Goal: Information Seeking & Learning: Learn about a topic

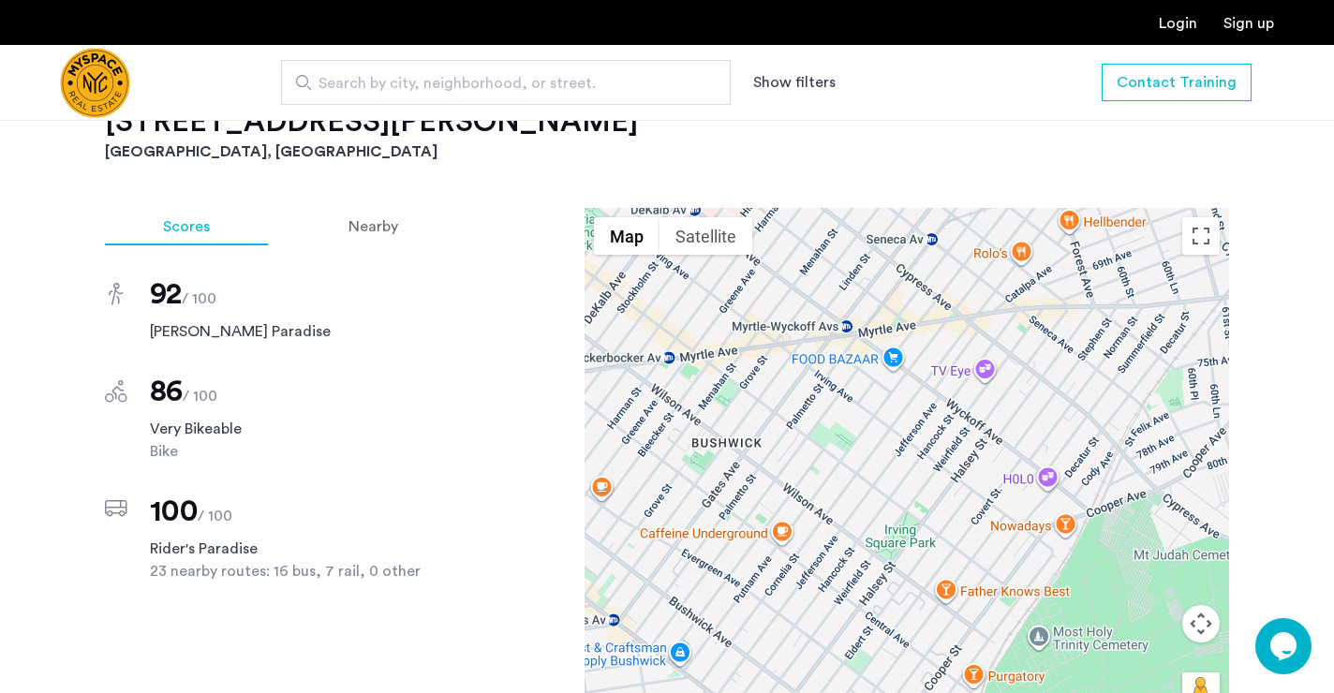
scroll to position [1166, 0]
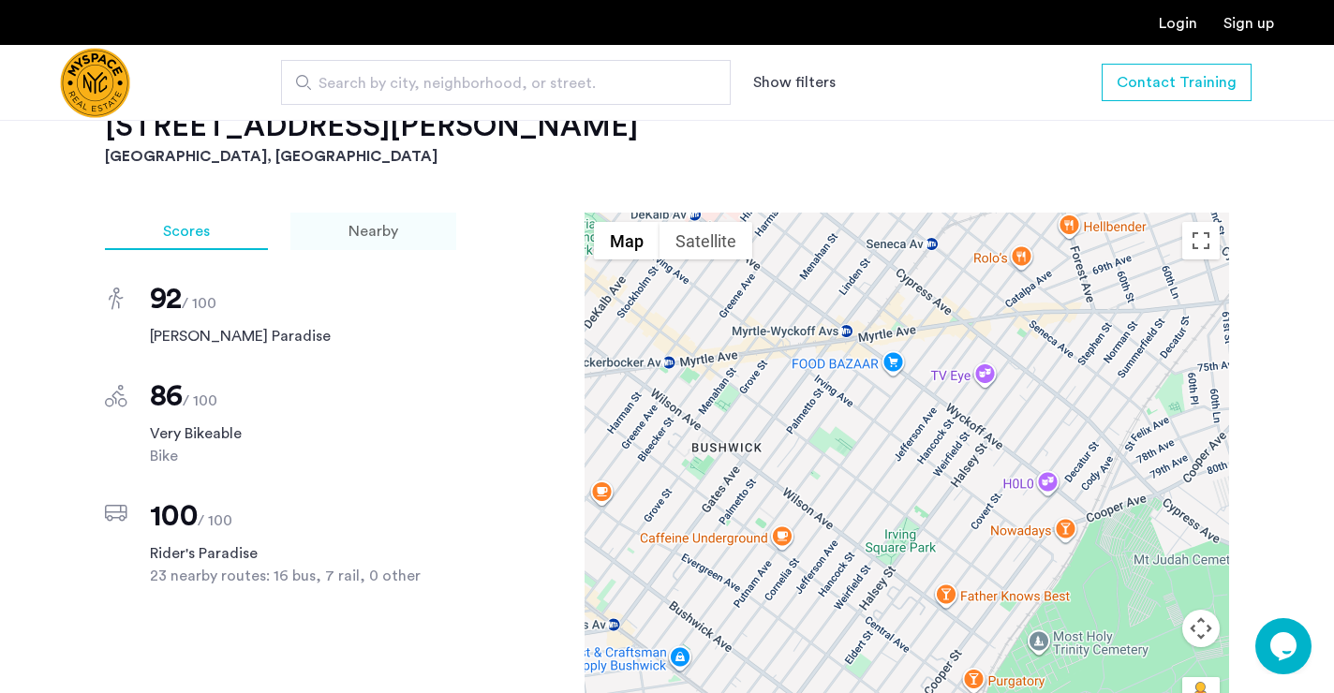
click at [396, 239] on span "Nearby" at bounding box center [374, 231] width 50 height 15
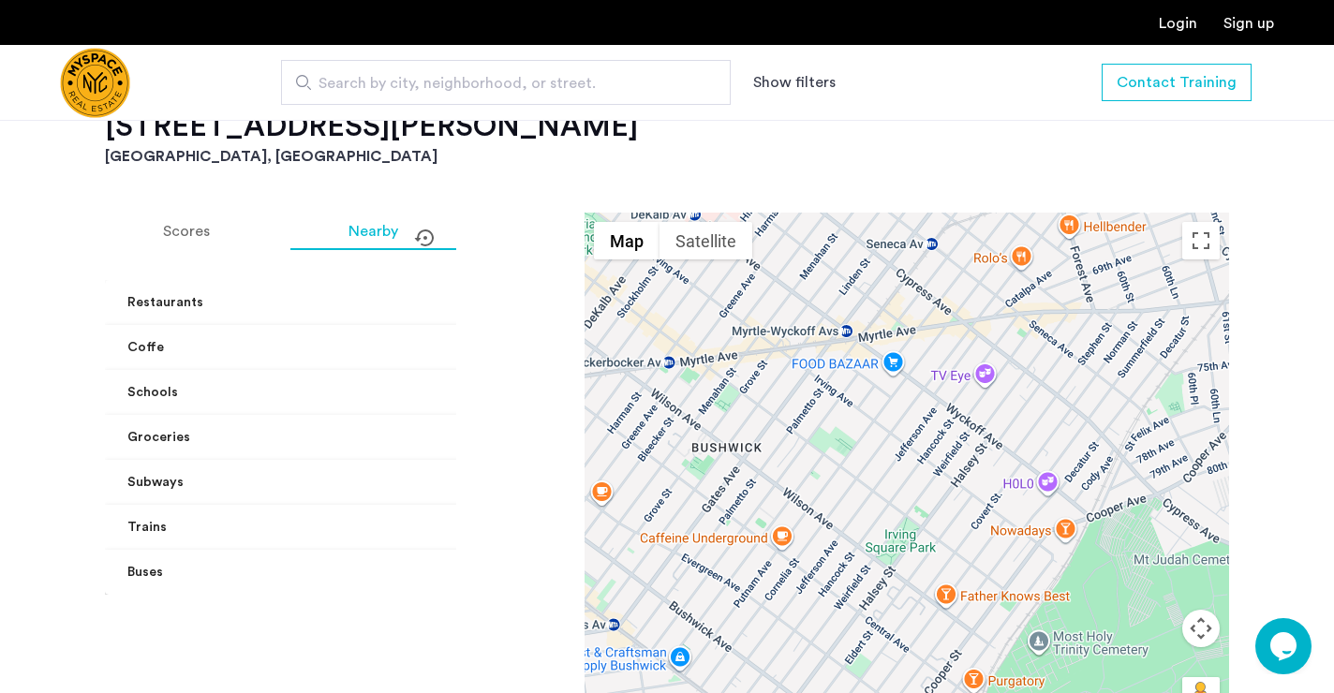
click at [289, 513] on mat-expansion-panel-header "Trains" at bounding box center [306, 527] width 402 height 45
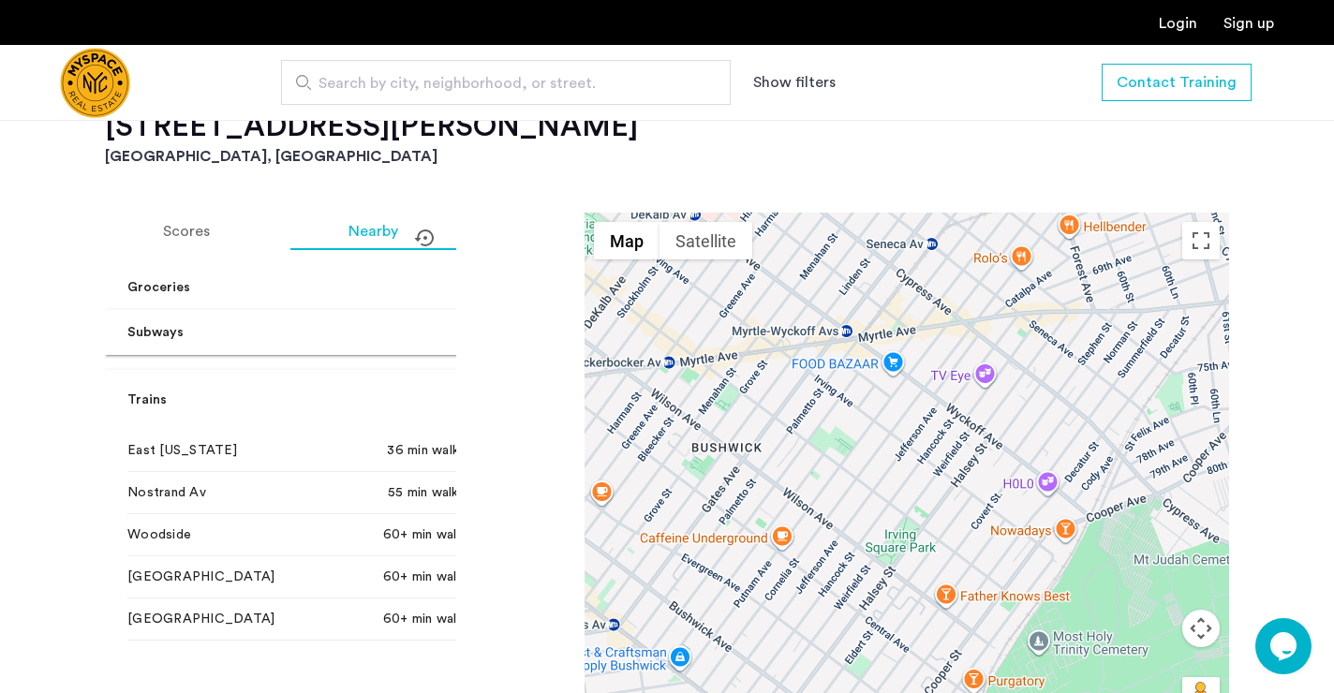
scroll to position [157, 0]
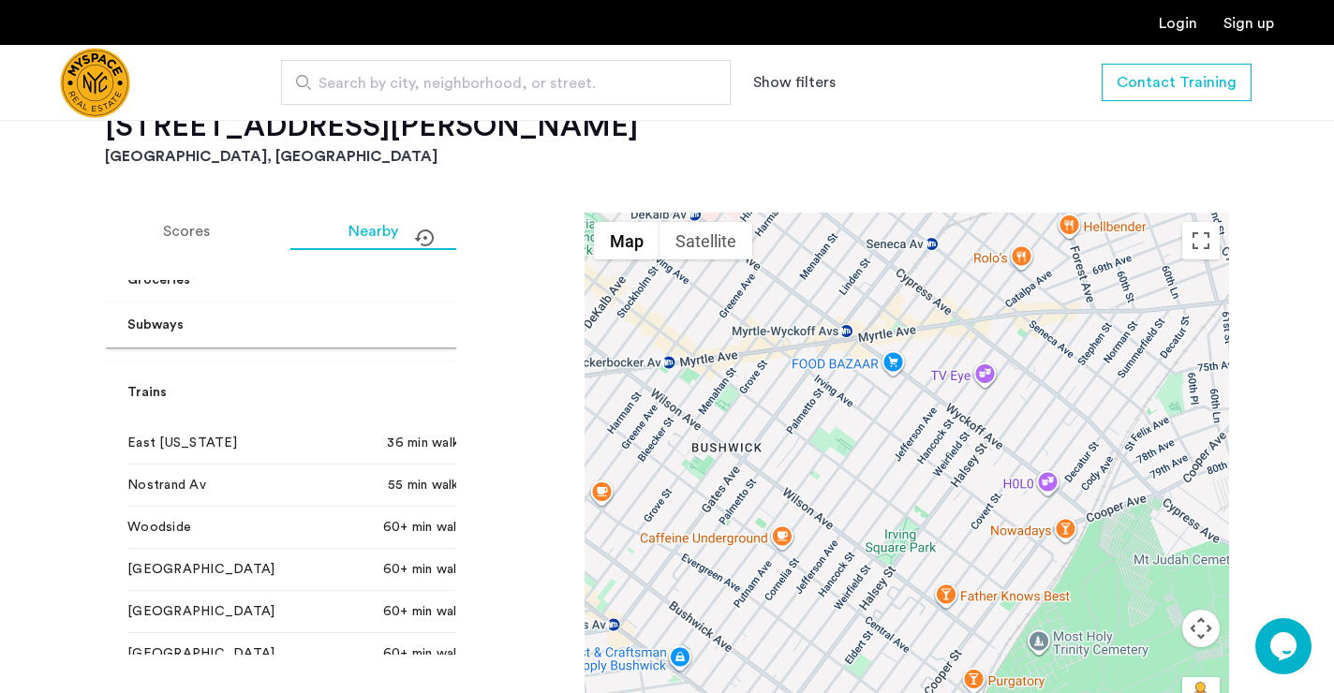
click at [477, 384] on span at bounding box center [480, 393] width 7 height 20
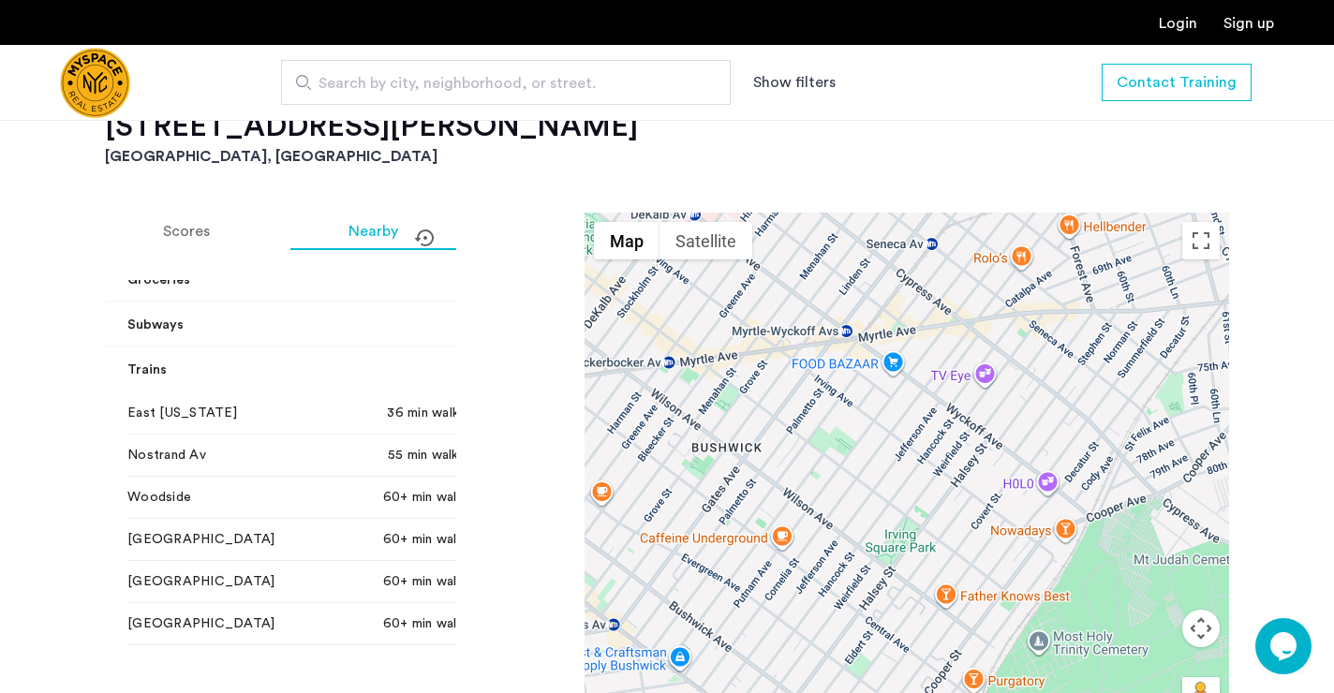
scroll to position [0, 0]
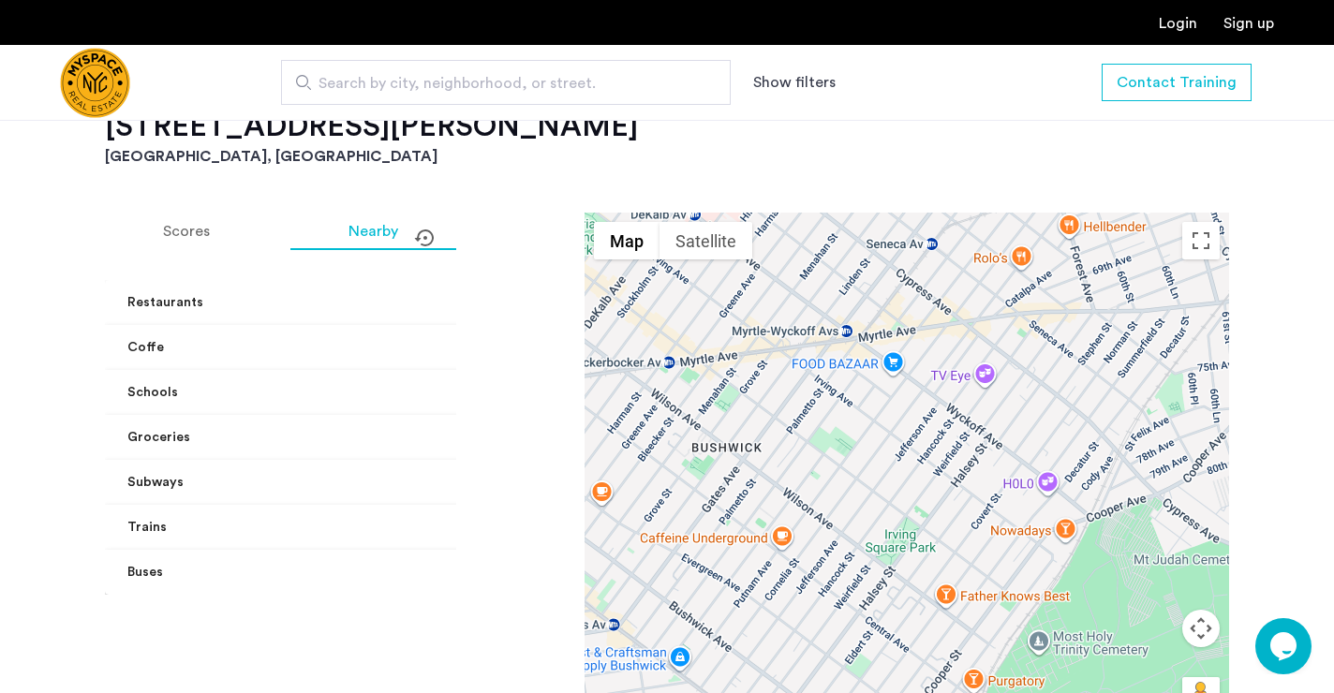
click at [410, 486] on span "Subways" at bounding box center [301, 483] width 349 height 20
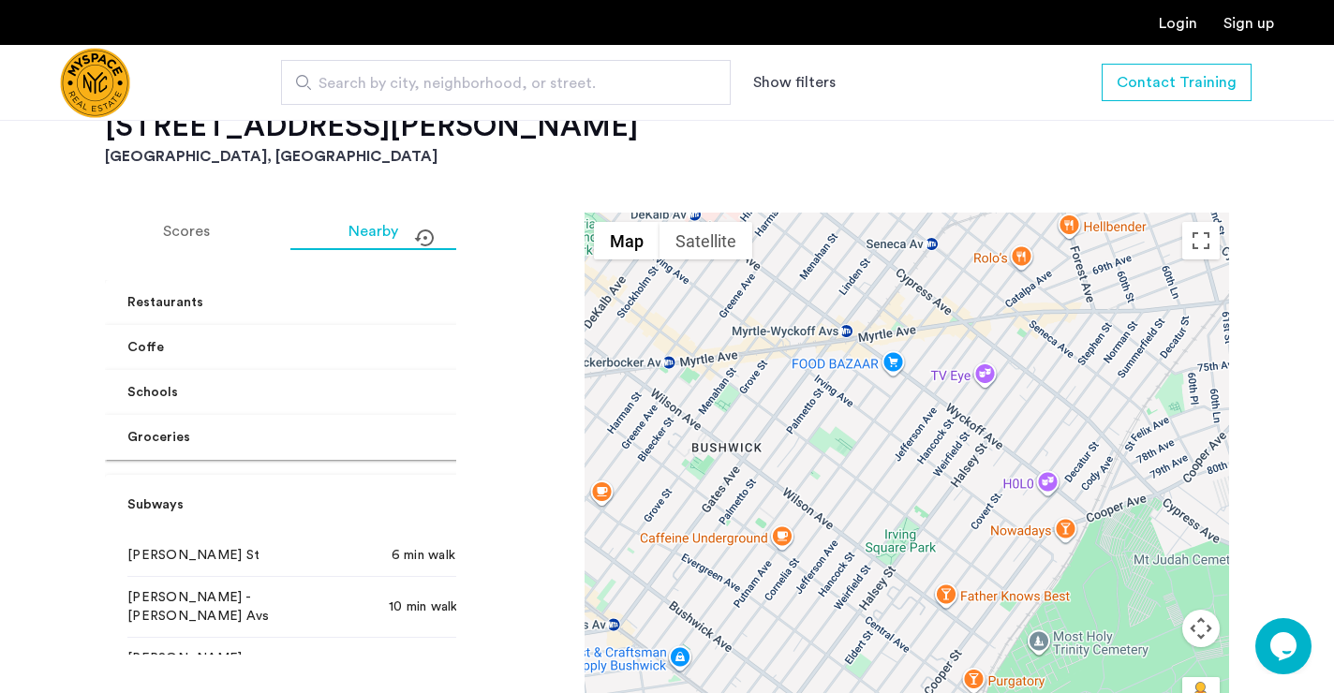
click at [421, 494] on mat-expansion-panel-header "Subways" at bounding box center [306, 505] width 402 height 60
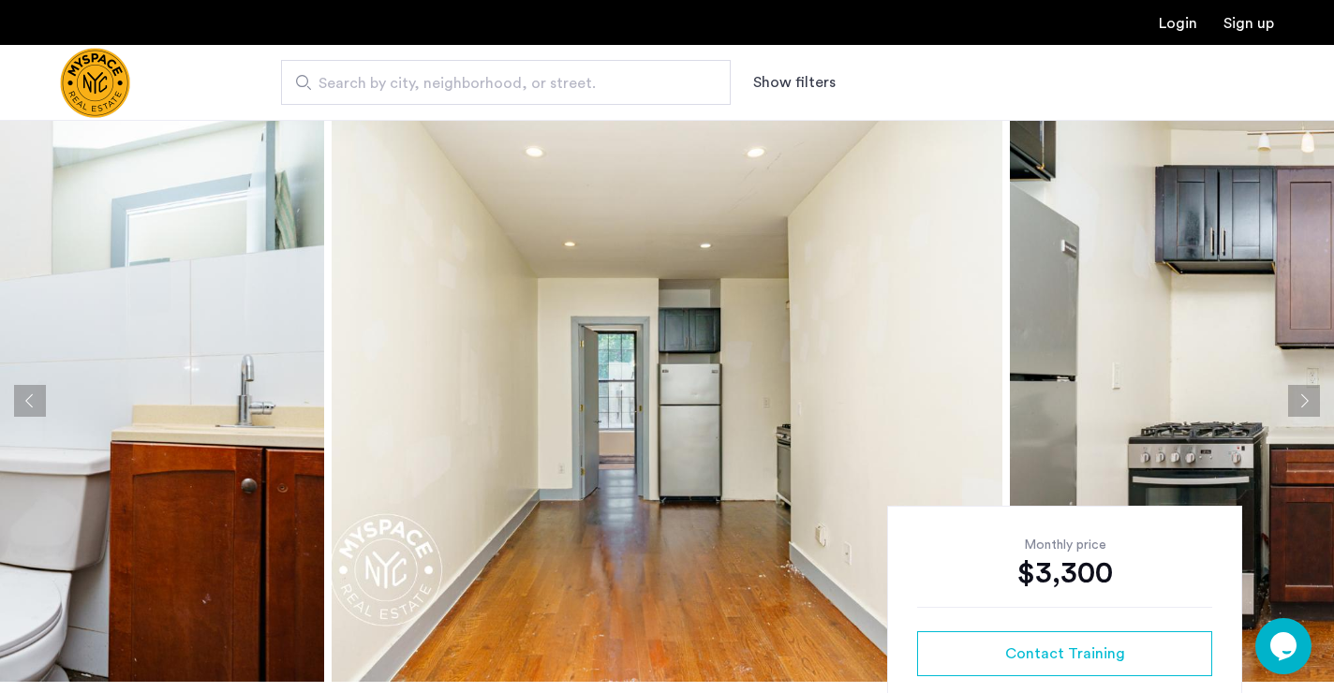
click at [1301, 401] on button "Next apartment" at bounding box center [1304, 401] width 32 height 32
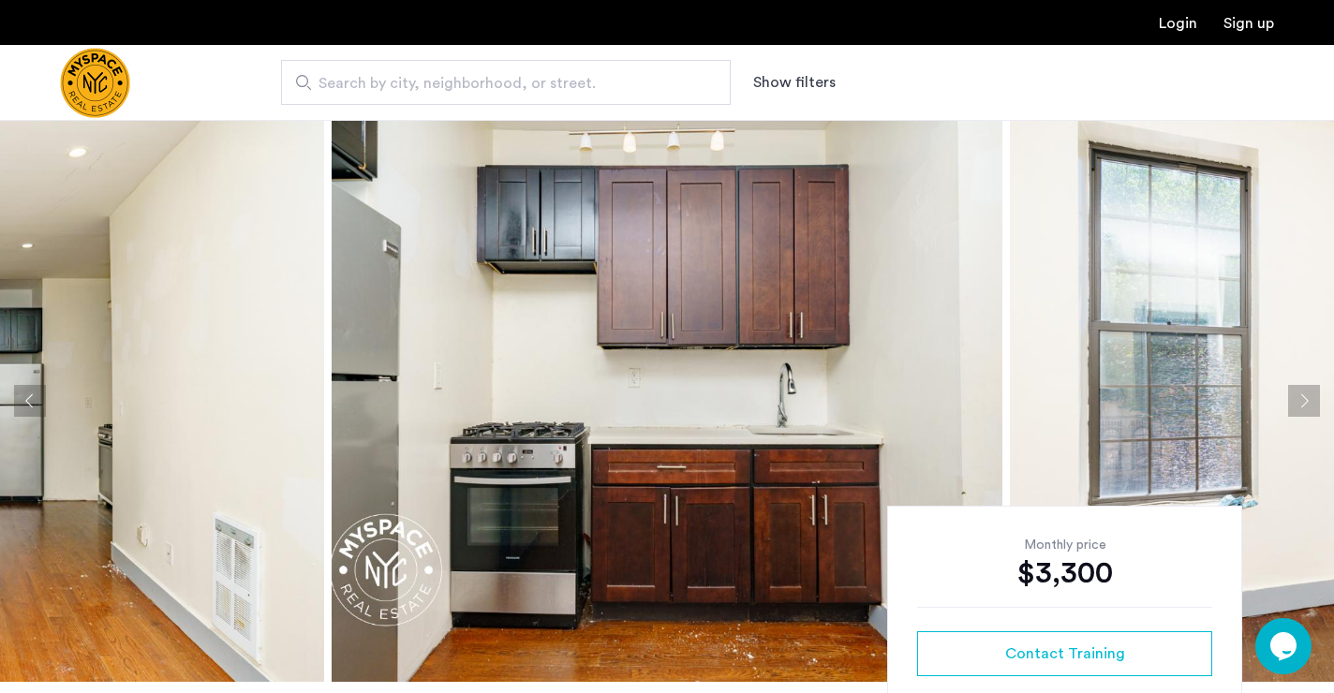
click at [1301, 401] on button "Next apartment" at bounding box center [1304, 401] width 32 height 32
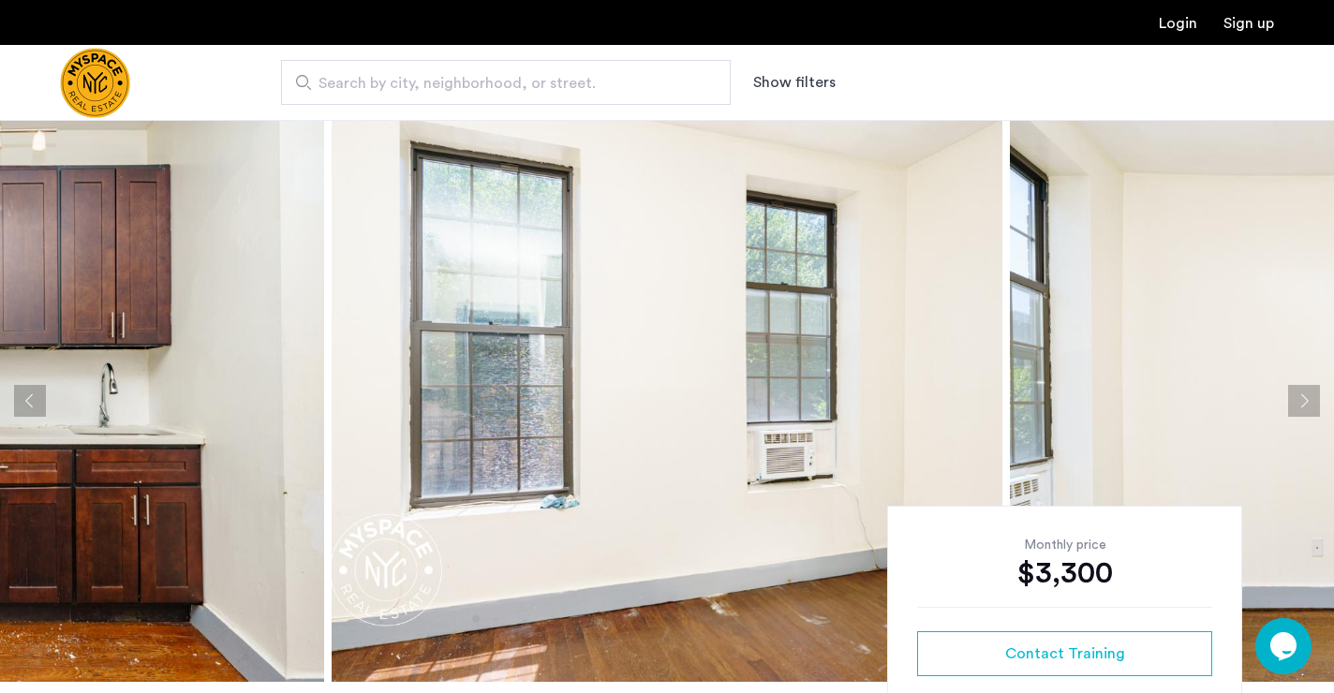
click at [1301, 401] on button "Next apartment" at bounding box center [1304, 401] width 32 height 32
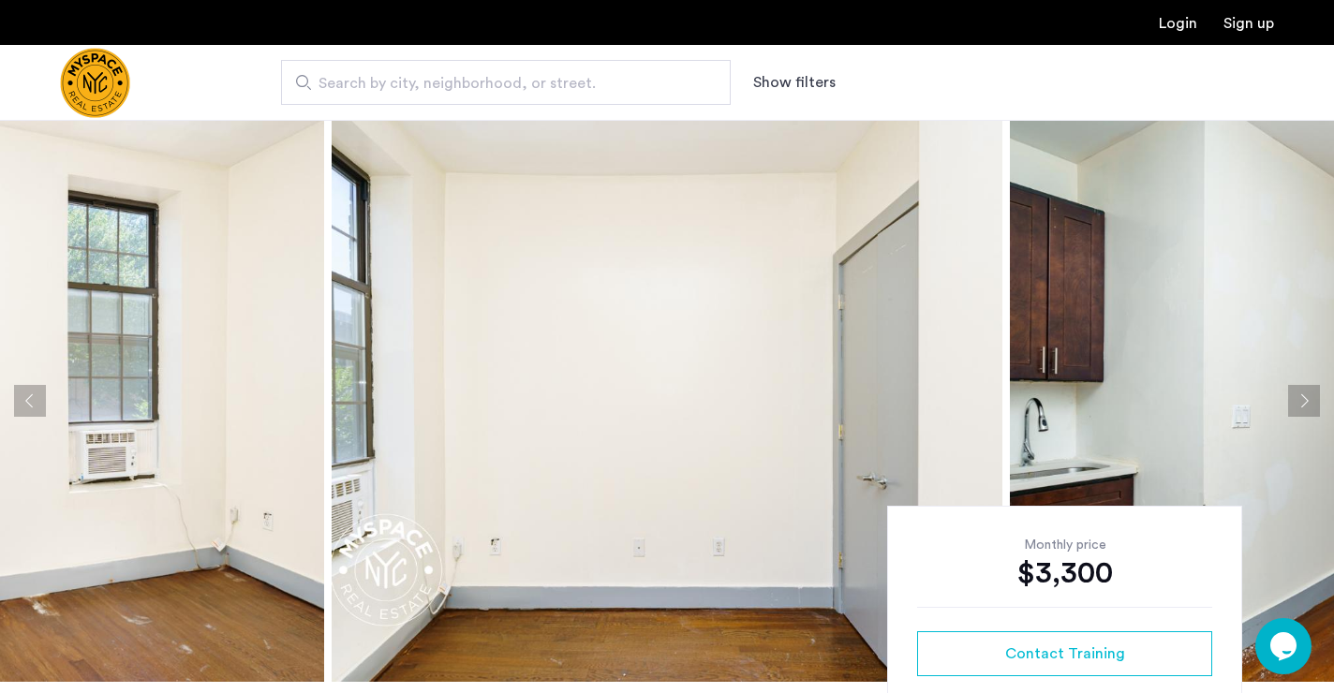
click at [1301, 401] on button "Next apartment" at bounding box center [1304, 401] width 32 height 32
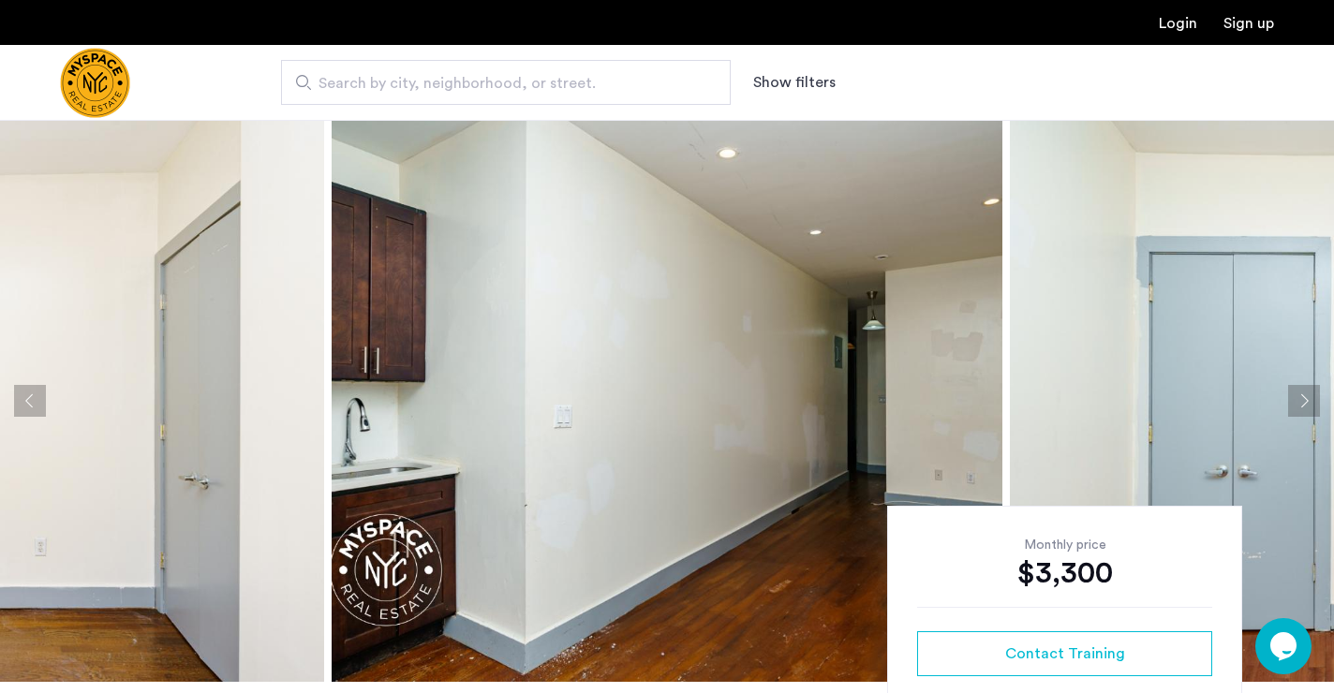
click at [1301, 401] on button "Next apartment" at bounding box center [1304, 401] width 32 height 32
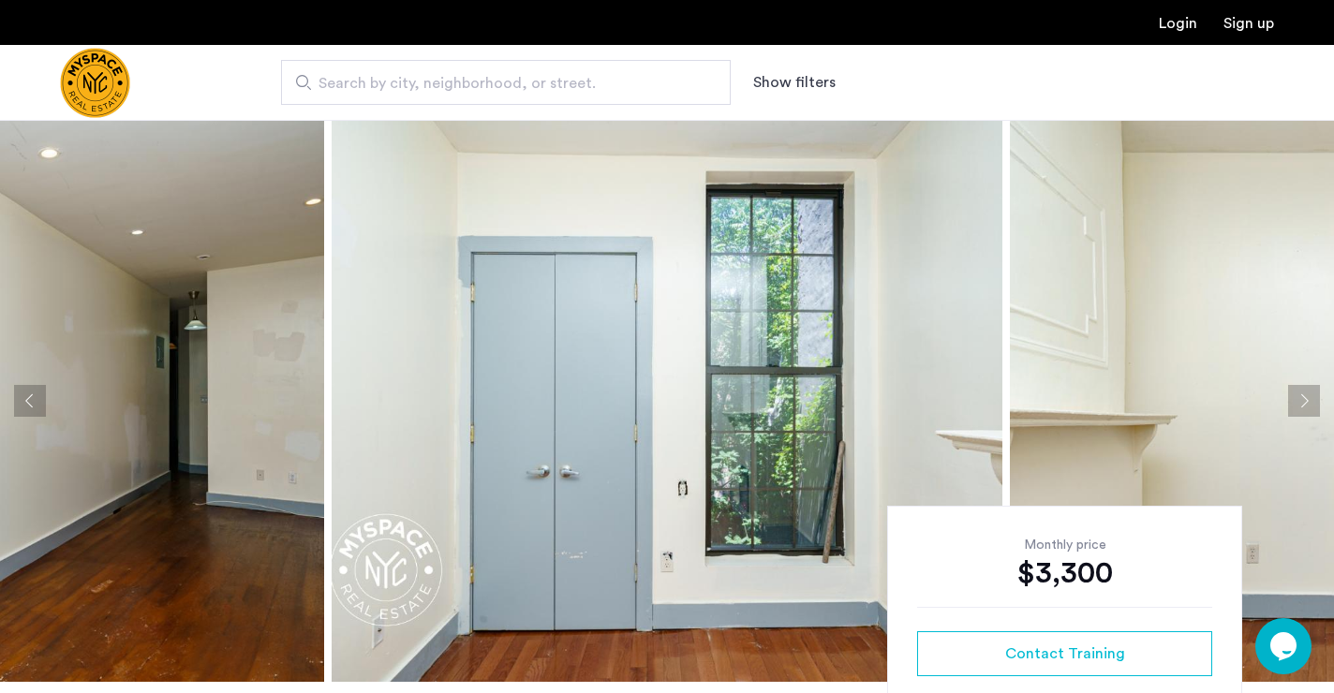
click at [1301, 401] on button "Next apartment" at bounding box center [1304, 401] width 32 height 32
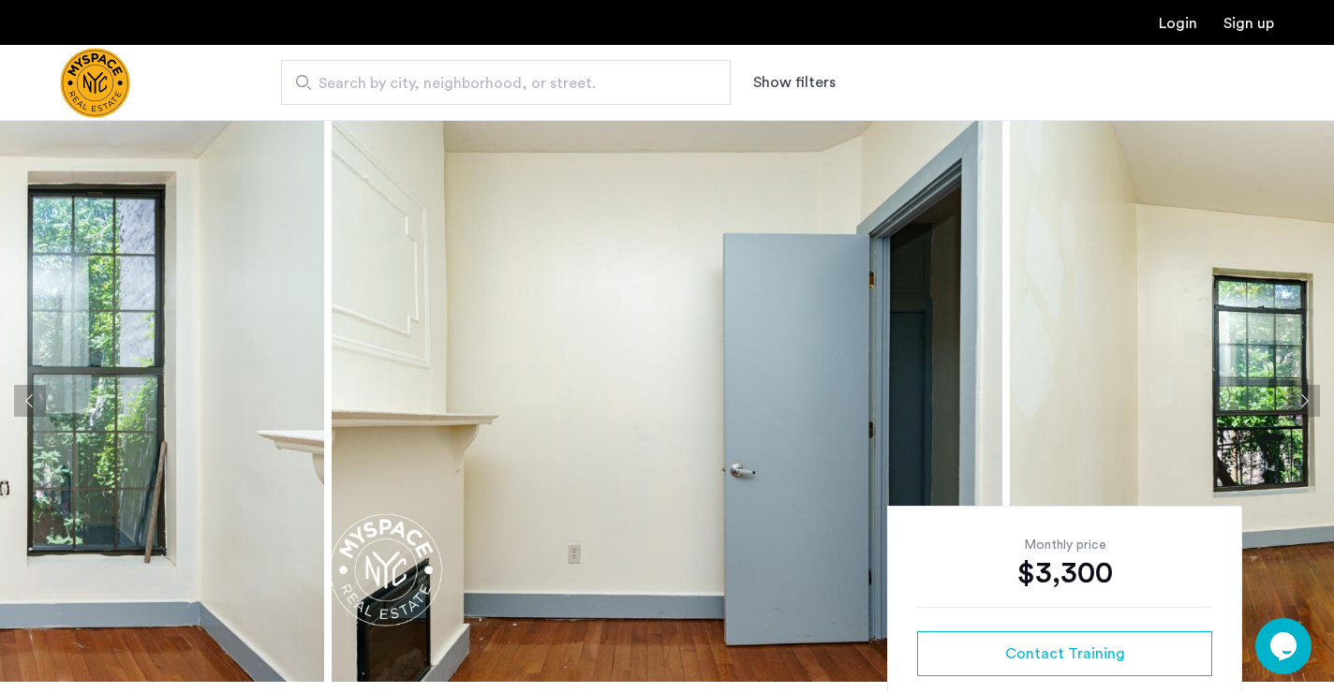
click at [1301, 401] on button "Next apartment" at bounding box center [1304, 401] width 32 height 32
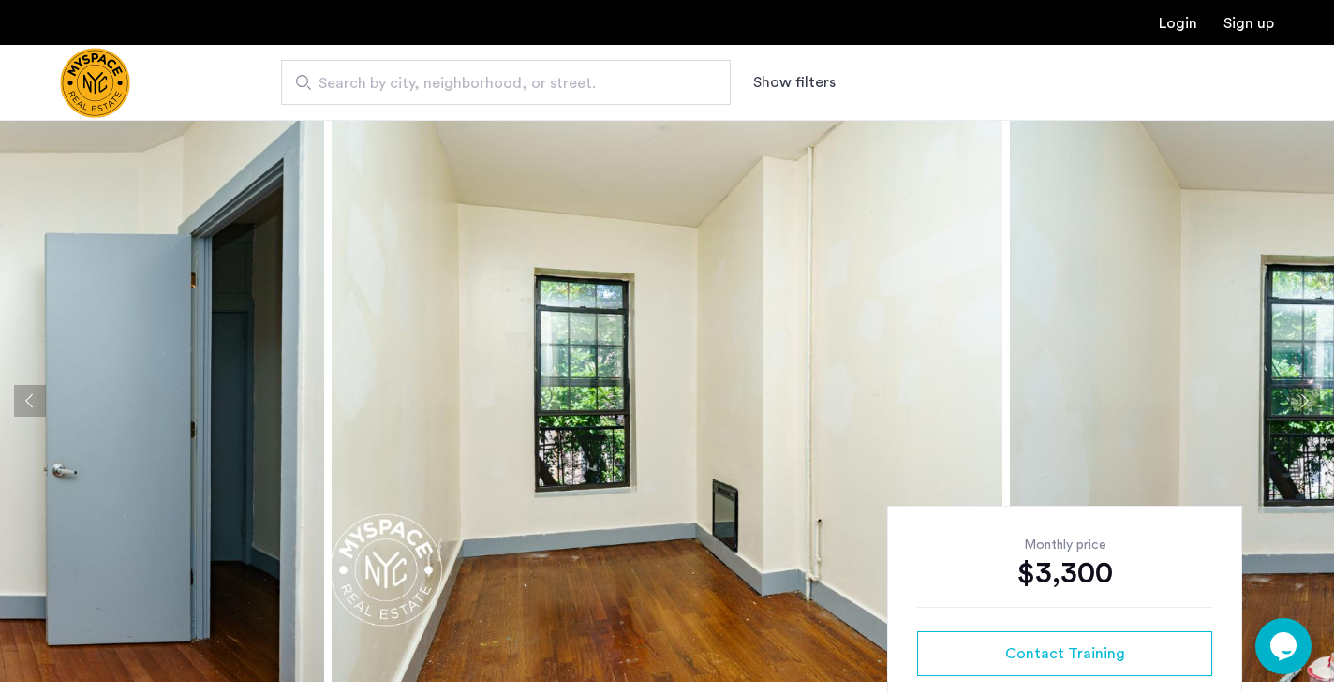
click at [1301, 401] on button "Next apartment" at bounding box center [1304, 401] width 32 height 32
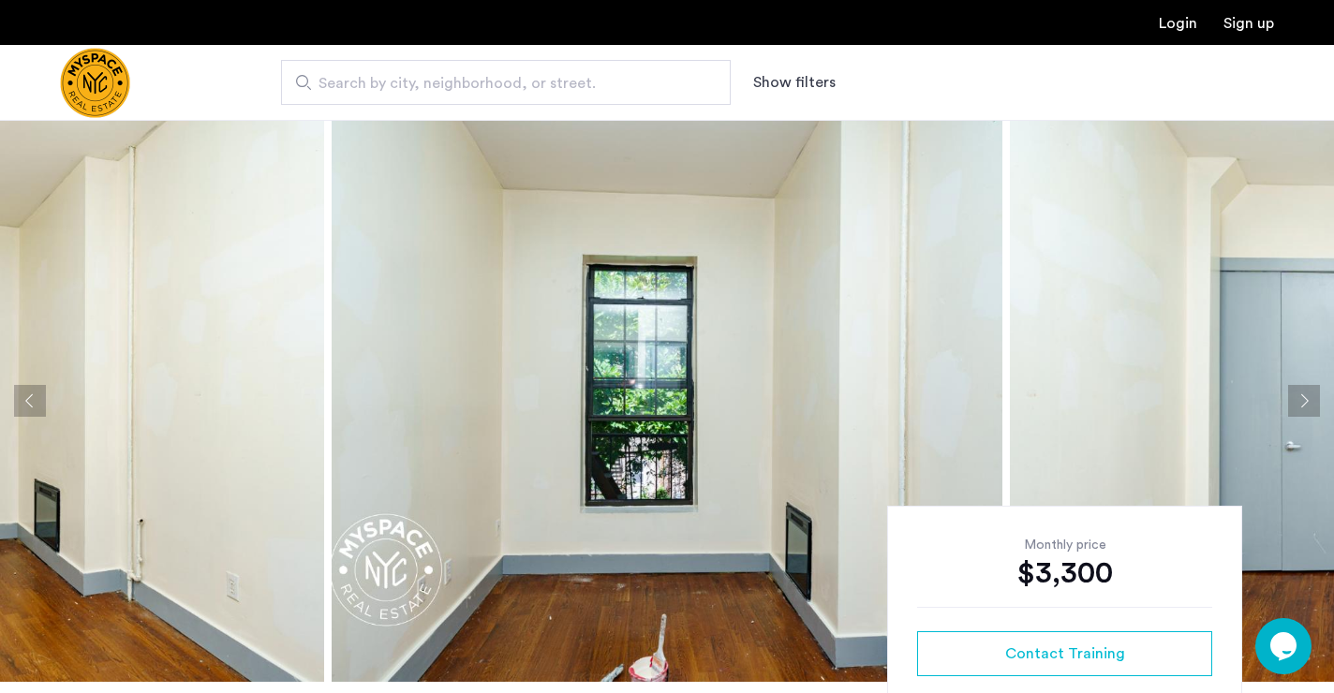
click at [1301, 401] on button "Next apartment" at bounding box center [1304, 401] width 32 height 32
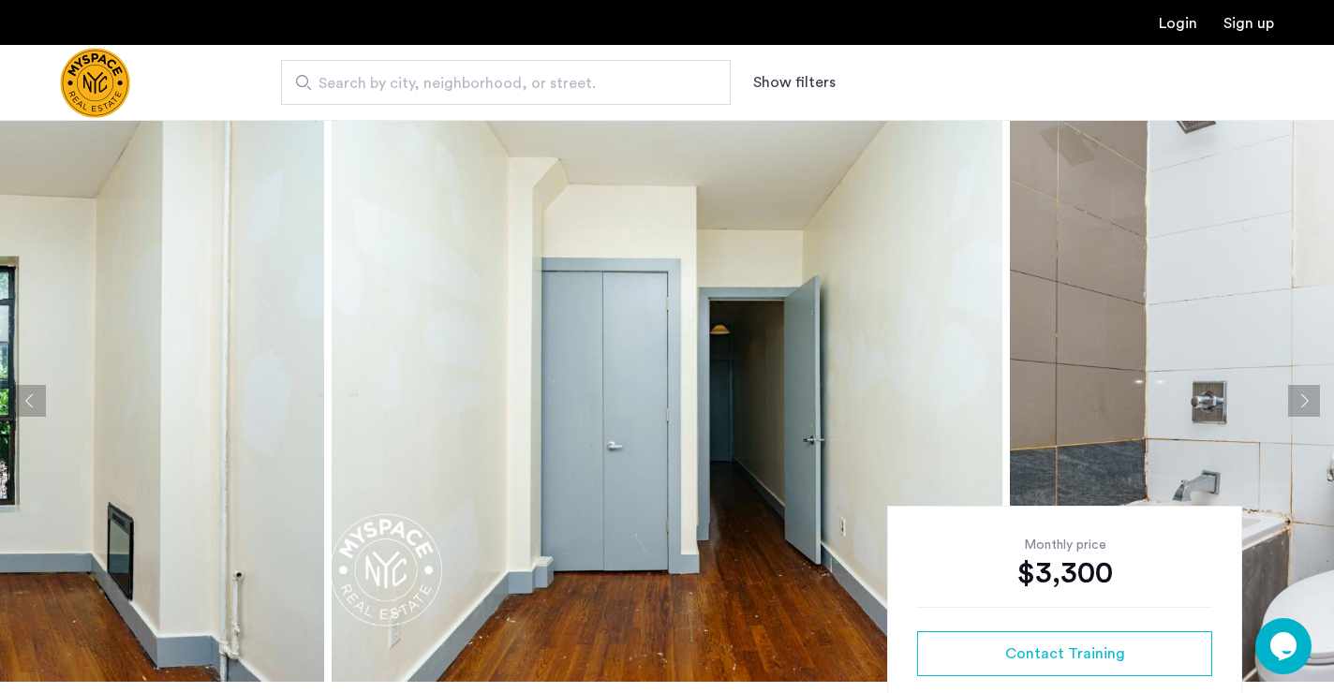
click at [1301, 401] on button "Next apartment" at bounding box center [1304, 401] width 32 height 32
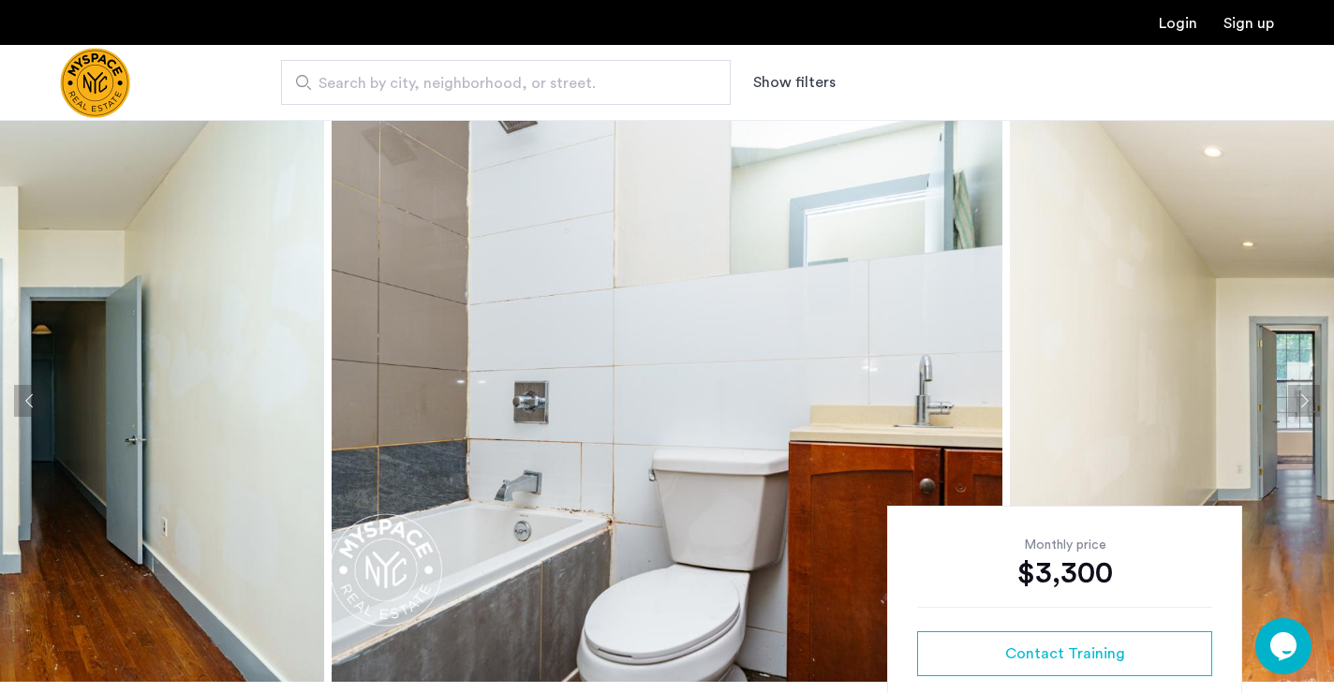
click at [1301, 401] on button "Next apartment" at bounding box center [1304, 401] width 32 height 32
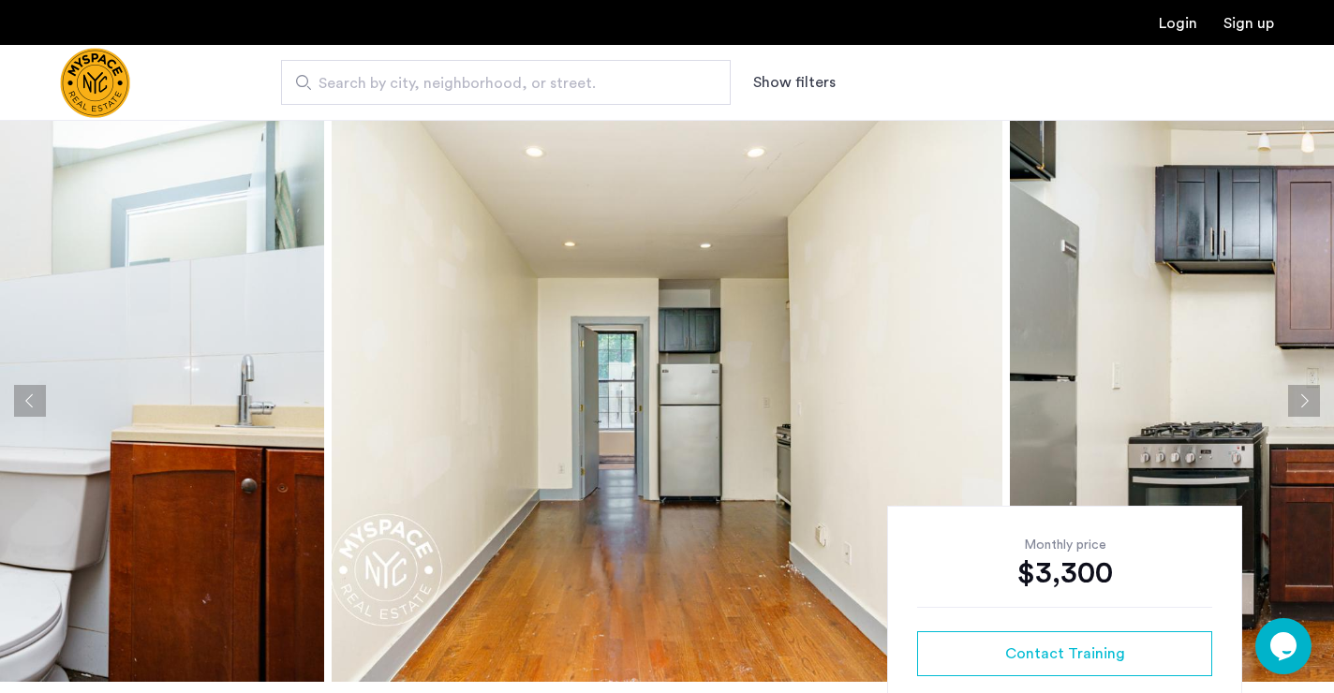
click at [1301, 401] on button "Next apartment" at bounding box center [1304, 401] width 32 height 32
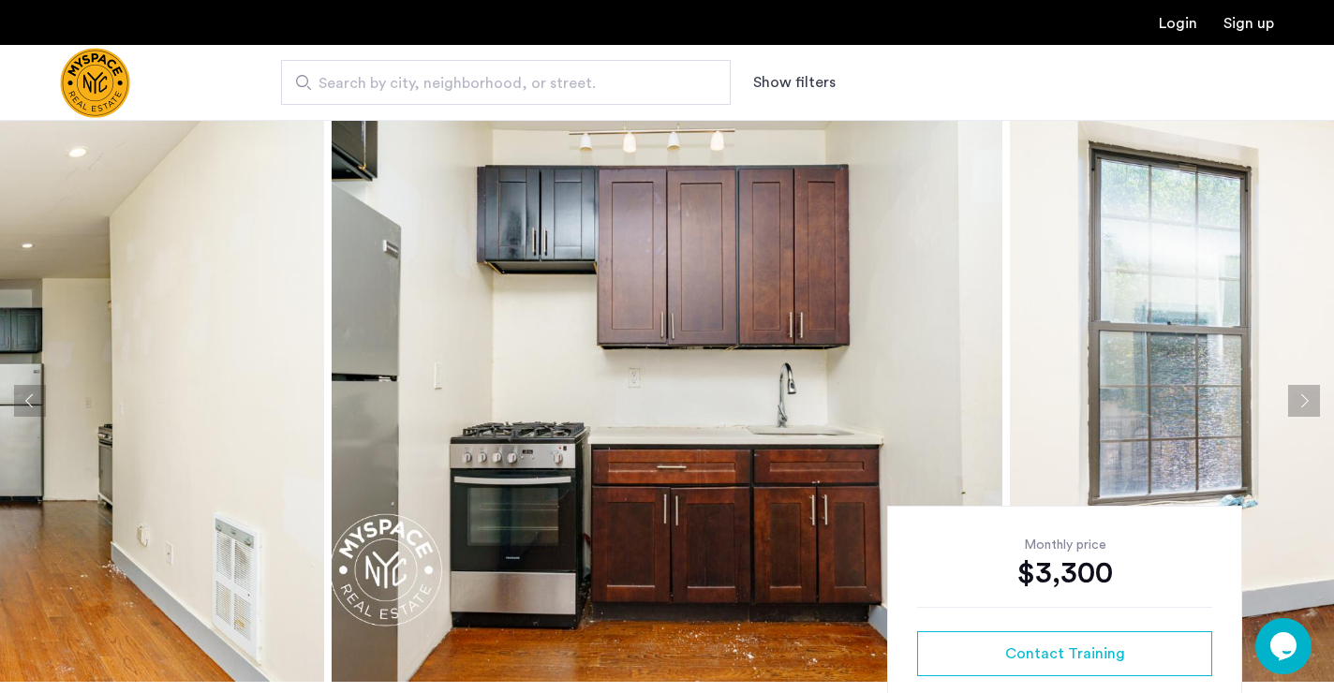
click at [1301, 401] on button "Next apartment" at bounding box center [1304, 401] width 32 height 32
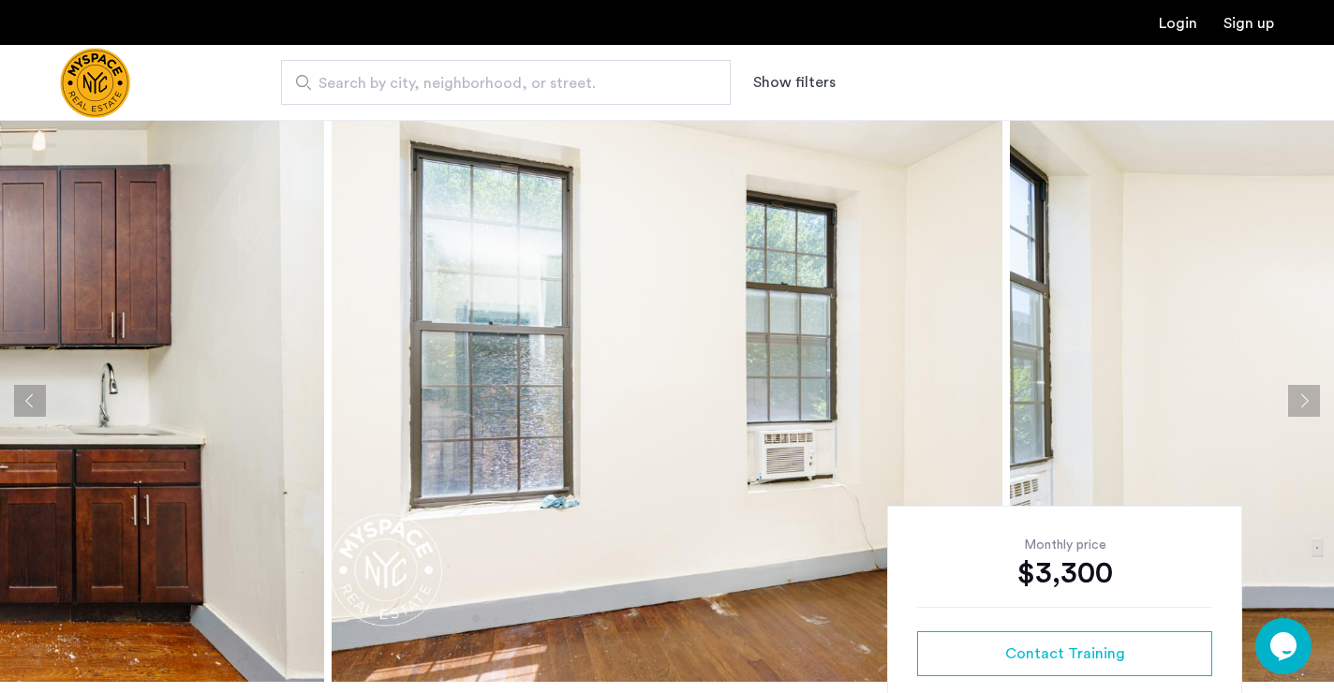
click at [1301, 401] on button "Next apartment" at bounding box center [1304, 401] width 32 height 32
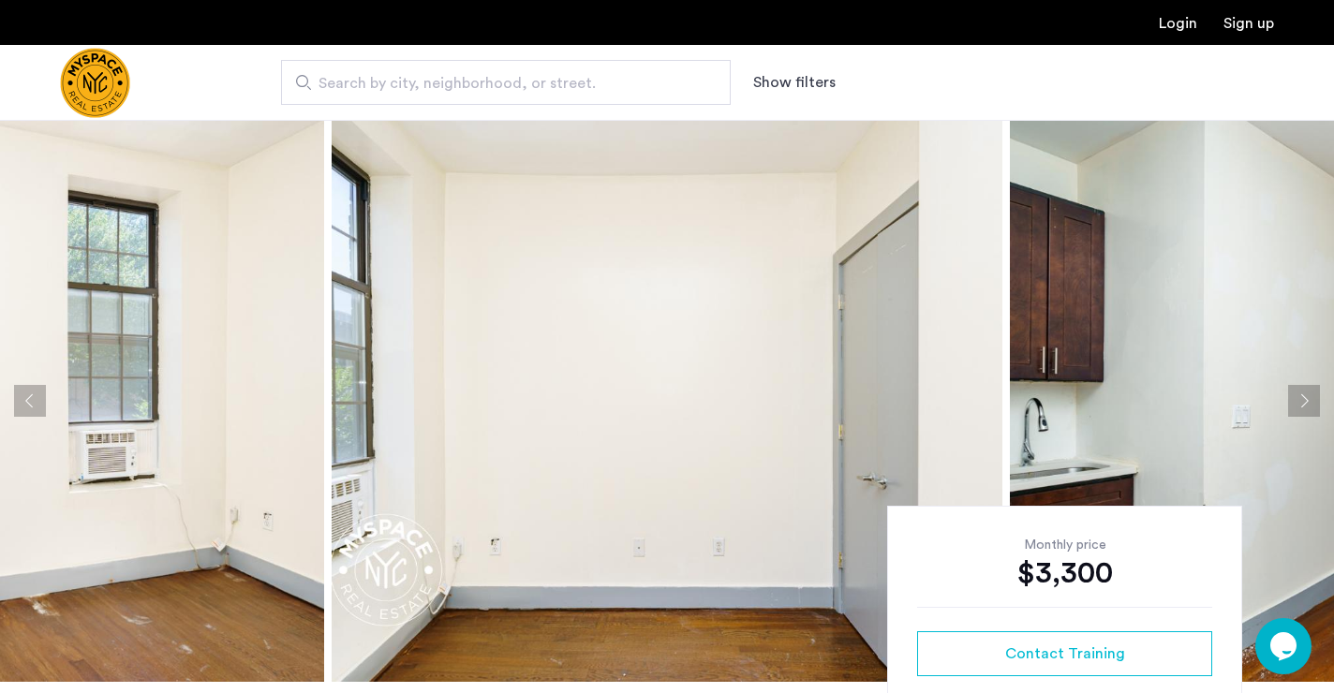
click at [1301, 401] on button "Next apartment" at bounding box center [1304, 401] width 32 height 32
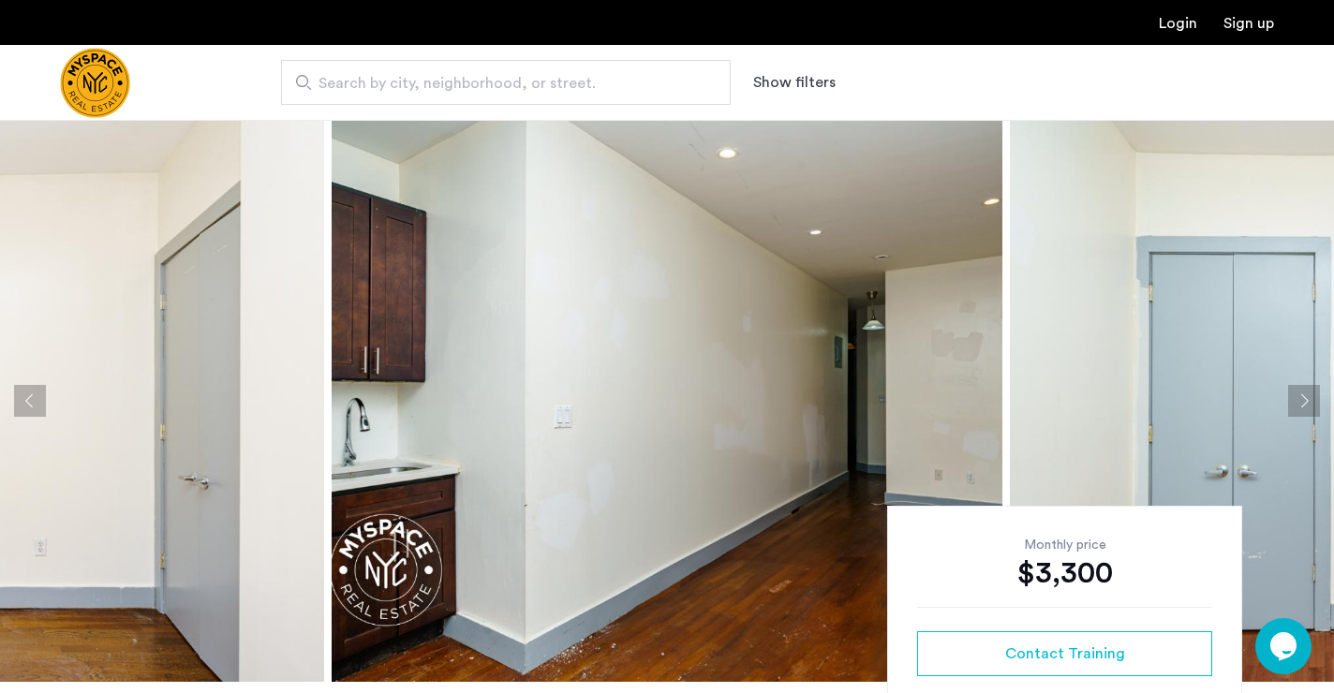
click at [1301, 401] on button "Next apartment" at bounding box center [1304, 401] width 32 height 32
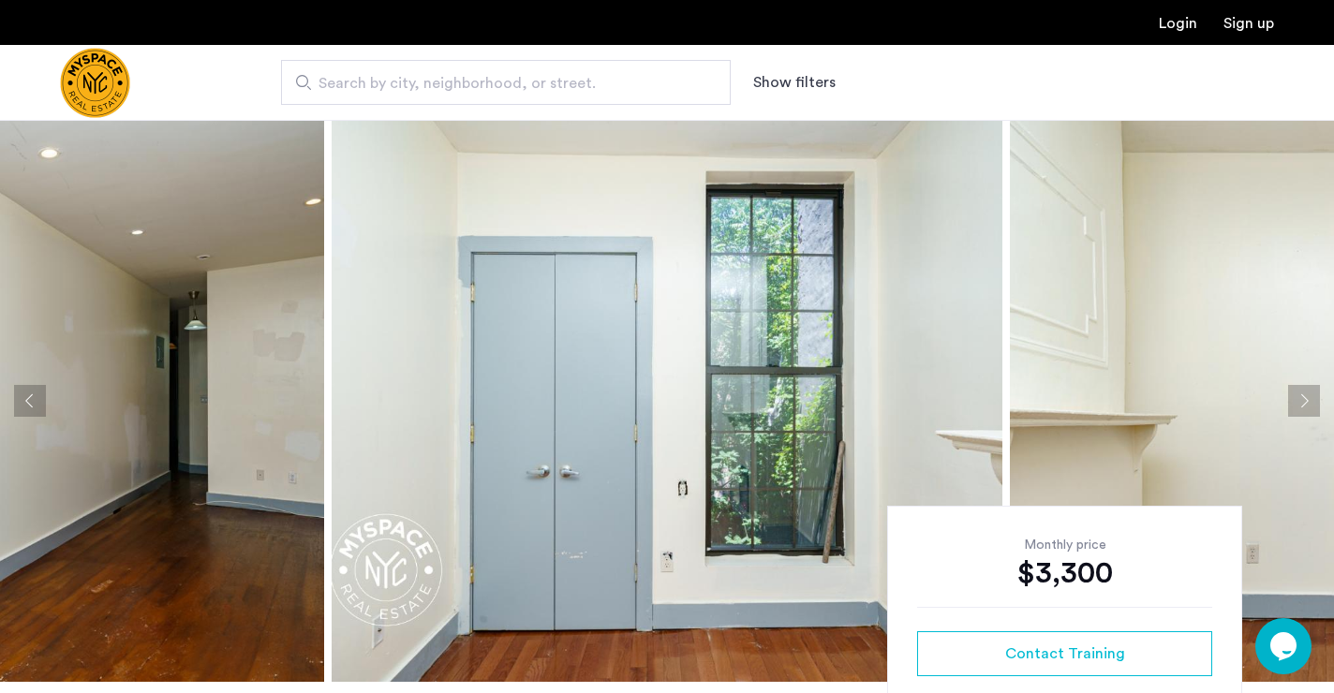
click at [1301, 401] on button "Next apartment" at bounding box center [1304, 401] width 32 height 32
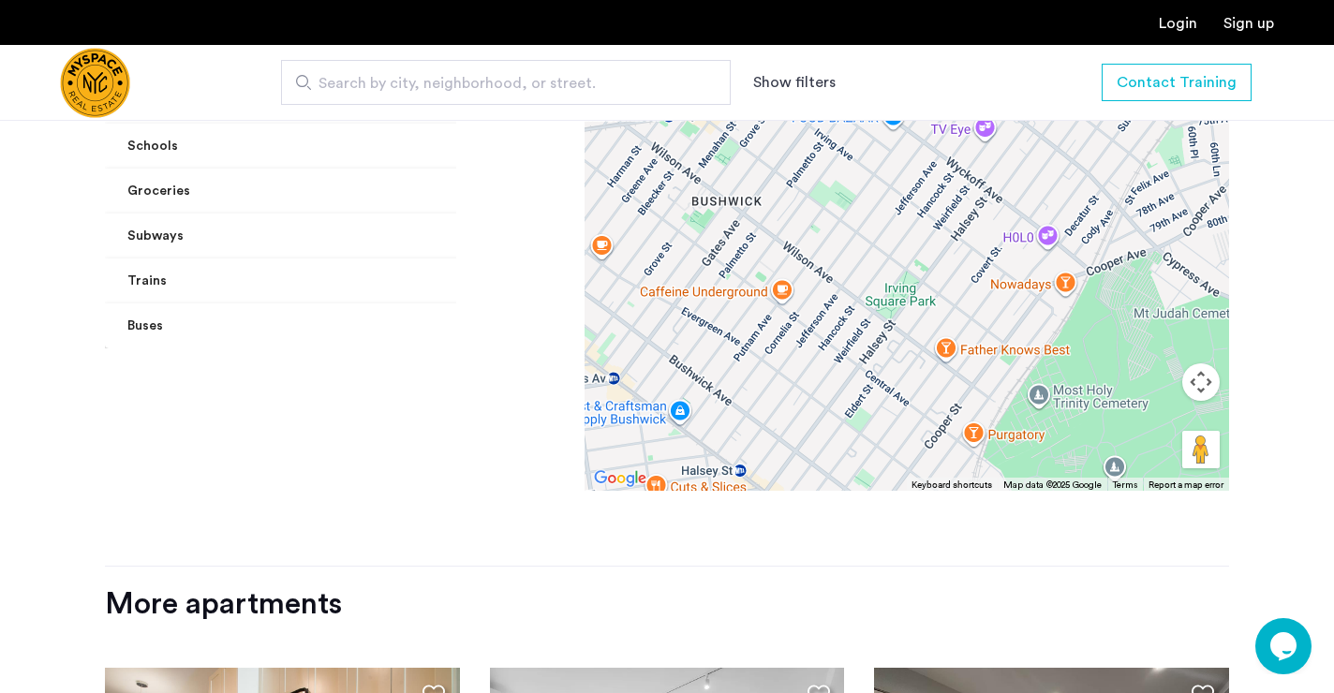
scroll to position [757, 0]
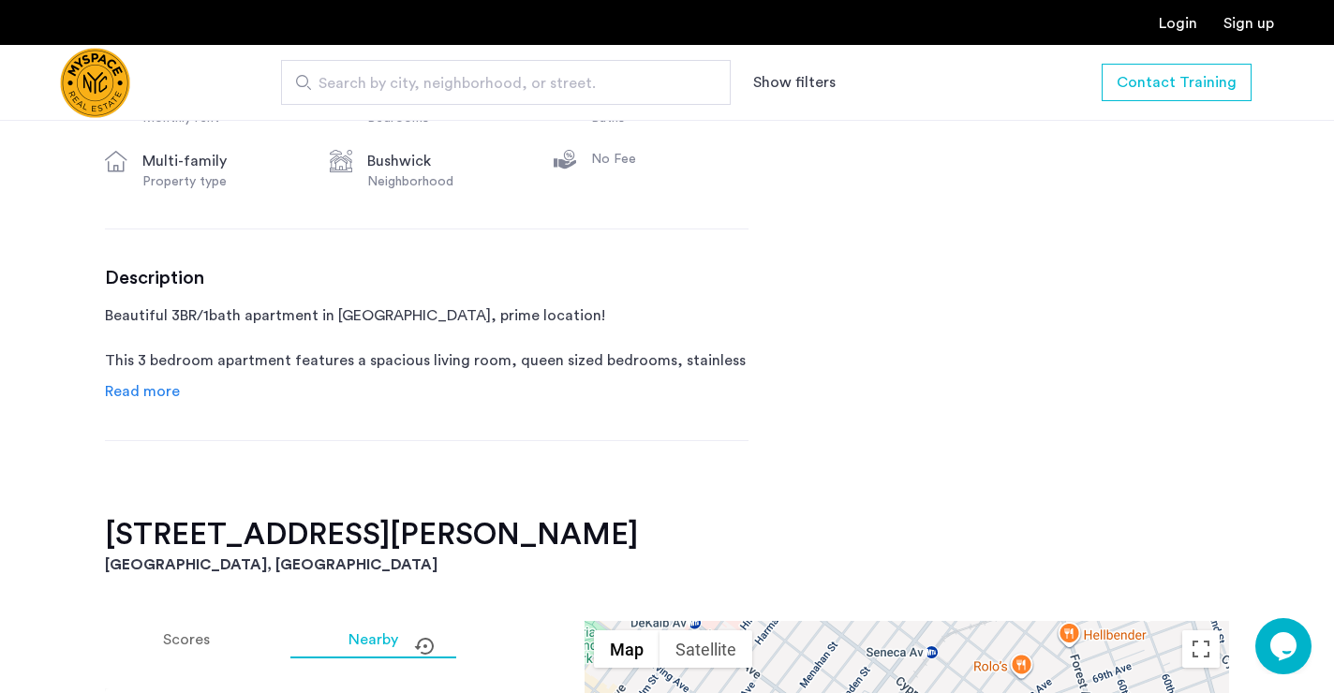
click at [158, 394] on span "Read more" at bounding box center [142, 391] width 75 height 15
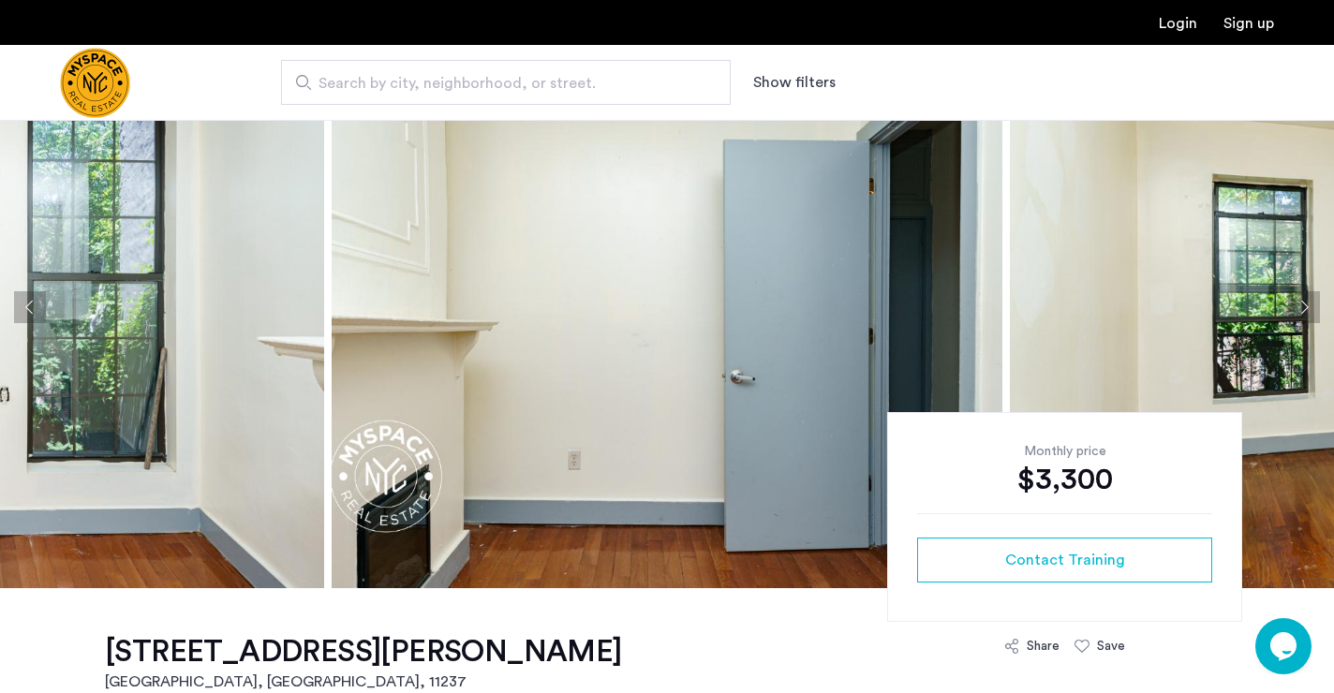
scroll to position [71, 0]
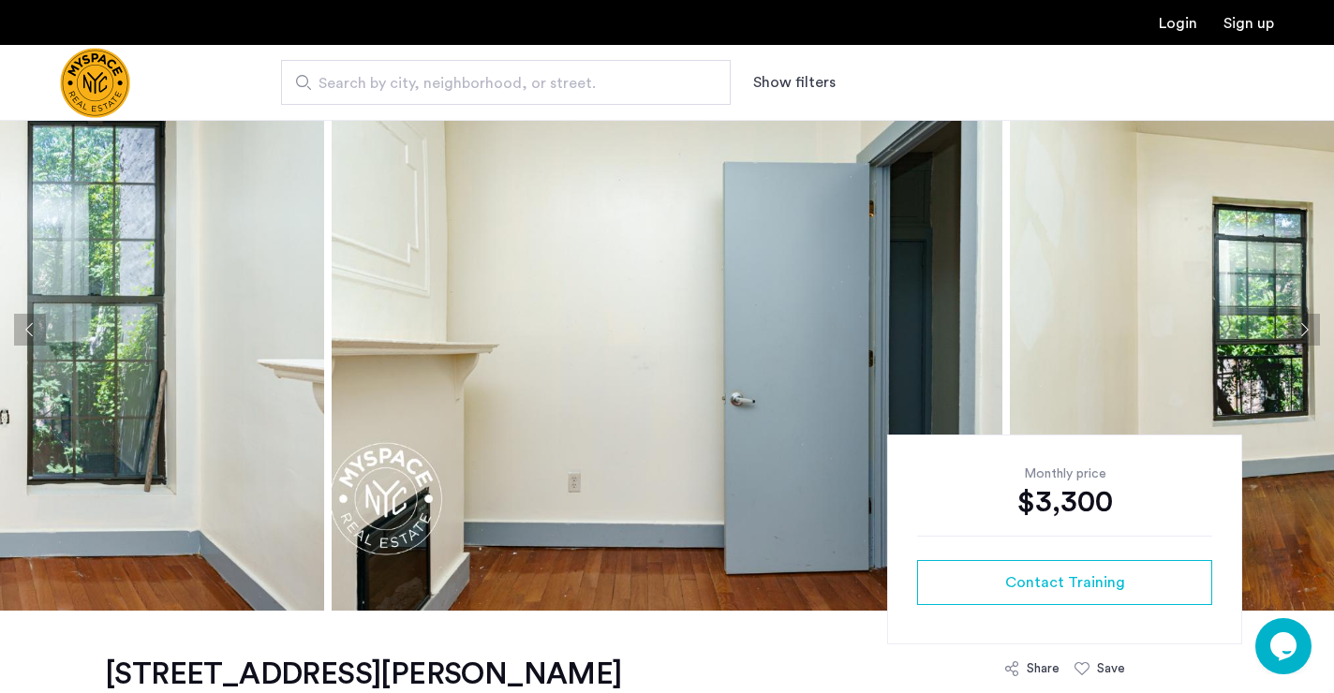
click at [28, 327] on button "Previous apartment" at bounding box center [30, 330] width 32 height 32
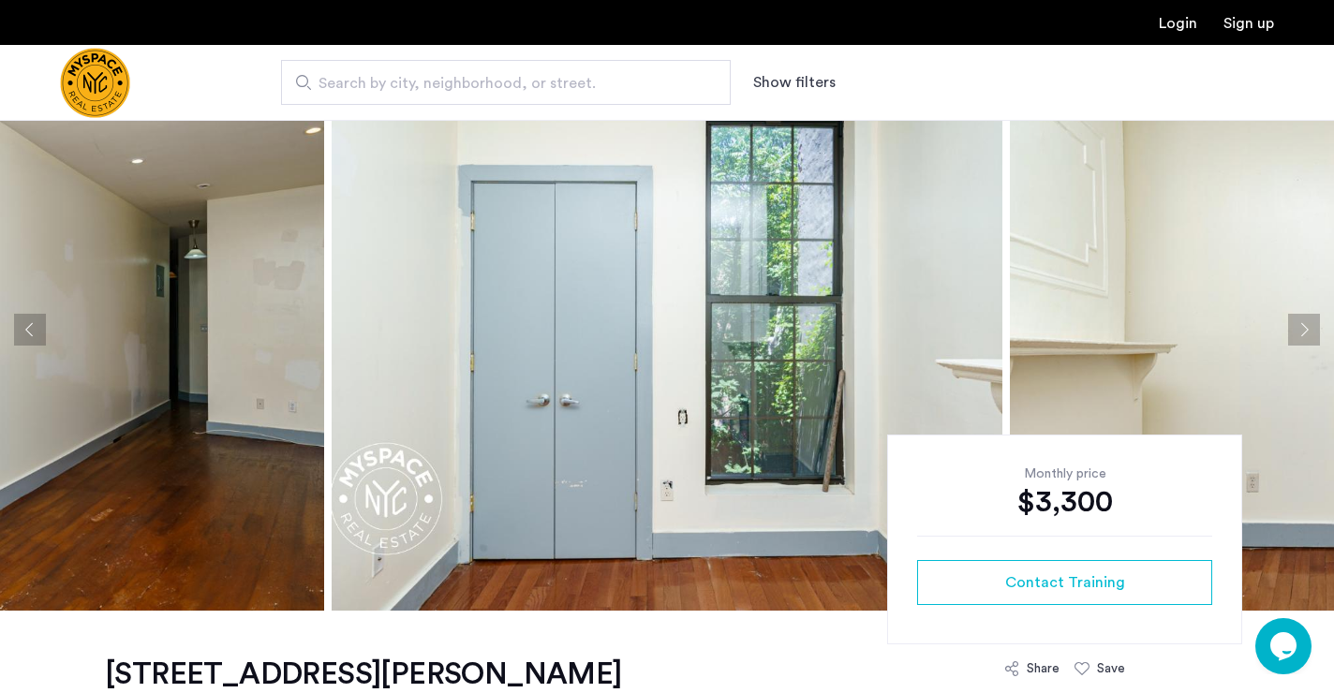
click at [28, 327] on button "Previous apartment" at bounding box center [30, 330] width 32 height 32
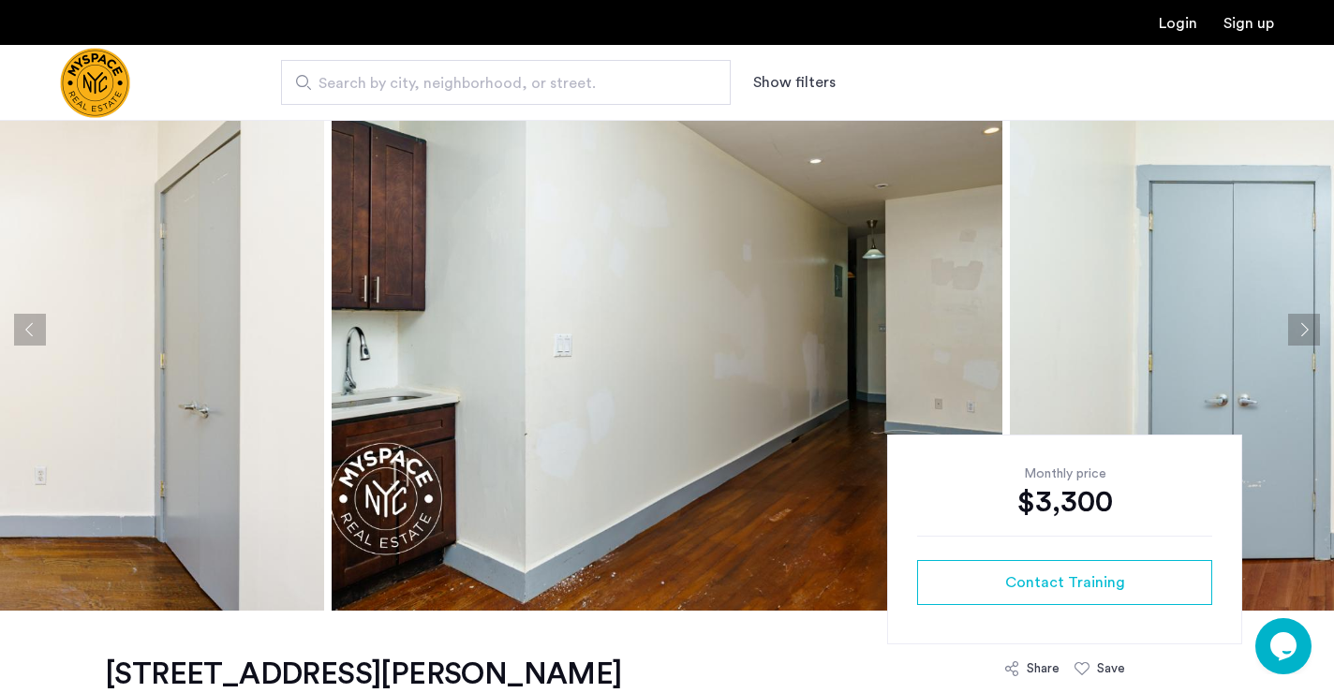
click at [28, 327] on button "Previous apartment" at bounding box center [30, 330] width 32 height 32
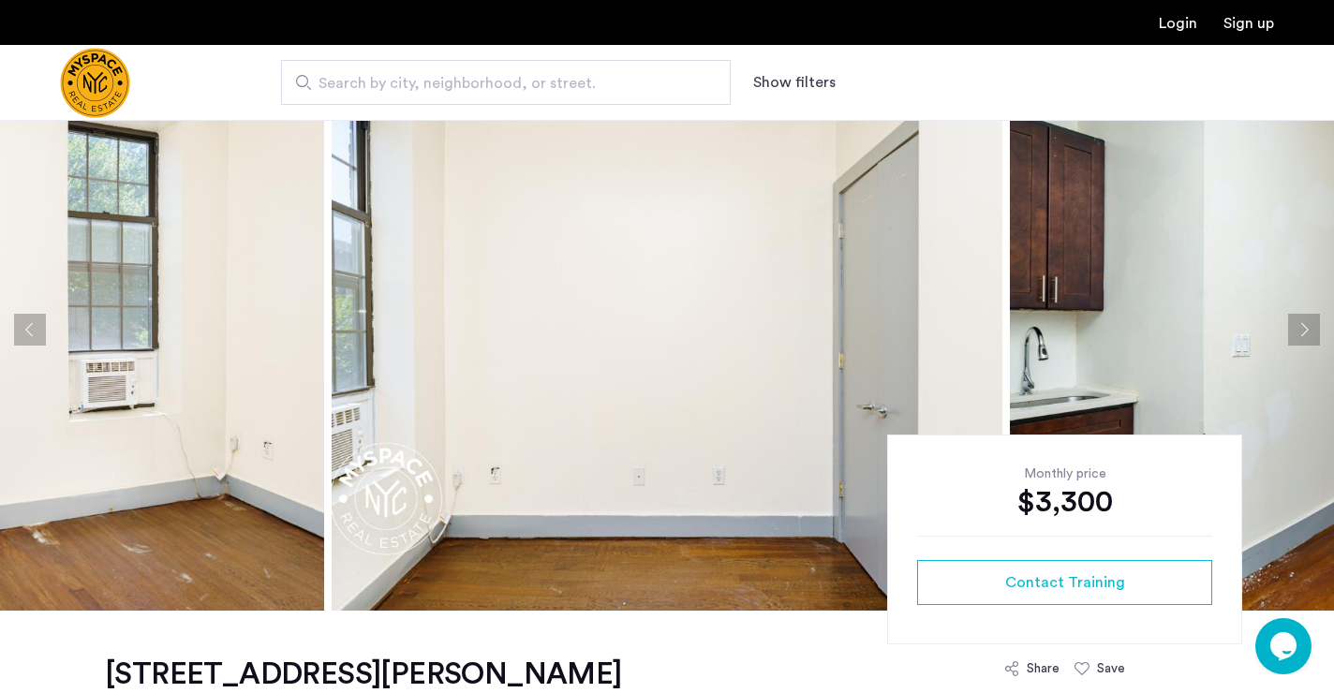
click at [28, 327] on button "Previous apartment" at bounding box center [30, 330] width 32 height 32
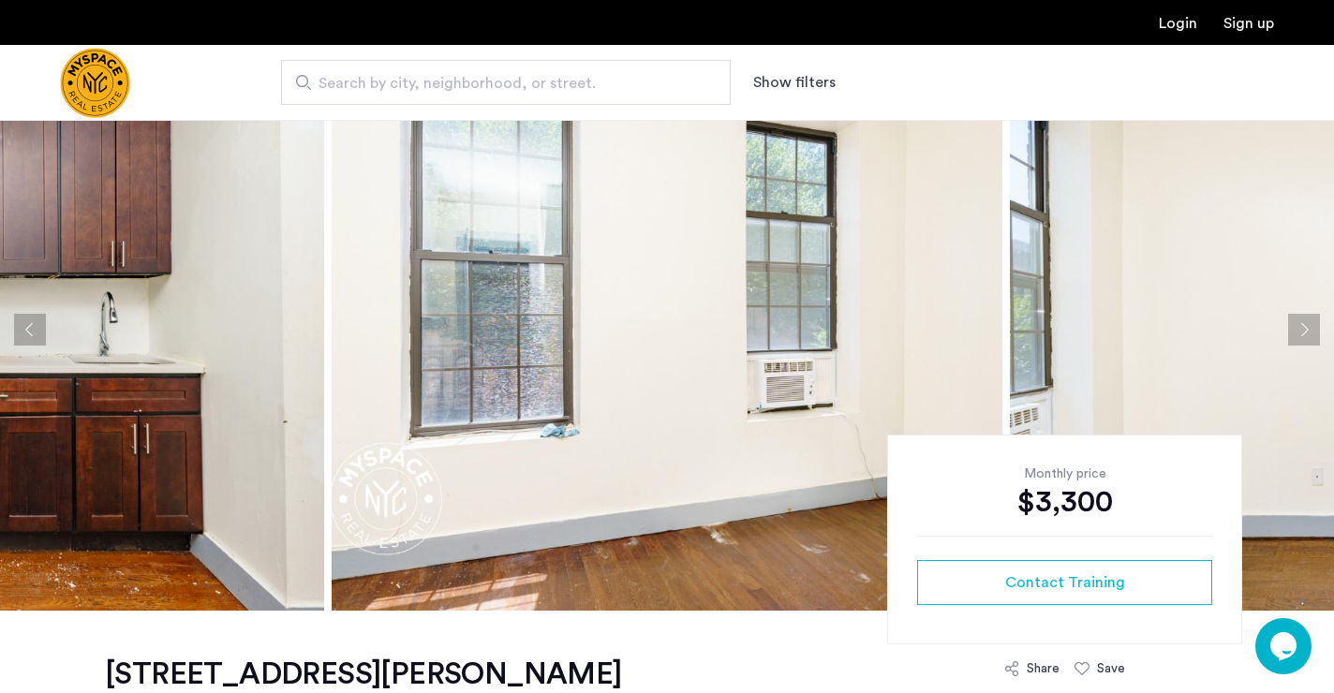
click at [28, 327] on button "Previous apartment" at bounding box center [30, 330] width 32 height 32
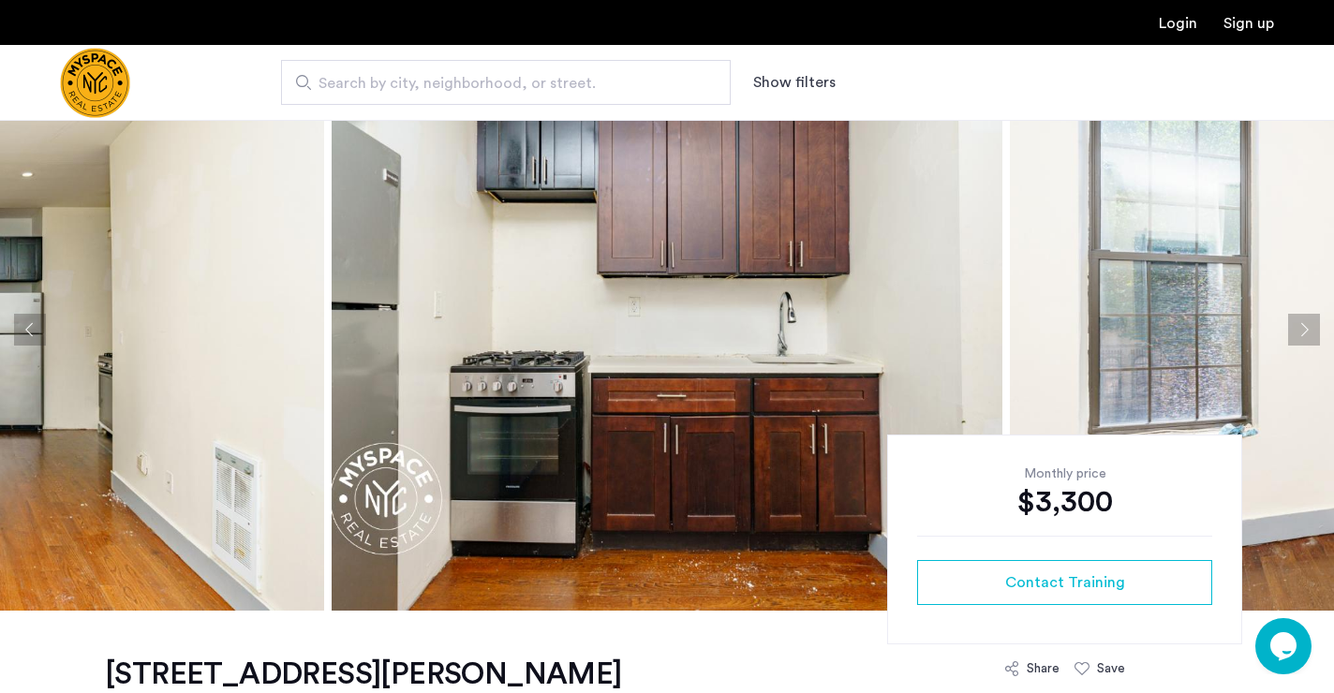
click at [30, 327] on button "Previous apartment" at bounding box center [30, 330] width 32 height 32
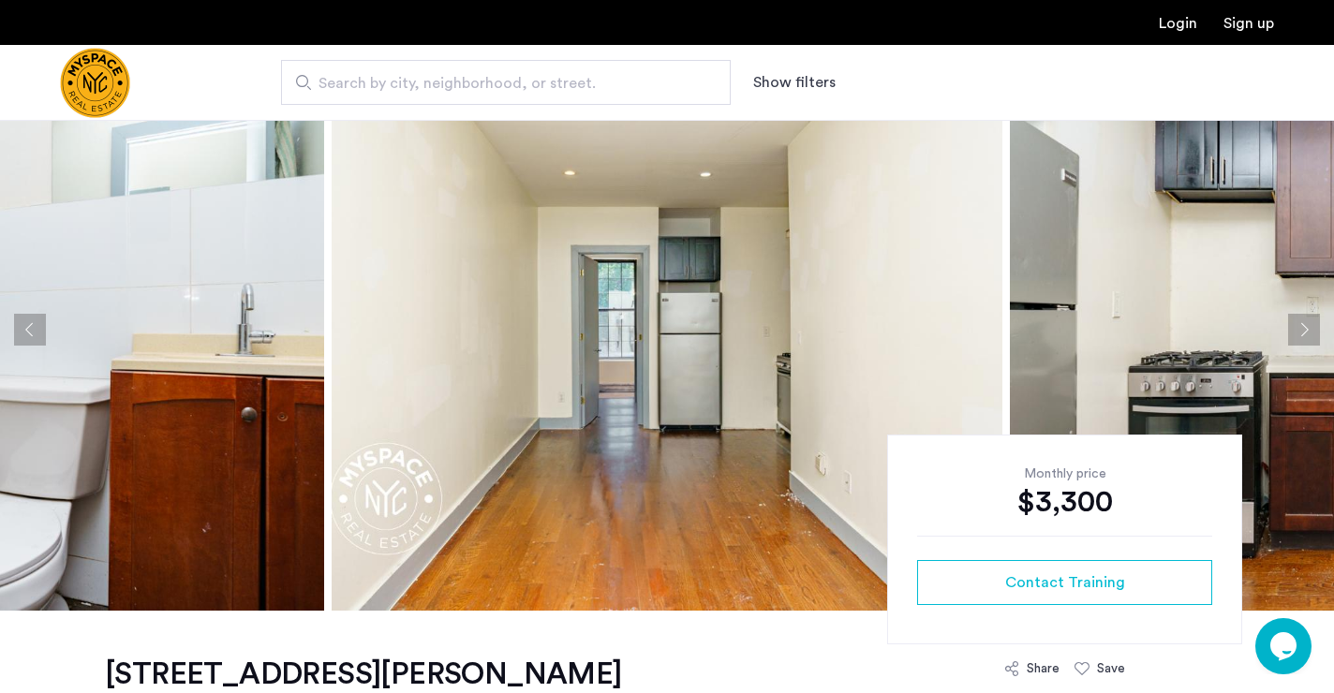
click at [1298, 332] on button "Next apartment" at bounding box center [1304, 330] width 32 height 32
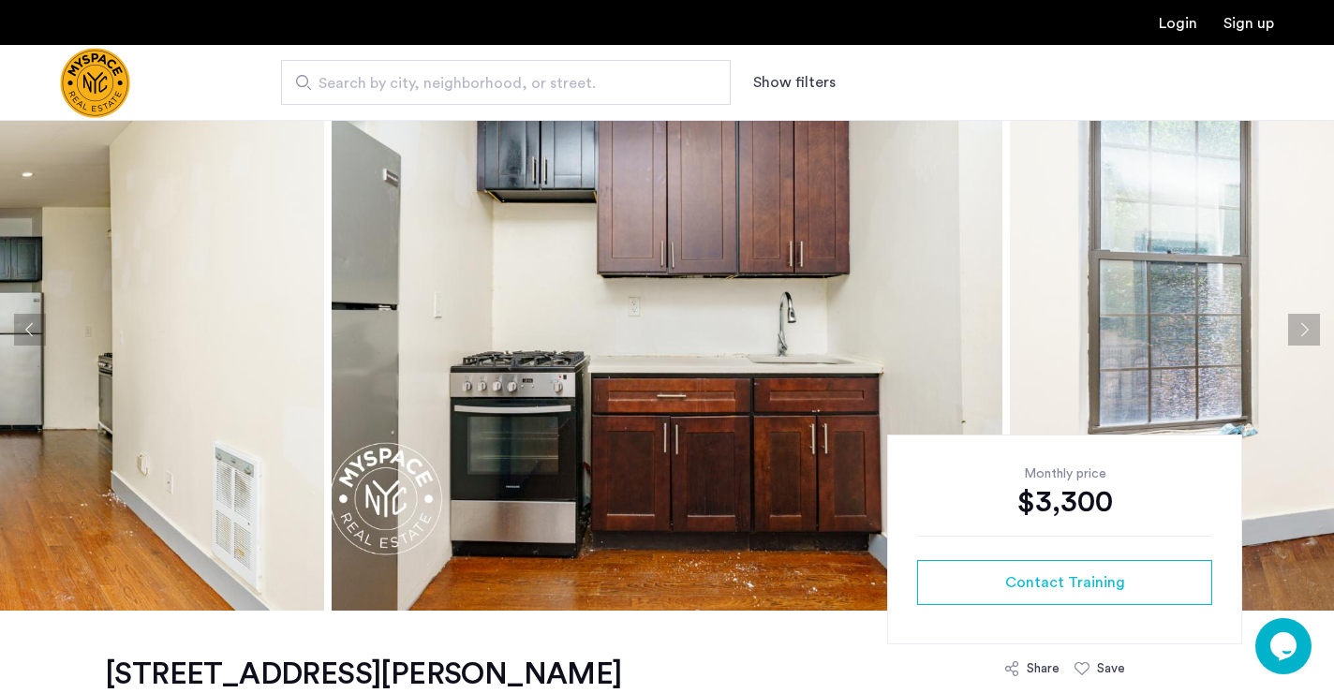
click at [1298, 332] on button "Next apartment" at bounding box center [1304, 330] width 32 height 32
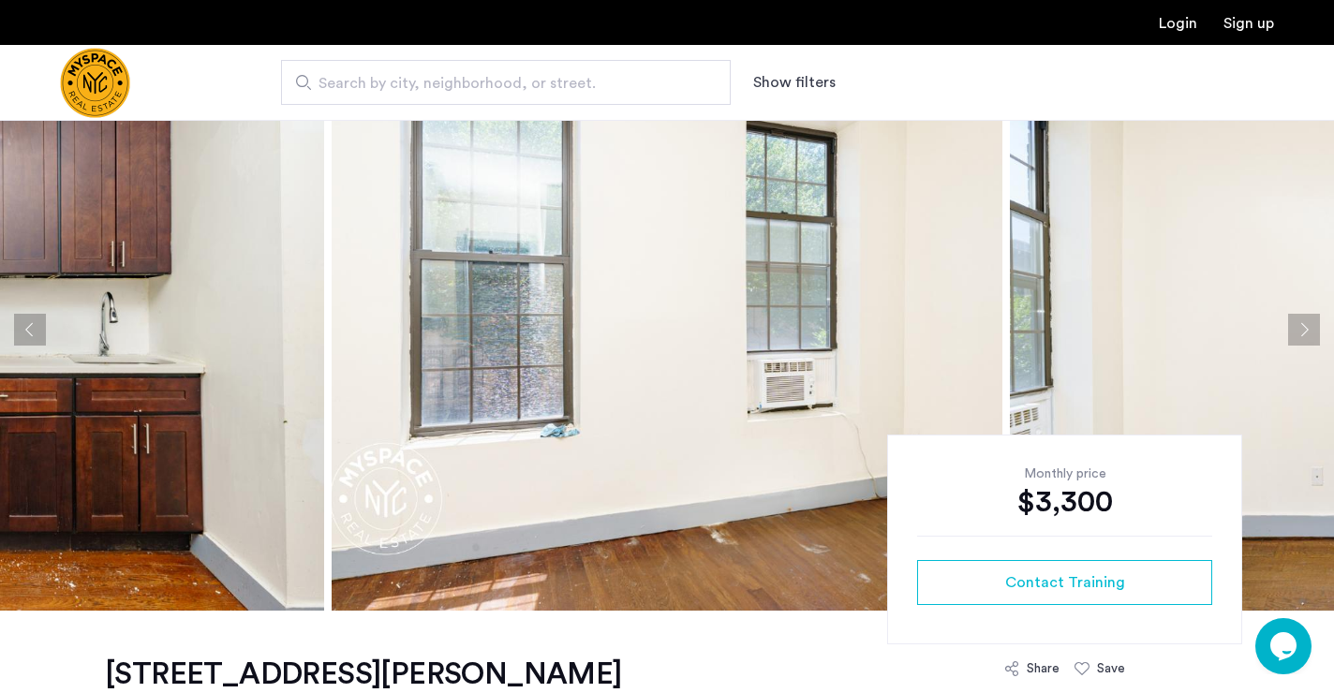
click at [1299, 332] on button "Next apartment" at bounding box center [1304, 330] width 32 height 32
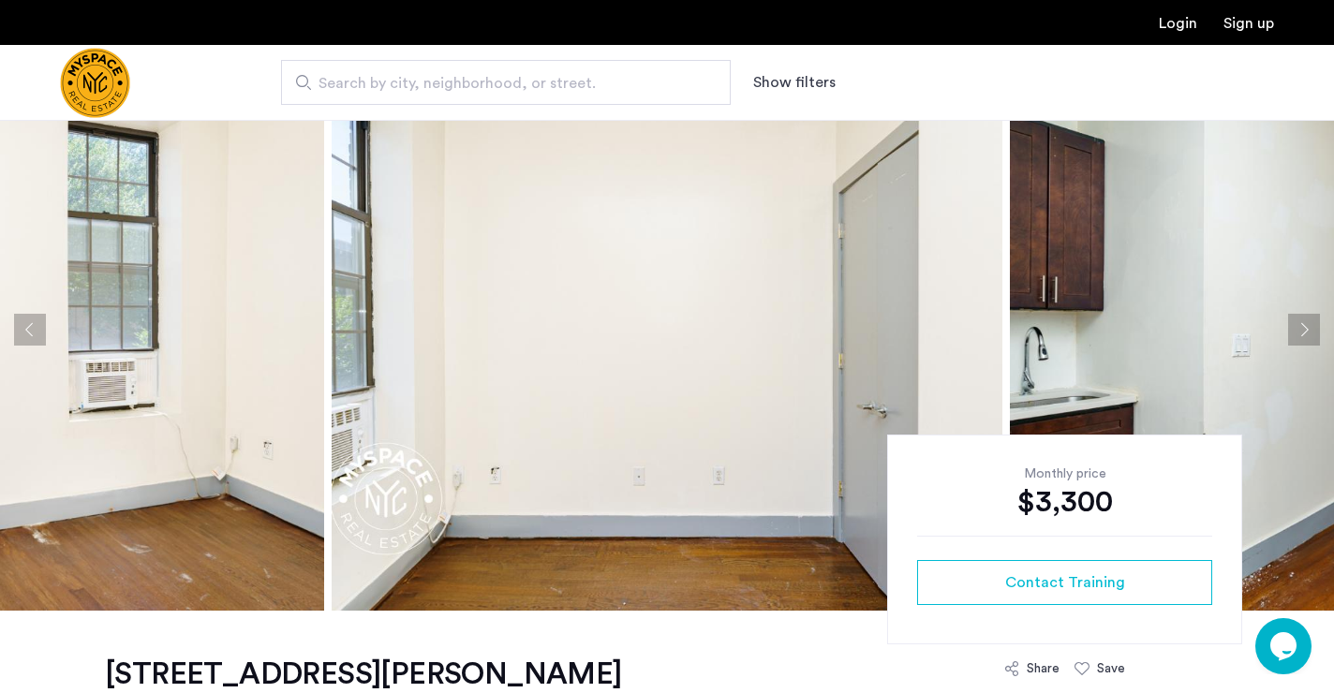
click at [1299, 332] on button "Next apartment" at bounding box center [1304, 330] width 32 height 32
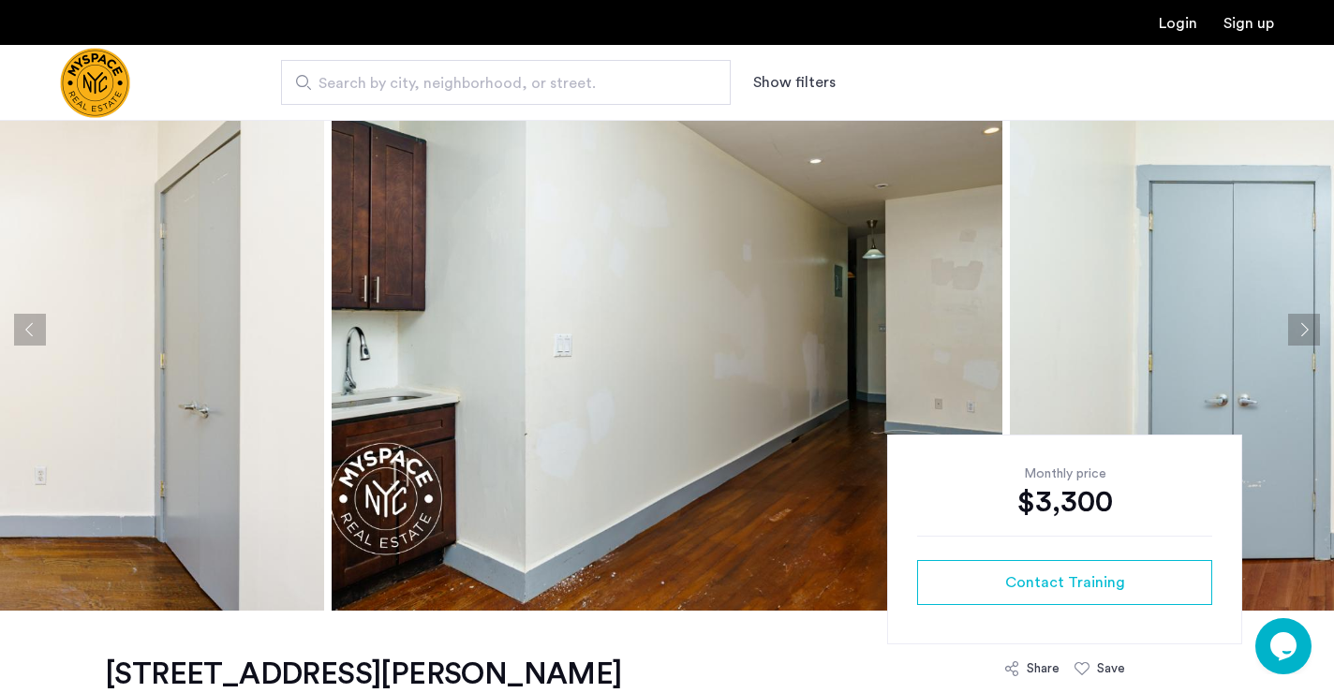
click at [1299, 332] on button "Next apartment" at bounding box center [1304, 330] width 32 height 32
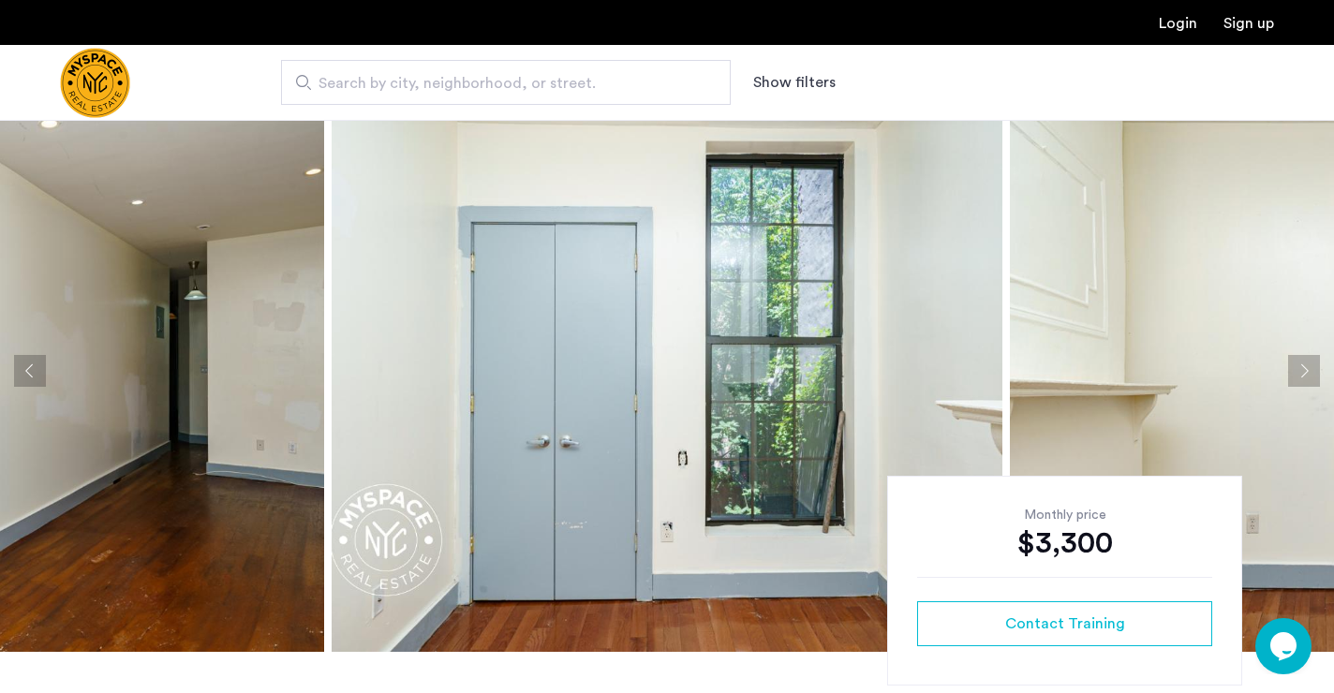
scroll to position [28, 0]
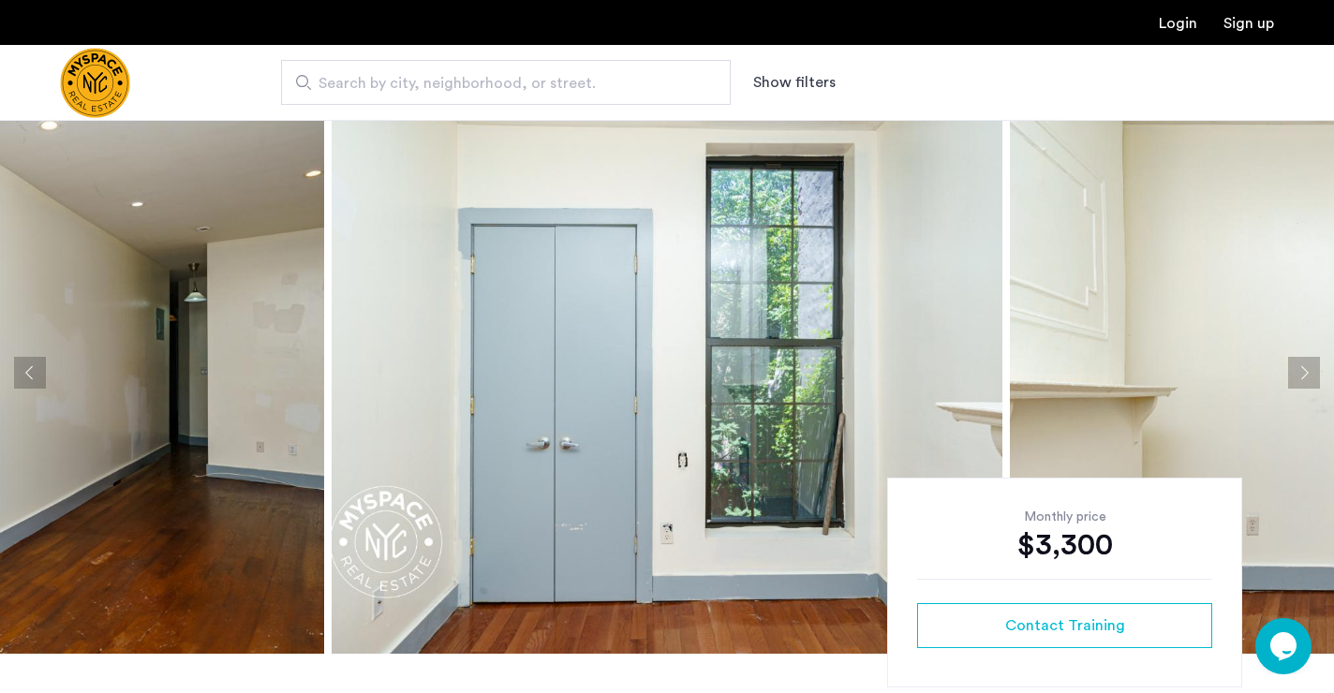
click at [1307, 372] on button "Next apartment" at bounding box center [1304, 373] width 32 height 32
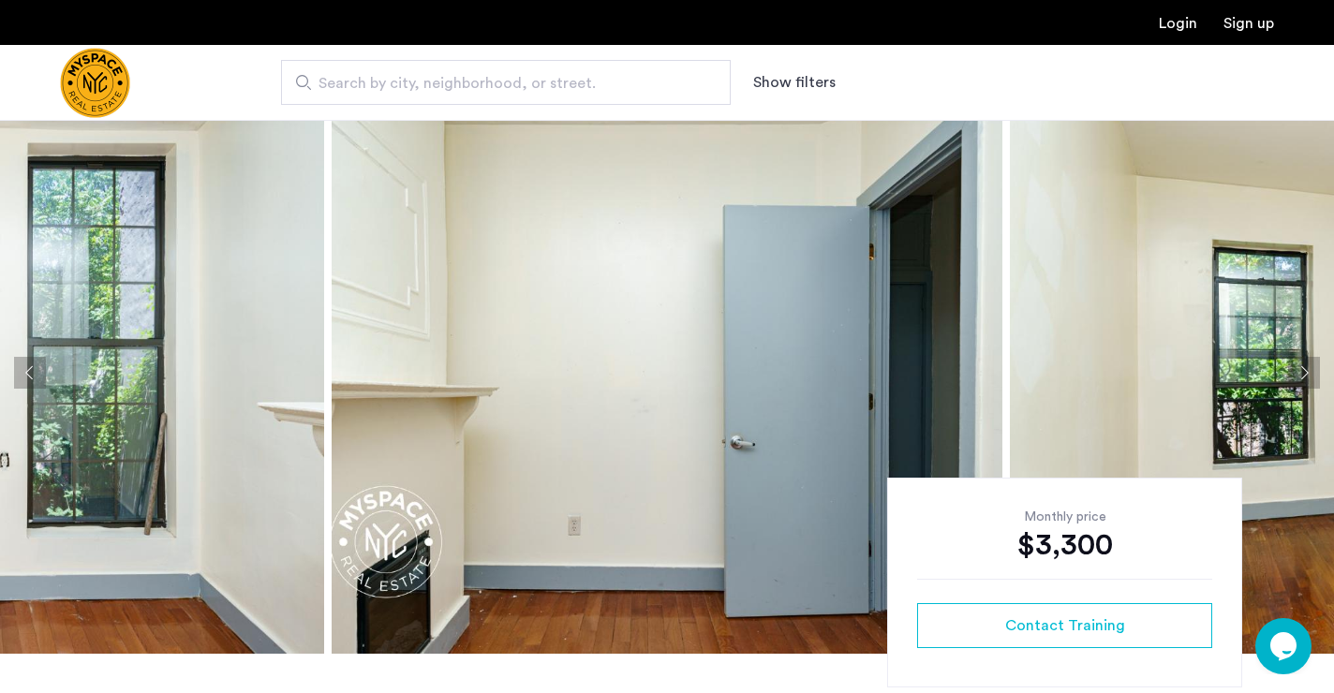
click at [1308, 372] on button "Next apartment" at bounding box center [1304, 373] width 32 height 32
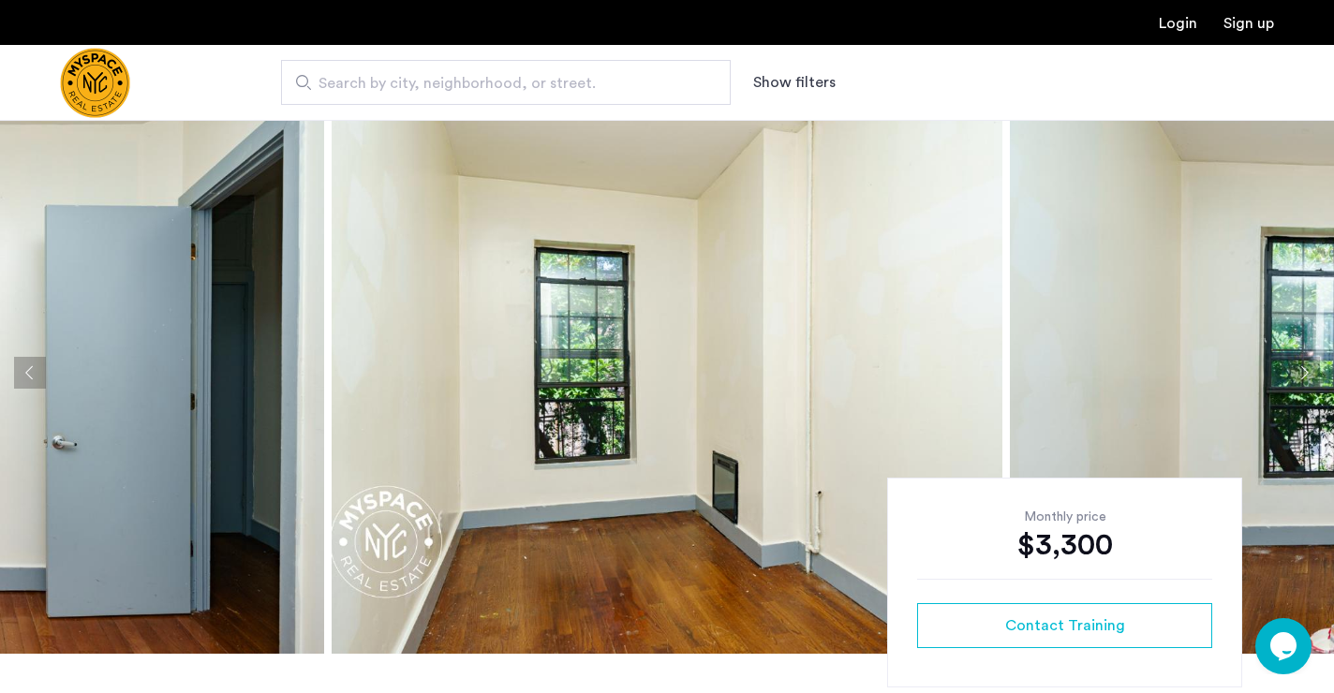
click at [1308, 372] on button "Next apartment" at bounding box center [1304, 373] width 32 height 32
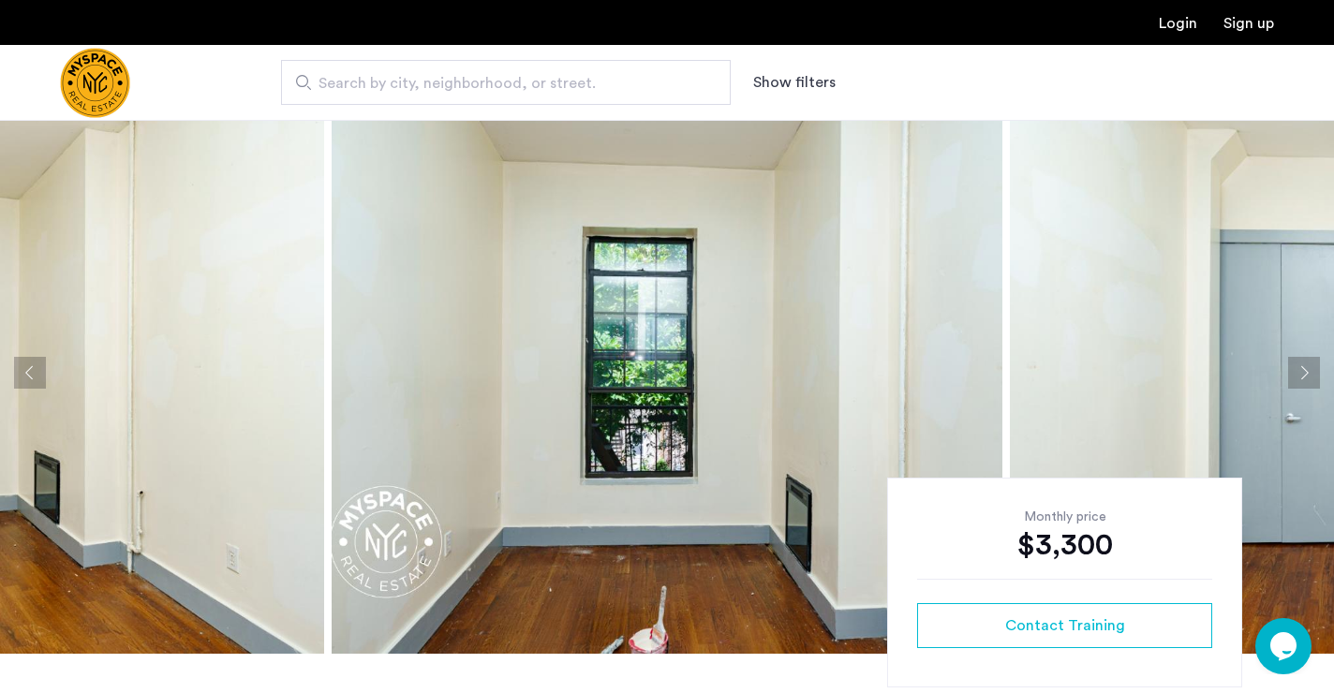
click at [1308, 372] on button "Next apartment" at bounding box center [1304, 373] width 32 height 32
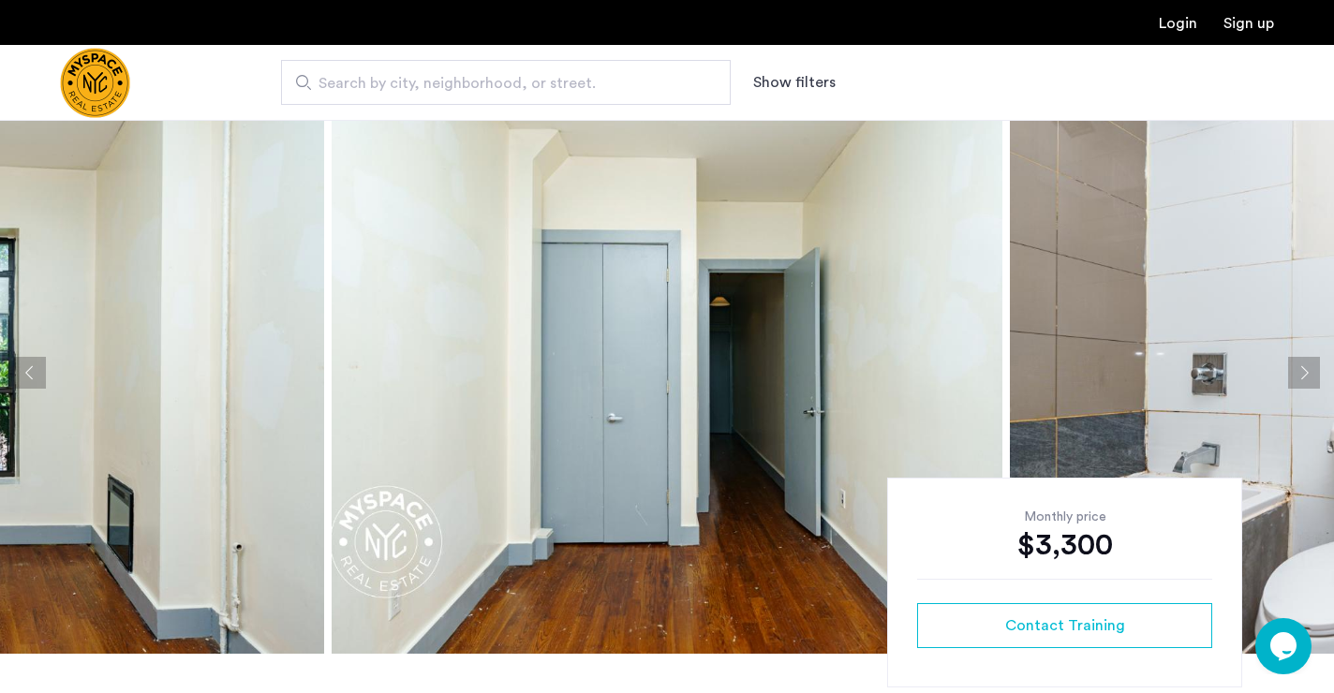
click at [1308, 372] on button "Next apartment" at bounding box center [1304, 373] width 32 height 32
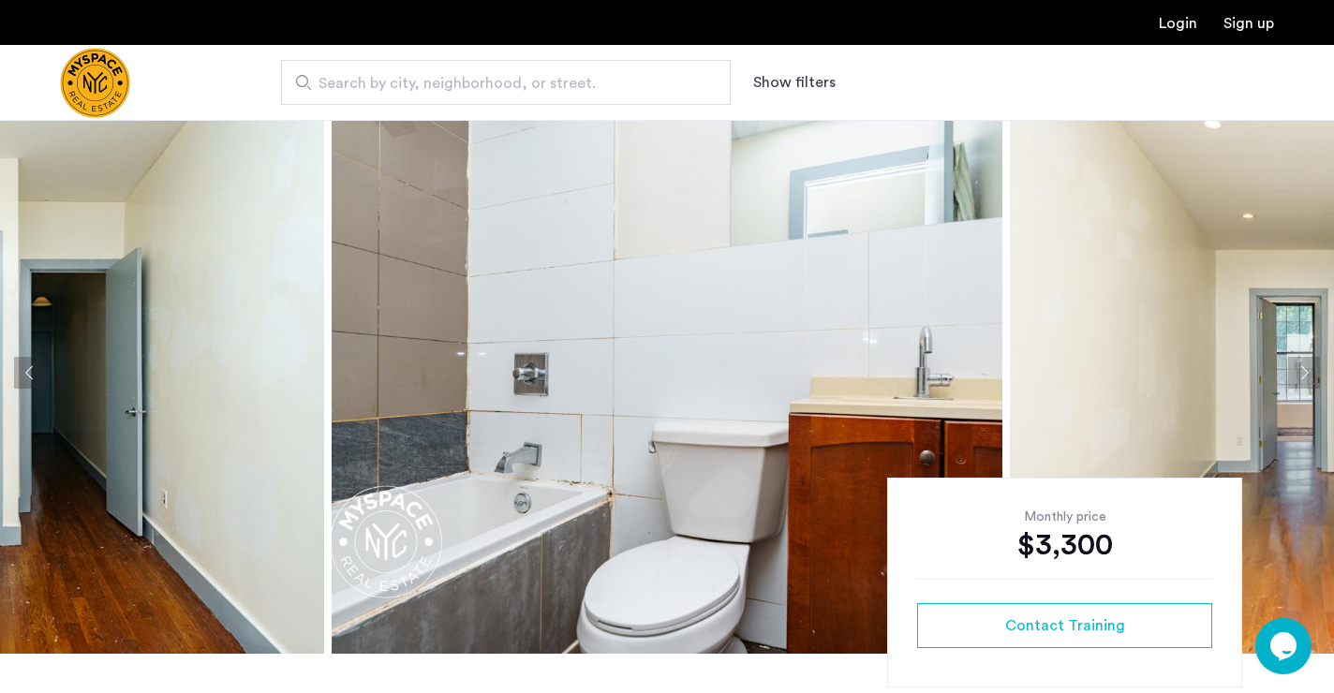
click at [1308, 372] on button "Next apartment" at bounding box center [1304, 373] width 32 height 32
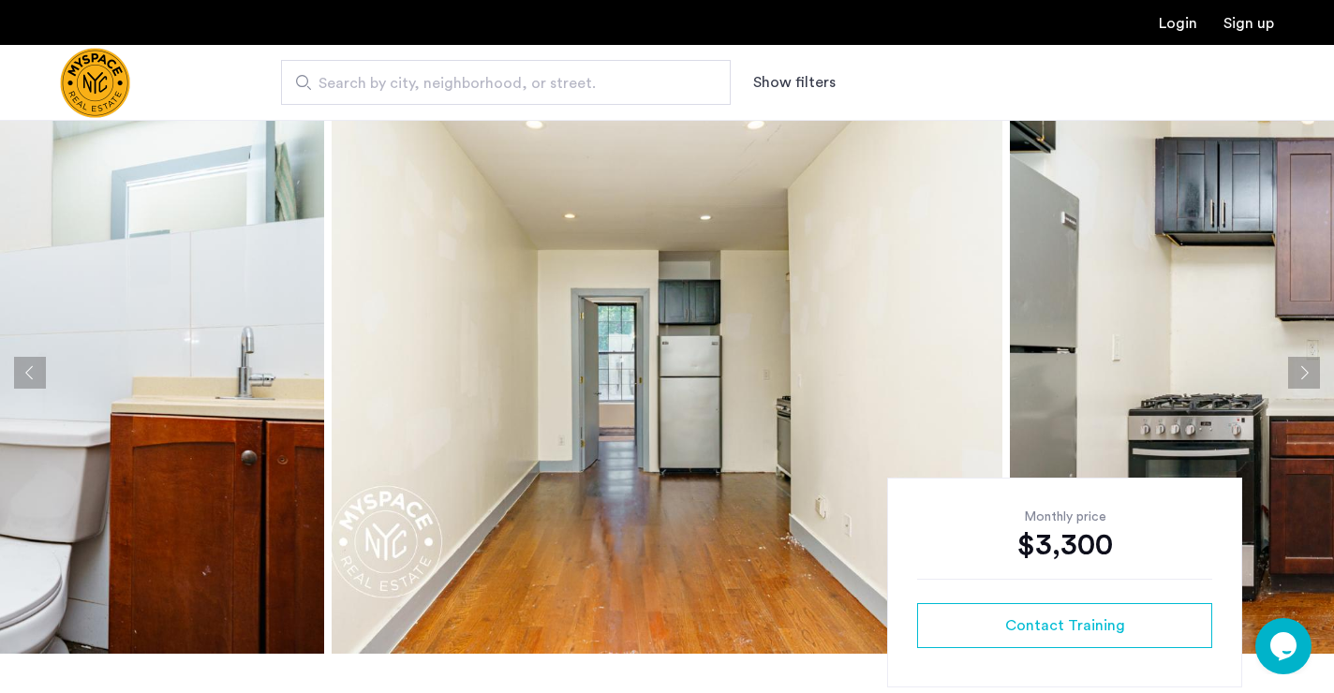
click at [1308, 372] on button "Next apartment" at bounding box center [1304, 373] width 32 height 32
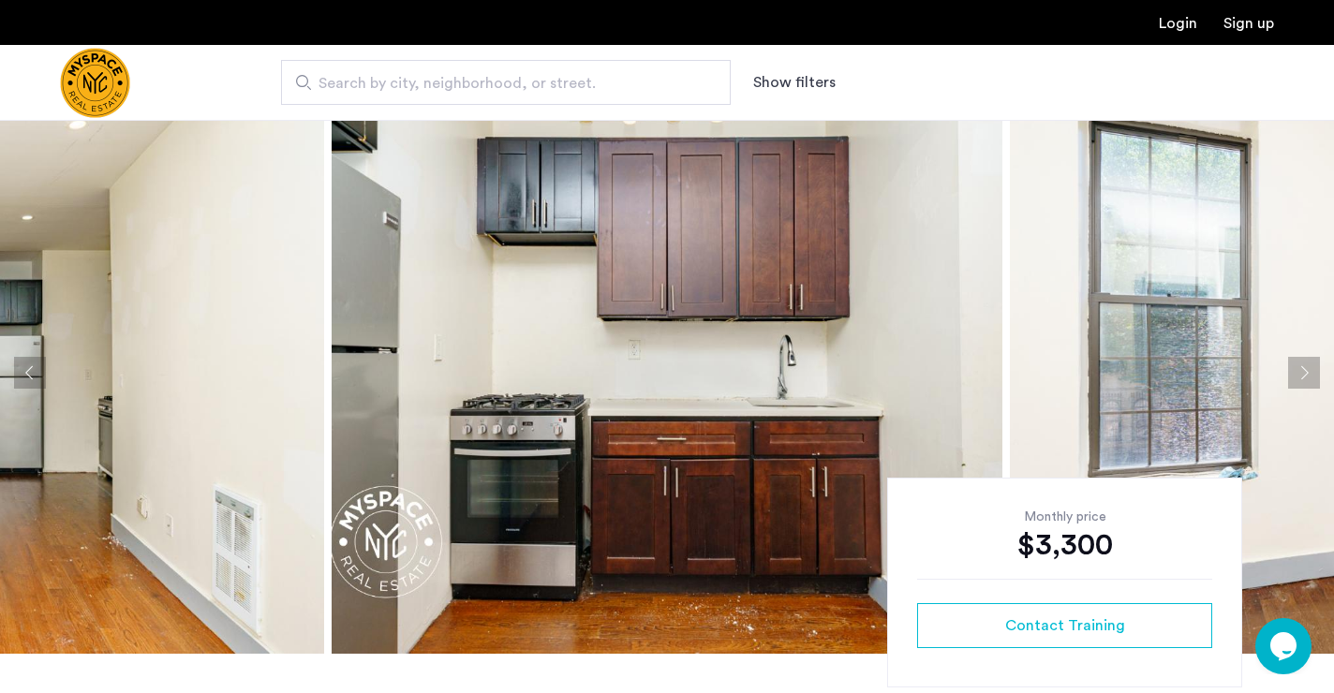
click at [1308, 372] on button "Next apartment" at bounding box center [1304, 373] width 32 height 32
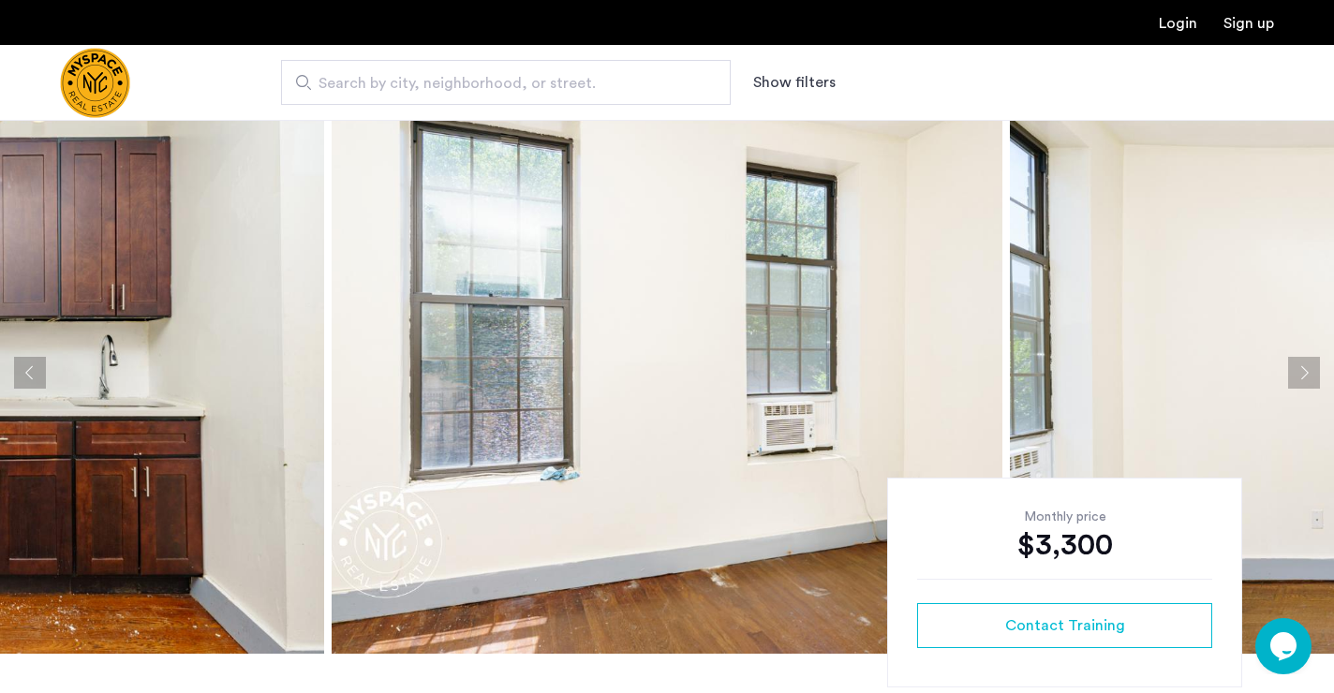
click at [1308, 372] on button "Next apartment" at bounding box center [1304, 373] width 32 height 32
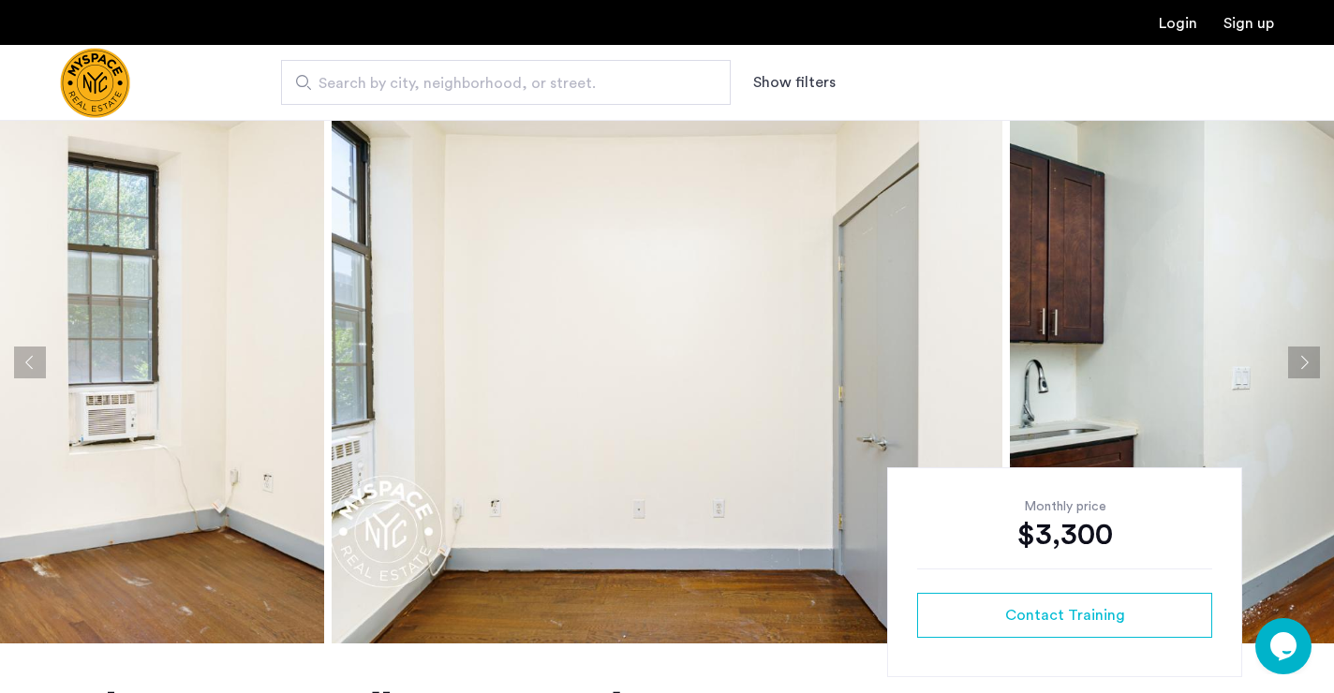
scroll to position [38, 0]
click at [1293, 368] on button "Next apartment" at bounding box center [1304, 363] width 32 height 32
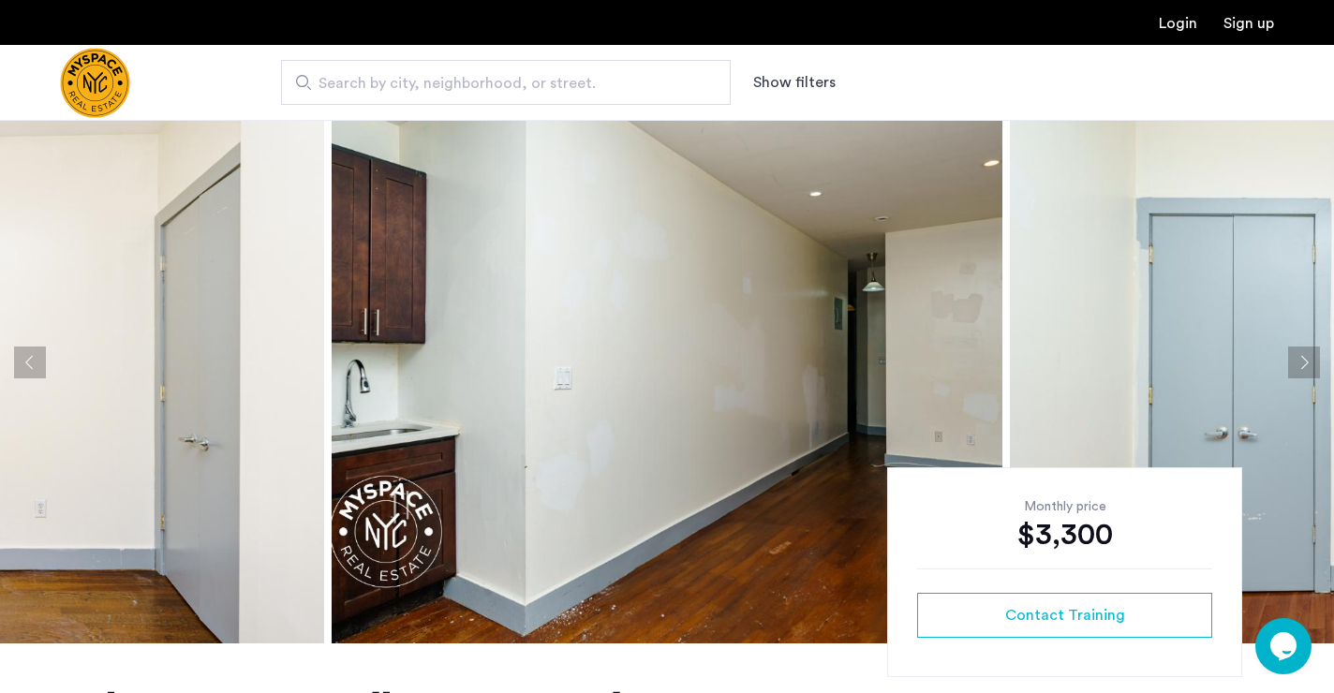
click at [1293, 368] on button "Next apartment" at bounding box center [1304, 363] width 32 height 32
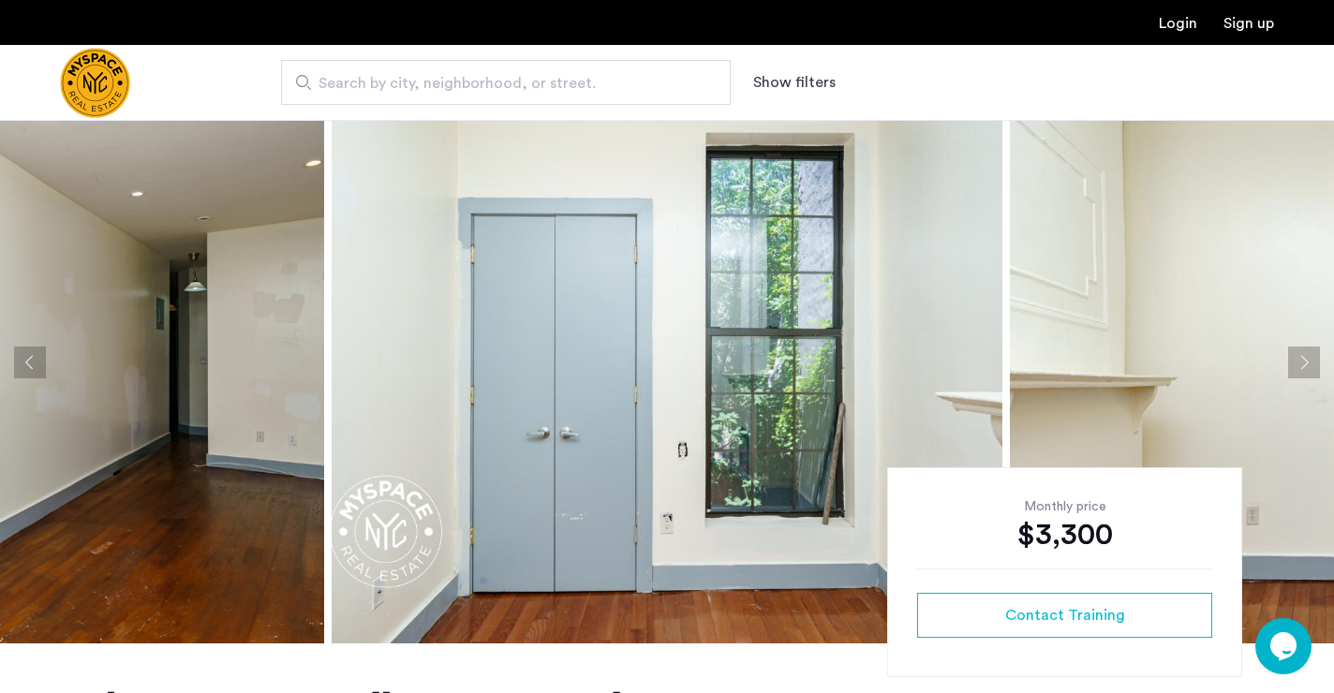
click at [1293, 368] on button "Next apartment" at bounding box center [1304, 363] width 32 height 32
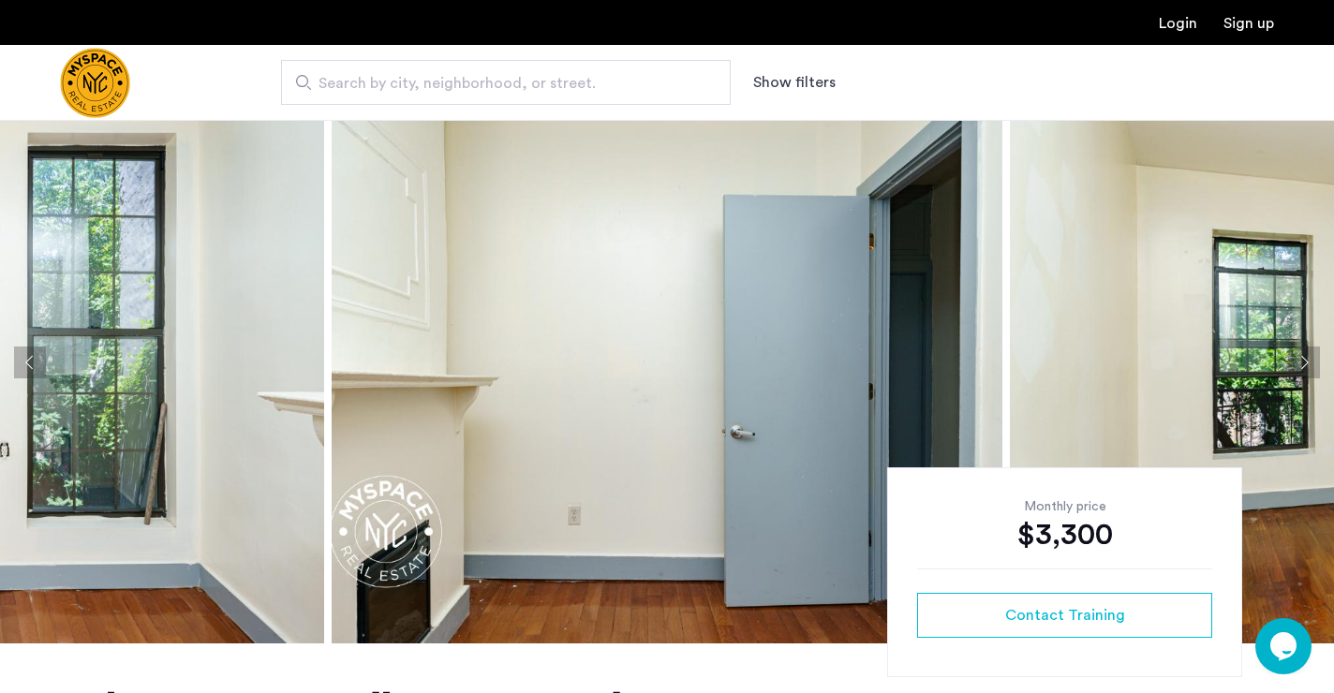
click at [1293, 368] on button "Next apartment" at bounding box center [1304, 363] width 32 height 32
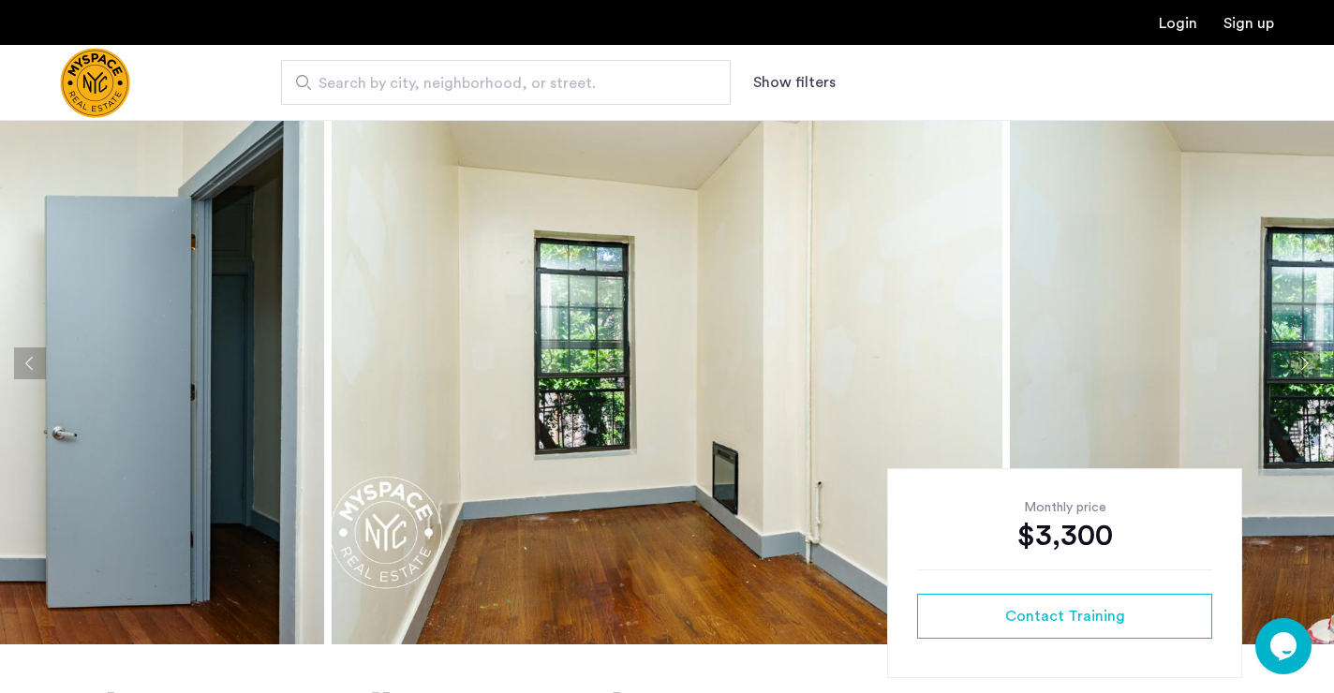
scroll to position [37, 0]
click at [130, 82] on img "Cazamio Logo" at bounding box center [95, 83] width 70 height 70
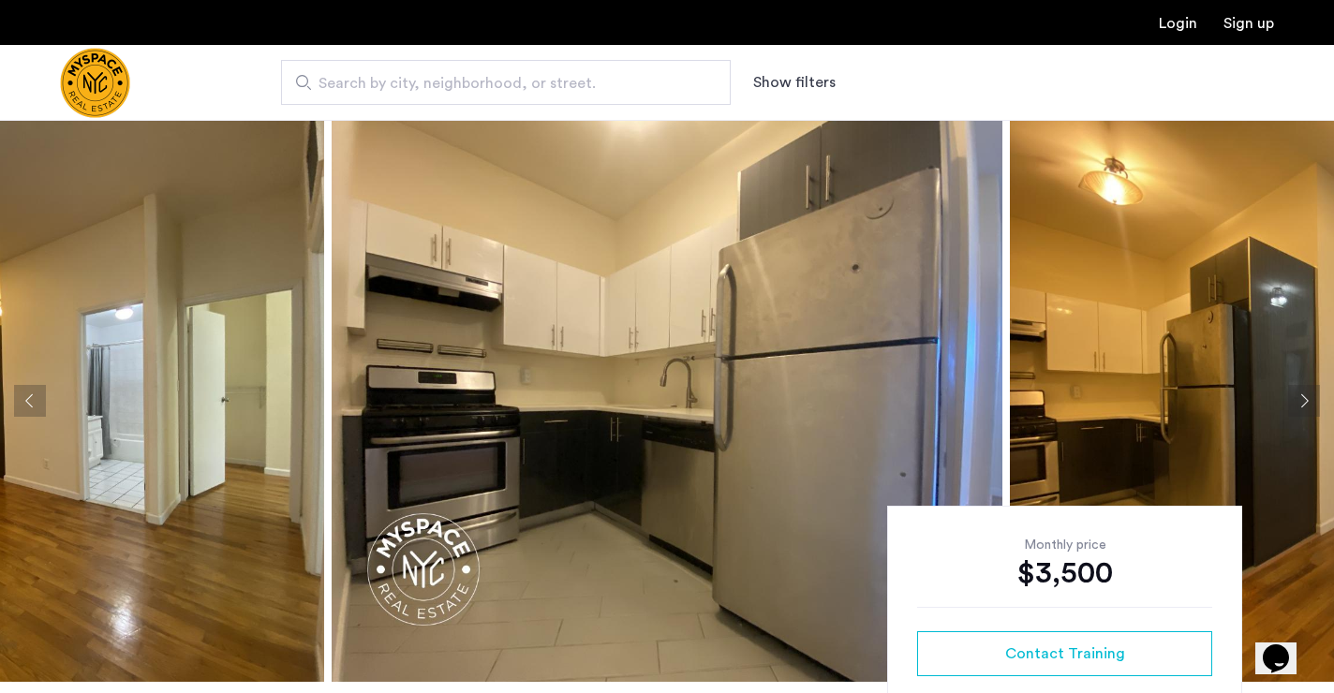
click at [1298, 406] on button "Next apartment" at bounding box center [1304, 401] width 32 height 32
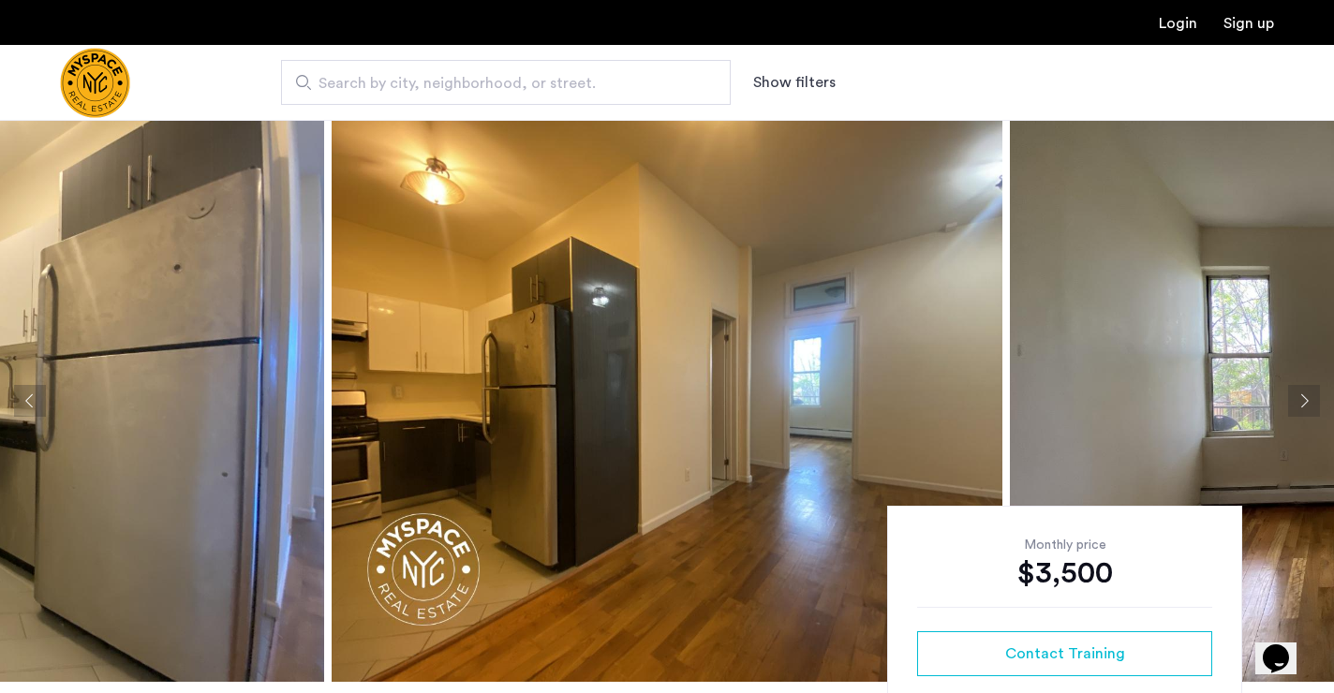
click at [1298, 406] on button "Next apartment" at bounding box center [1304, 401] width 32 height 32
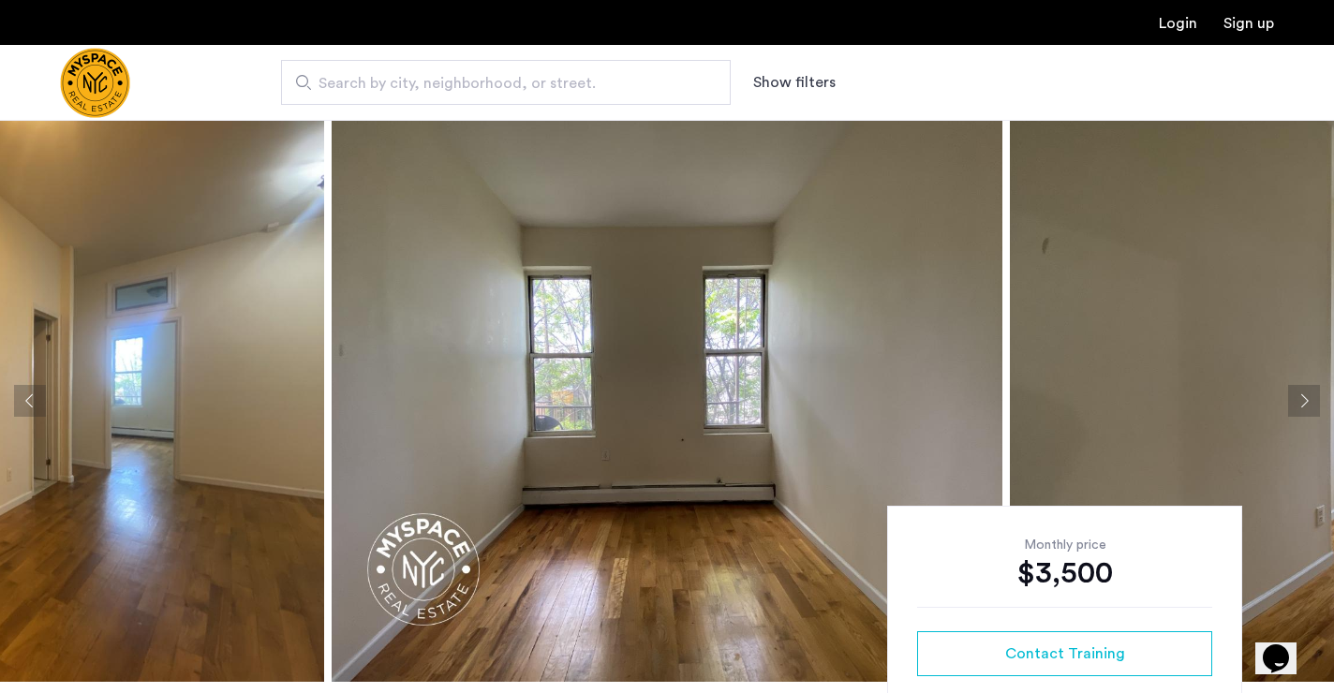
click at [1298, 406] on button "Next apartment" at bounding box center [1304, 401] width 32 height 32
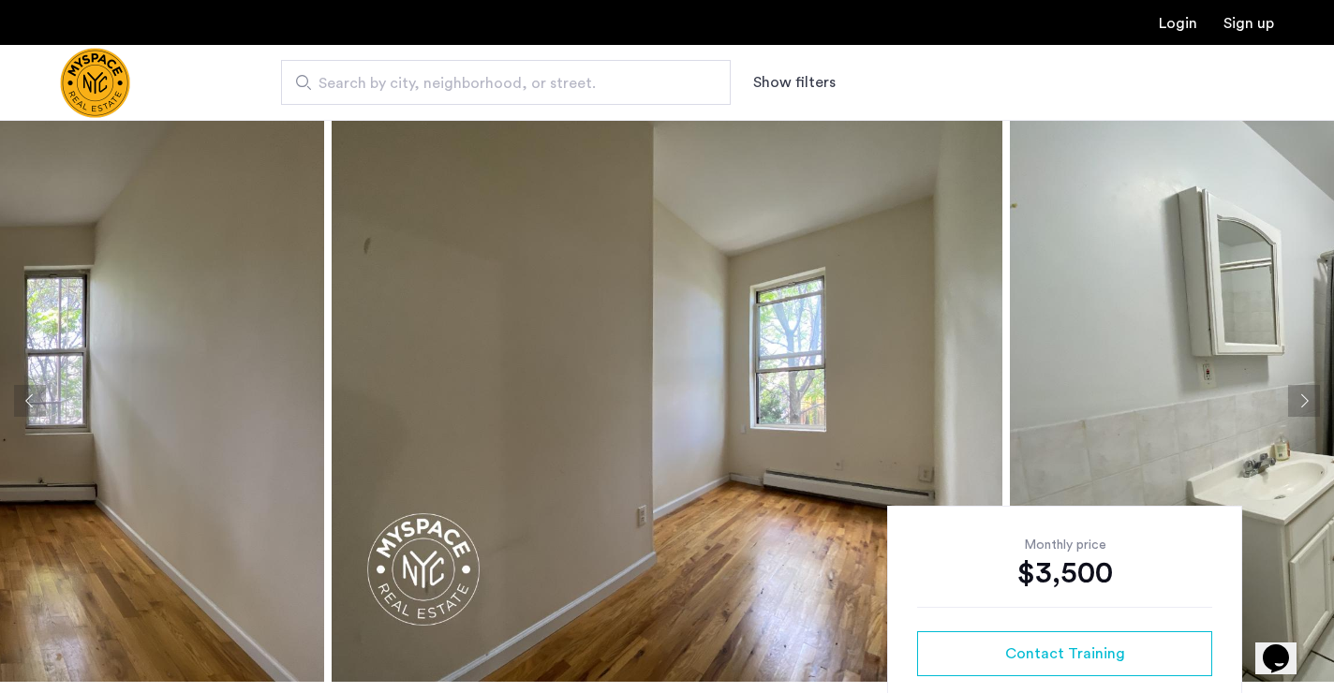
click at [1298, 406] on button "Next apartment" at bounding box center [1304, 401] width 32 height 32
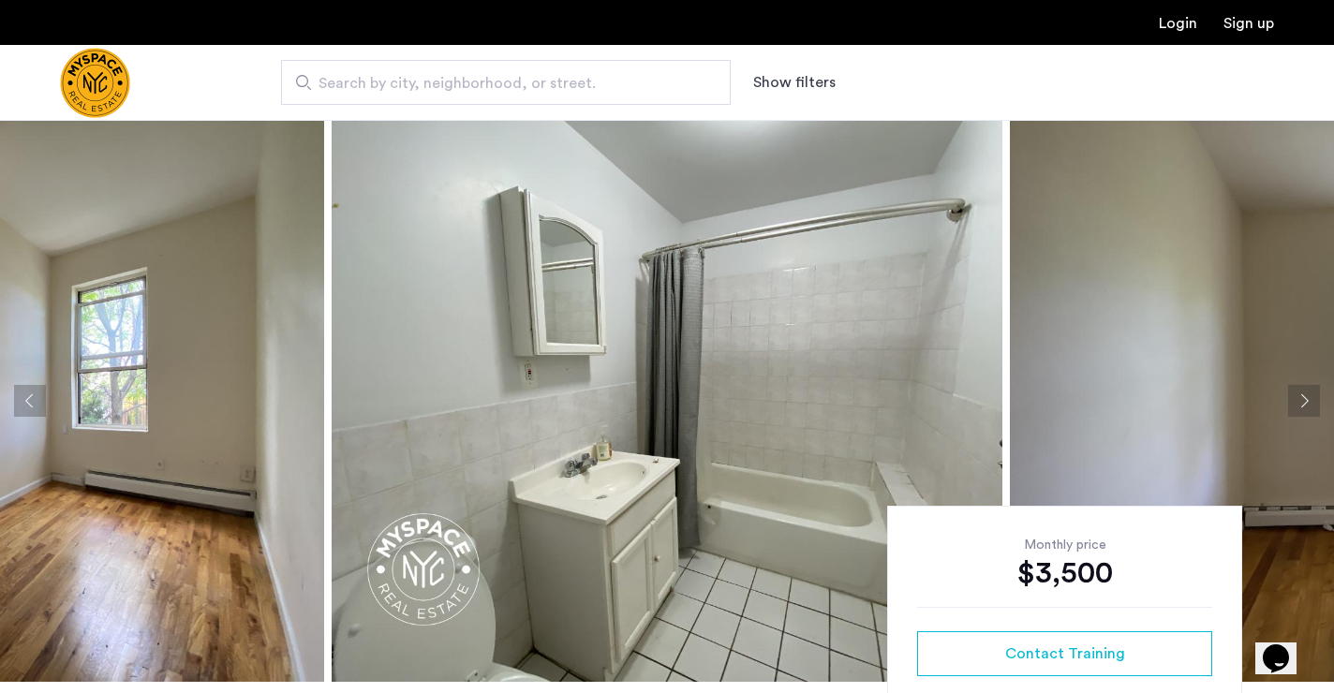
click at [1298, 406] on button "Next apartment" at bounding box center [1304, 401] width 32 height 32
click at [1309, 400] on button "Next apartment" at bounding box center [1304, 401] width 32 height 32
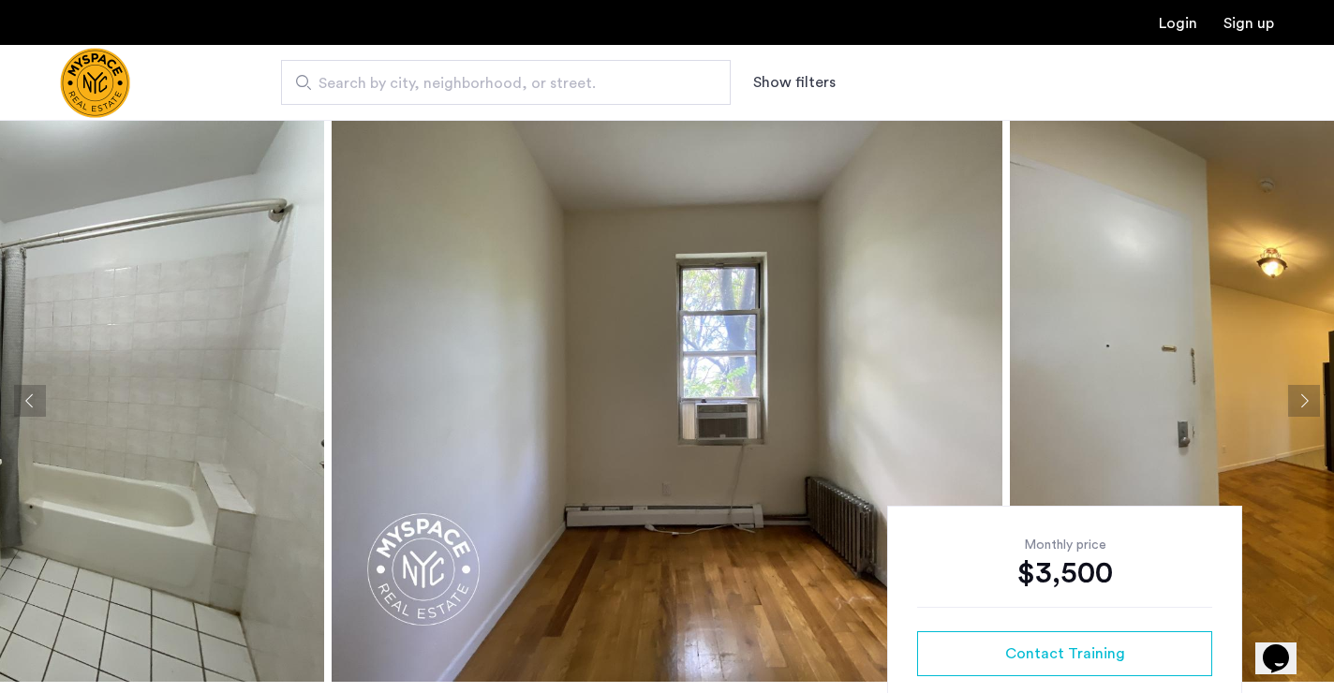
click at [1309, 400] on button "Next apartment" at bounding box center [1304, 401] width 32 height 32
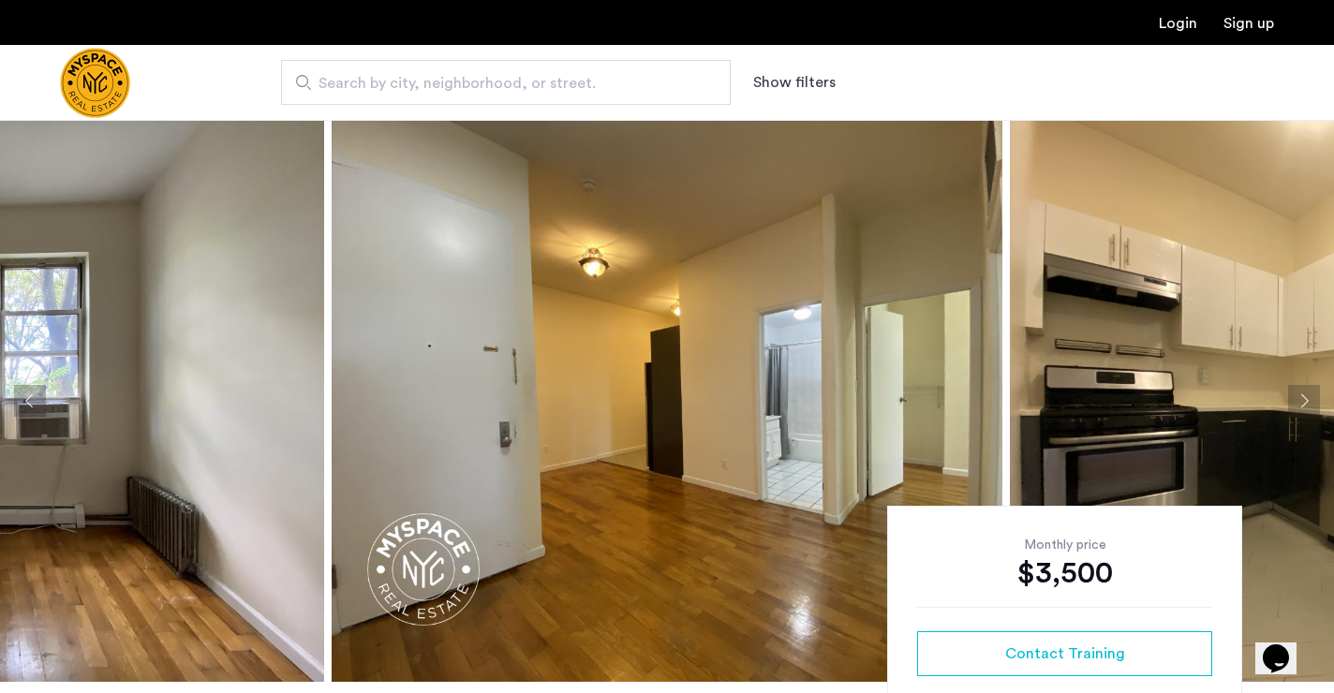
click at [1309, 400] on button "Next apartment" at bounding box center [1304, 401] width 32 height 32
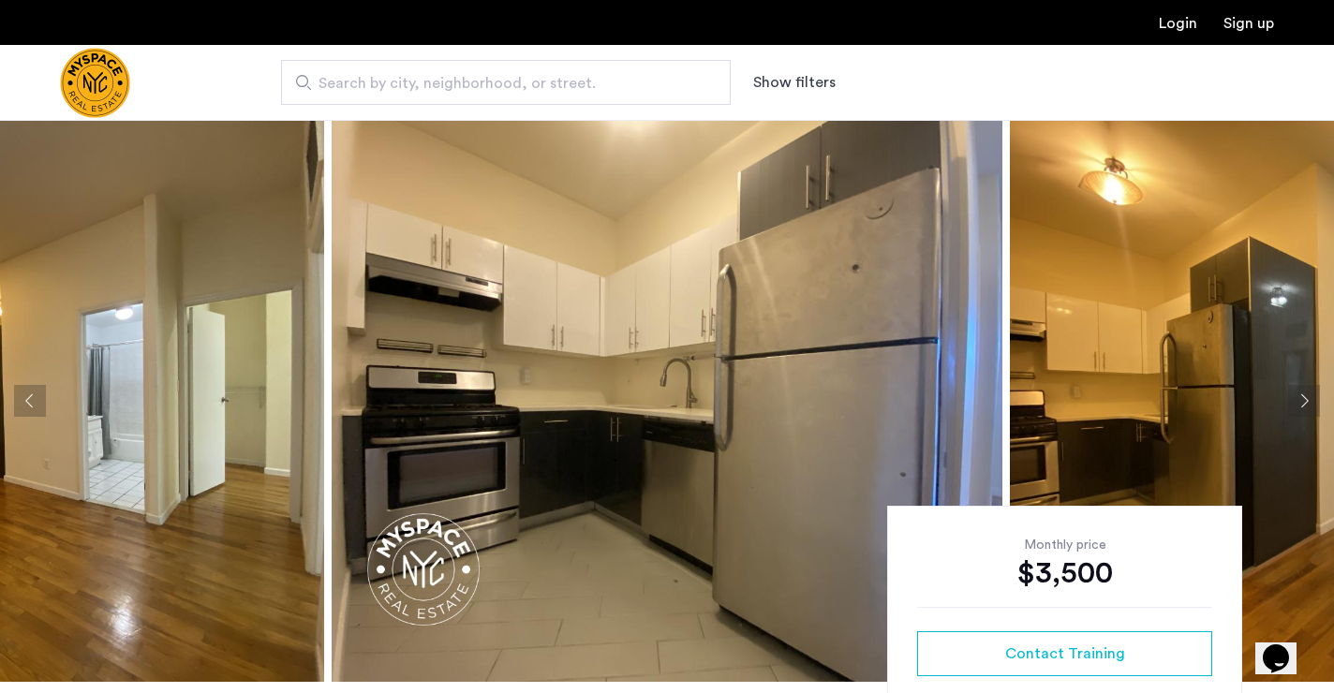
click at [1309, 400] on button "Next apartment" at bounding box center [1304, 401] width 32 height 32
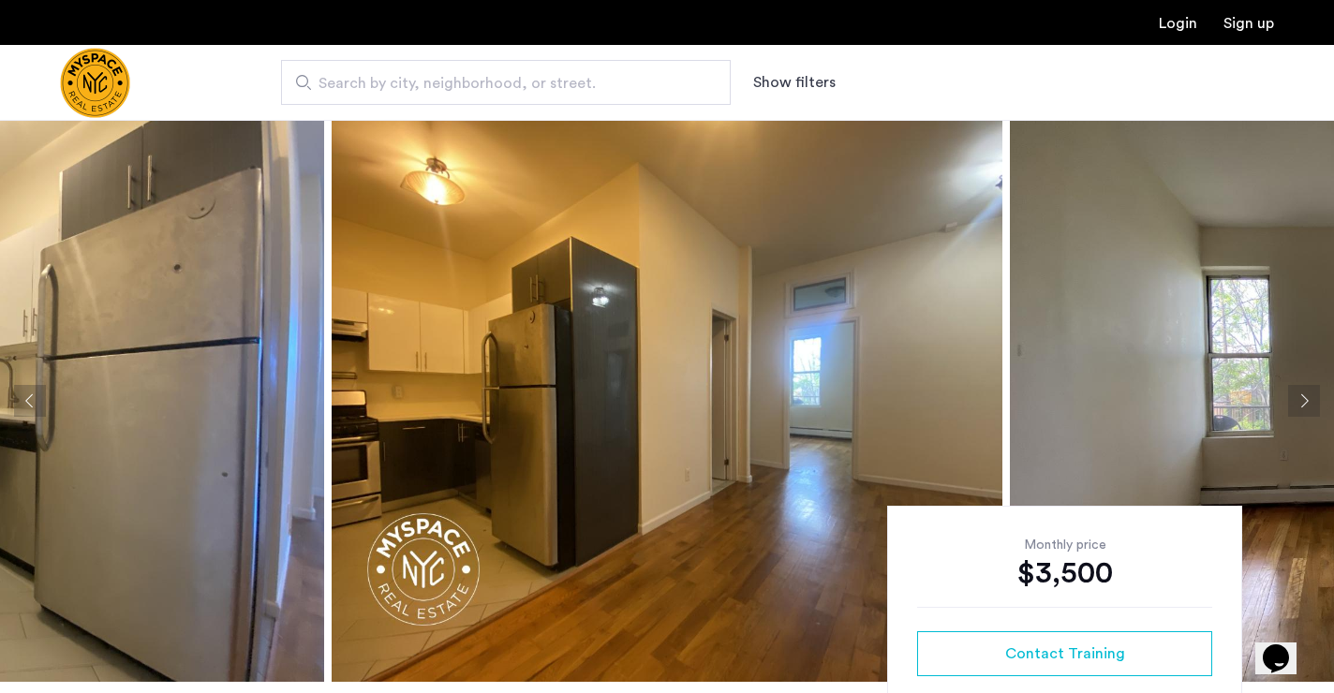
click at [1309, 400] on button "Next apartment" at bounding box center [1304, 401] width 32 height 32
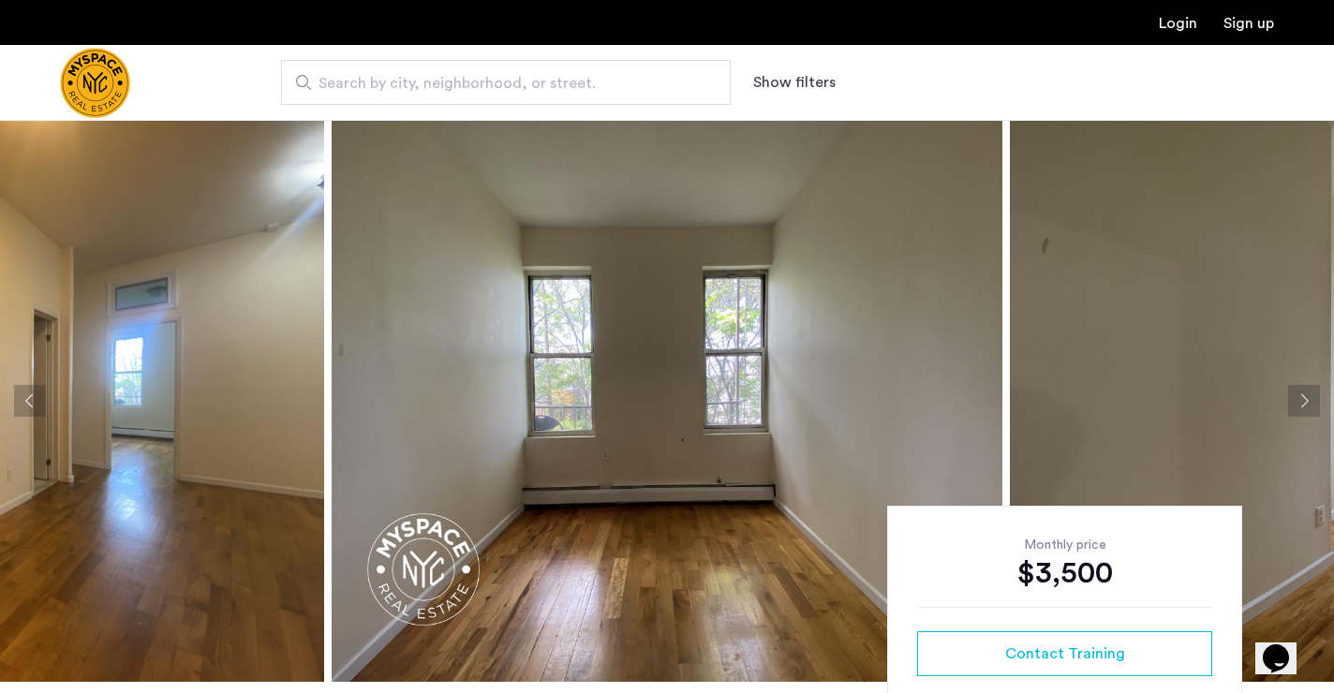
click at [1309, 400] on button "Next apartment" at bounding box center [1304, 401] width 32 height 32
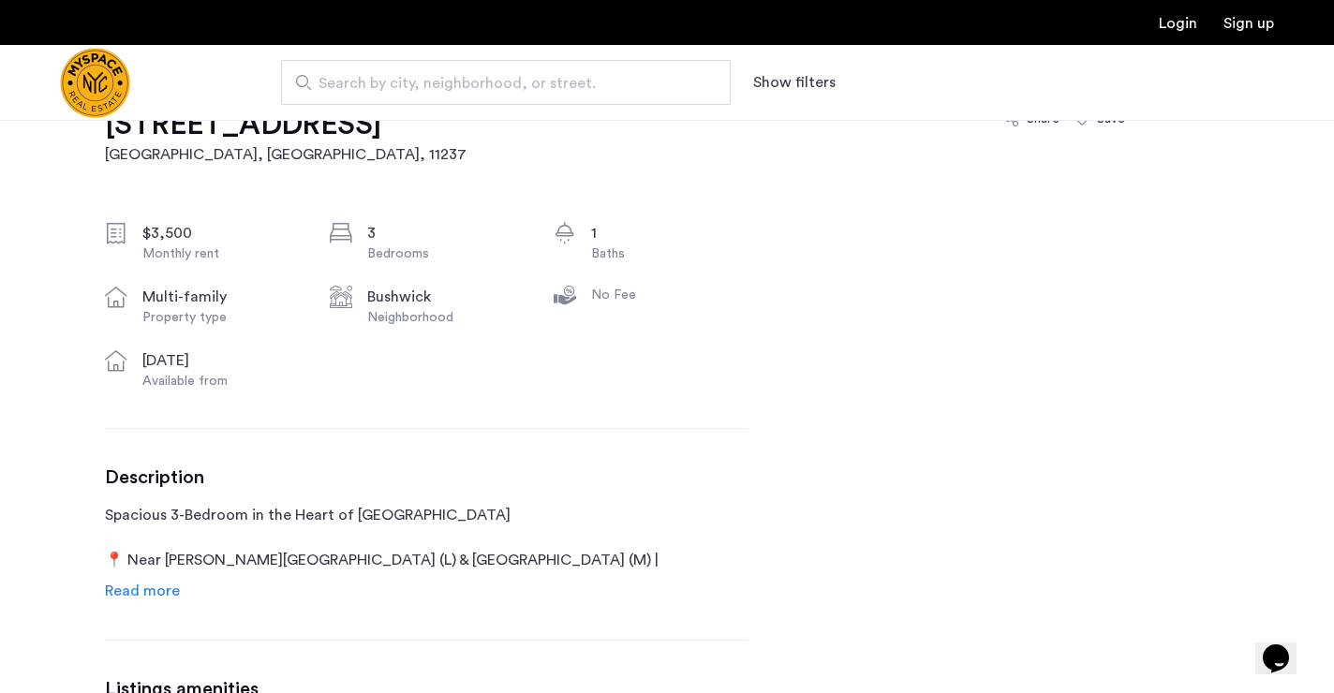
scroll to position [780, 0]
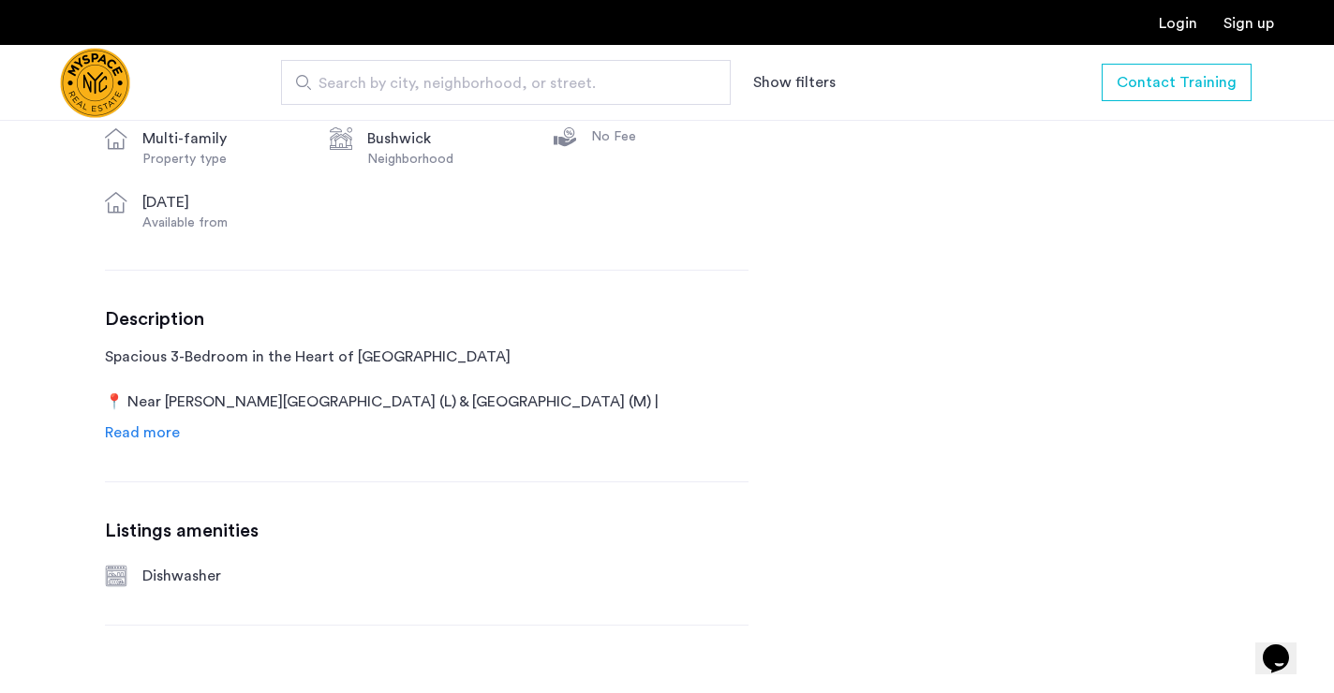
click at [167, 438] on span "Read more" at bounding box center [142, 432] width 75 height 15
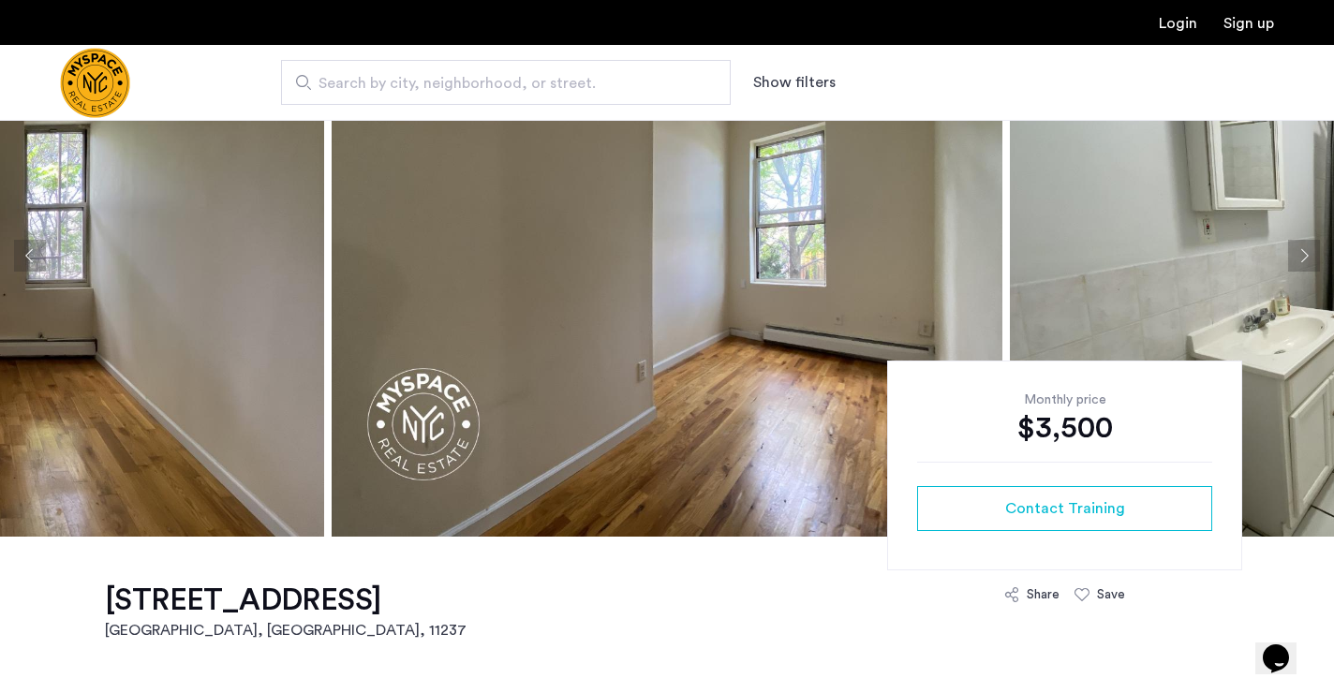
scroll to position [141, 0]
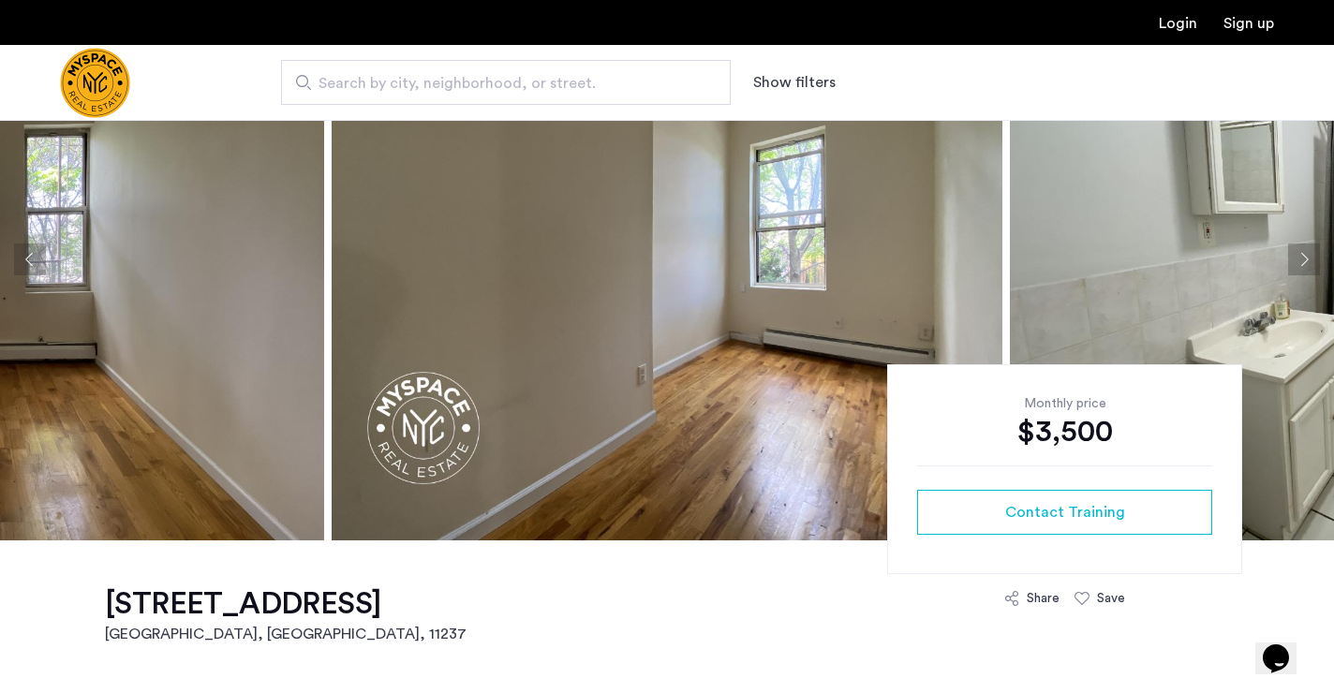
click at [1306, 261] on button "Next apartment" at bounding box center [1304, 260] width 32 height 32
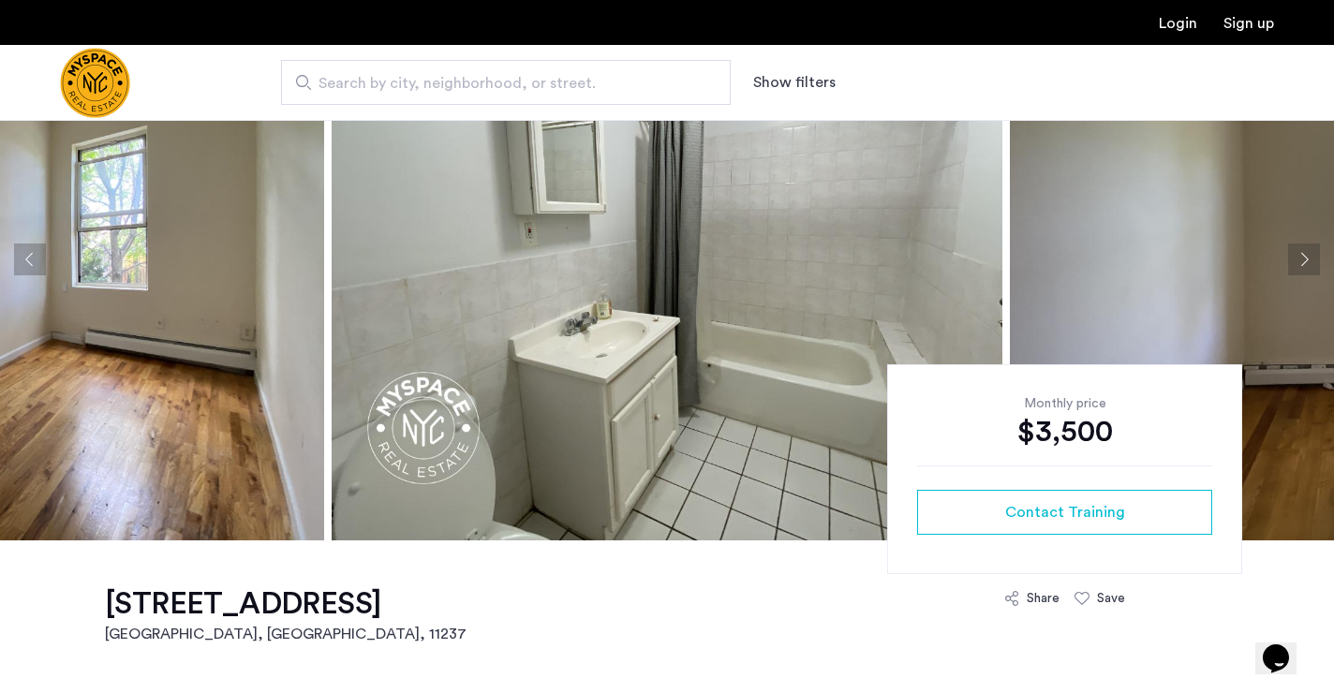
click at [1306, 261] on button "Next apartment" at bounding box center [1304, 260] width 32 height 32
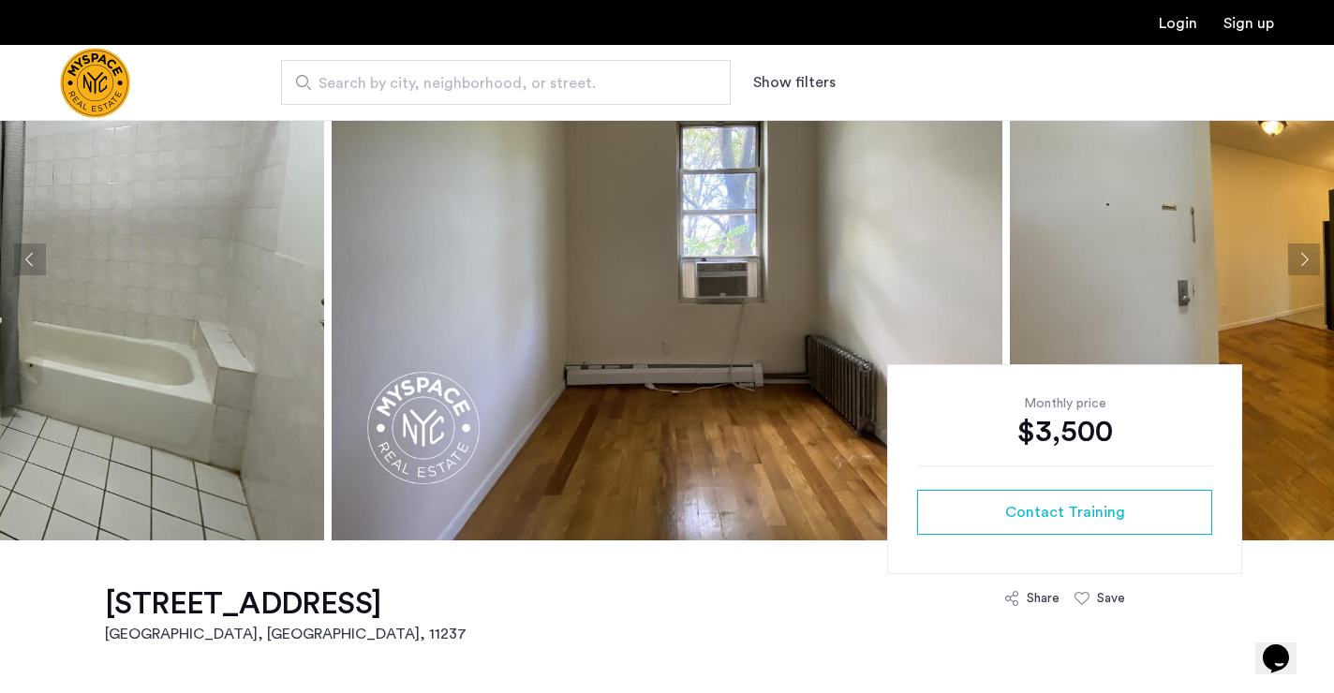
click at [1306, 261] on button "Next apartment" at bounding box center [1304, 260] width 32 height 32
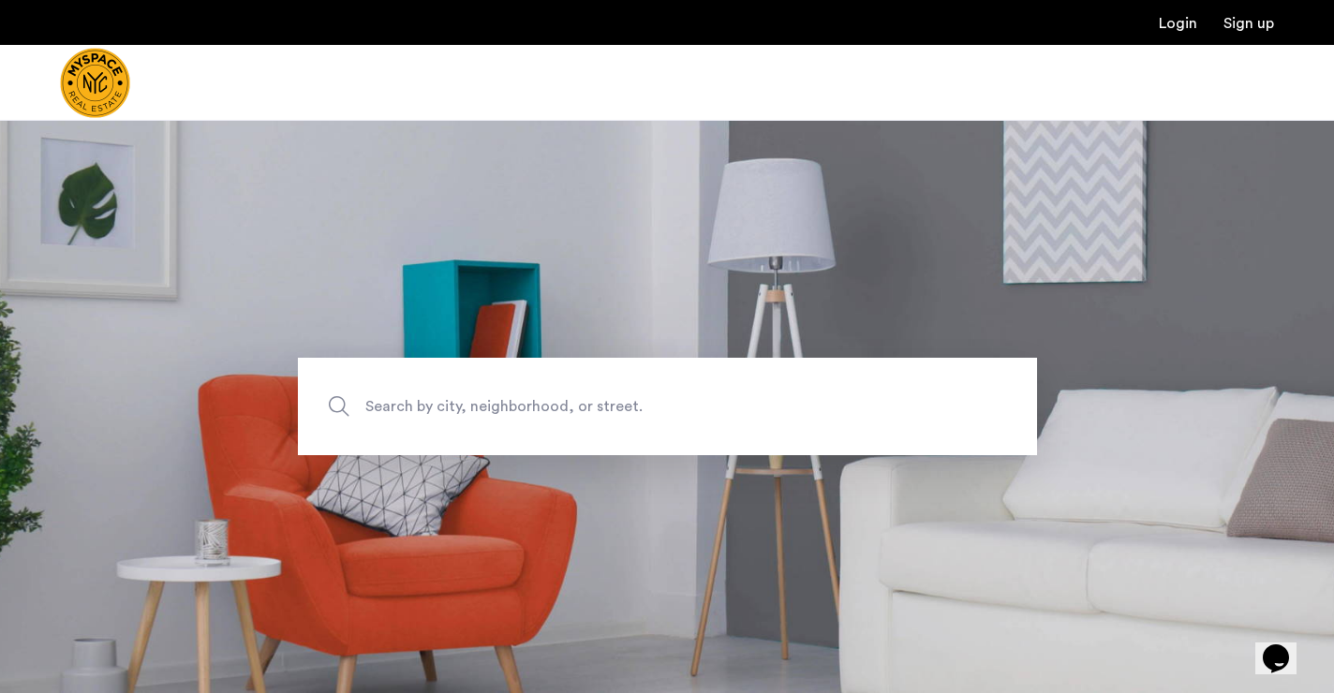
click at [480, 409] on span "Search by city, neighborhood, or street." at bounding box center [623, 406] width 517 height 25
click at [480, 409] on input "Search by city, neighborhood, or street." at bounding box center [667, 406] width 739 height 97
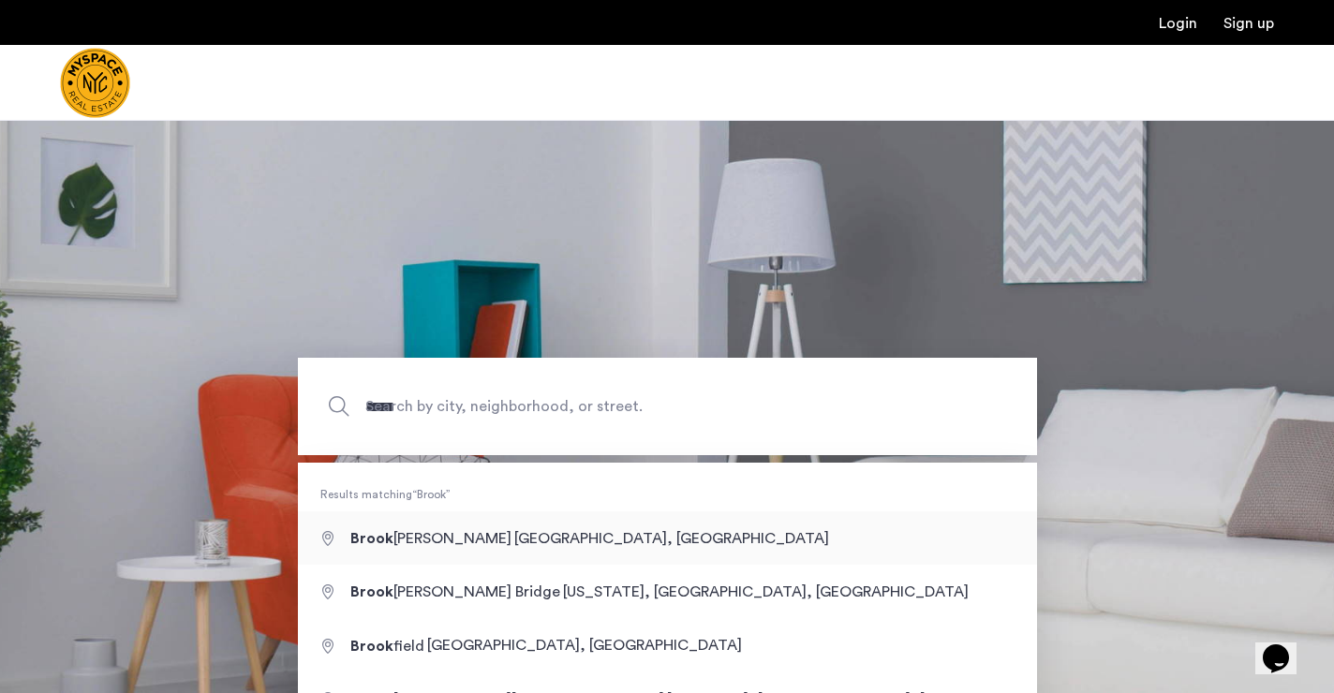
type input "**********"
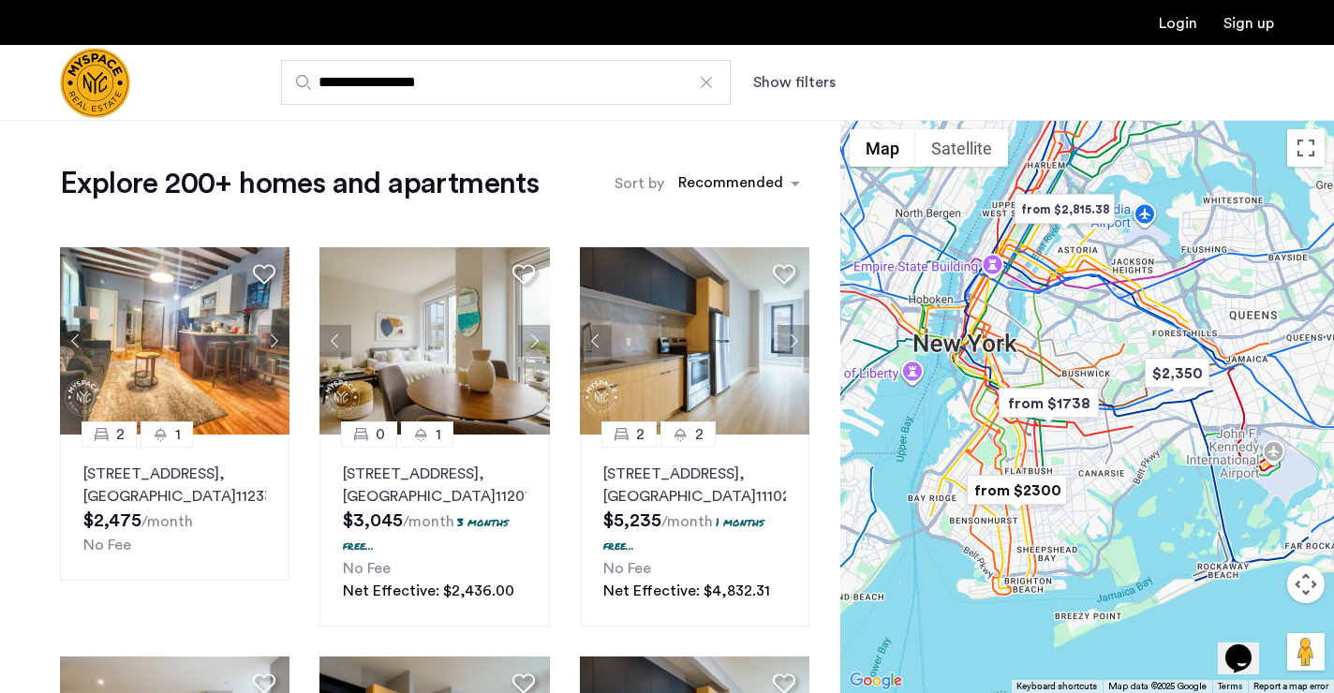
click at [781, 82] on button "Show filters" at bounding box center [794, 82] width 82 height 22
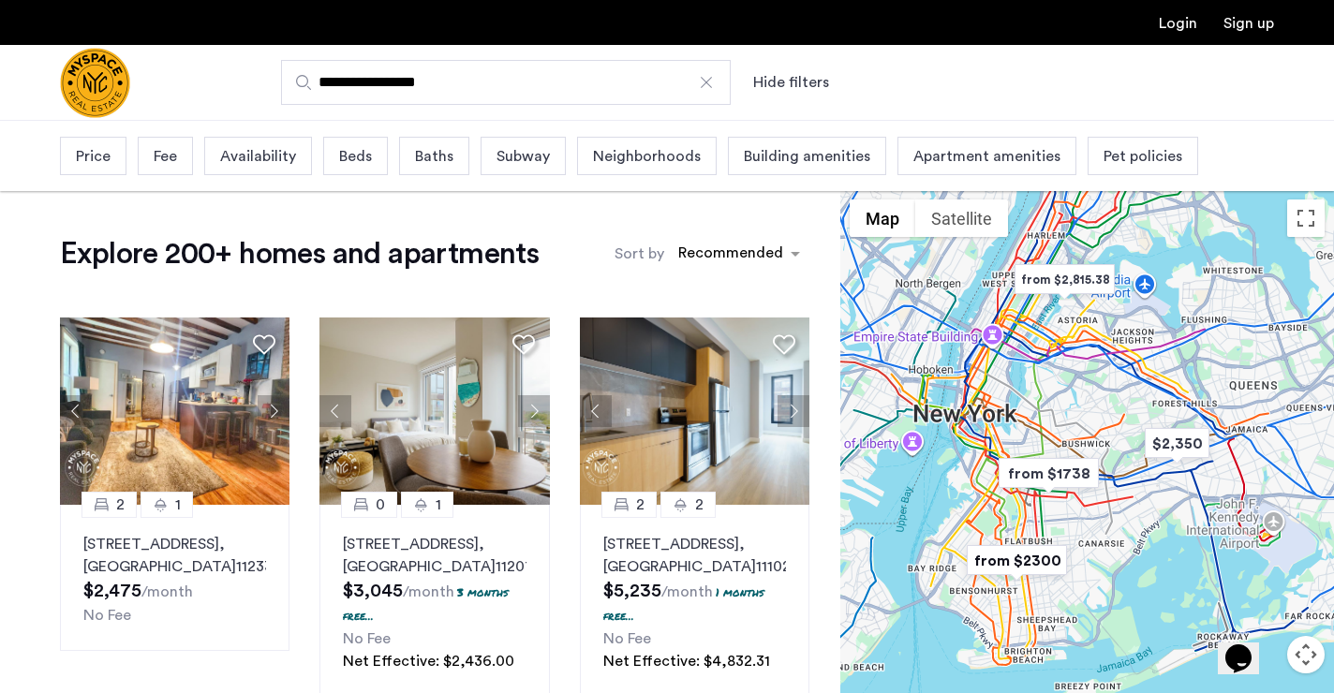
click at [273, 151] on span "Availability" at bounding box center [258, 156] width 76 height 22
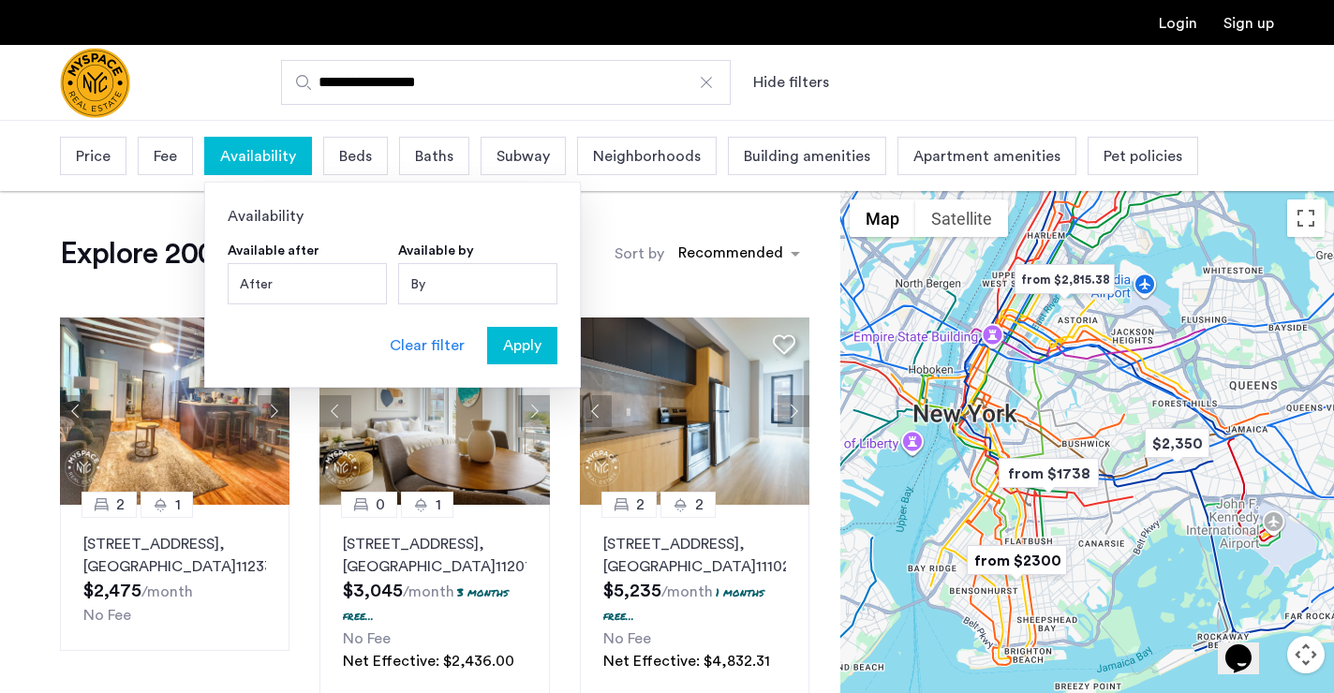
click at [453, 282] on div "By" at bounding box center [477, 283] width 159 height 41
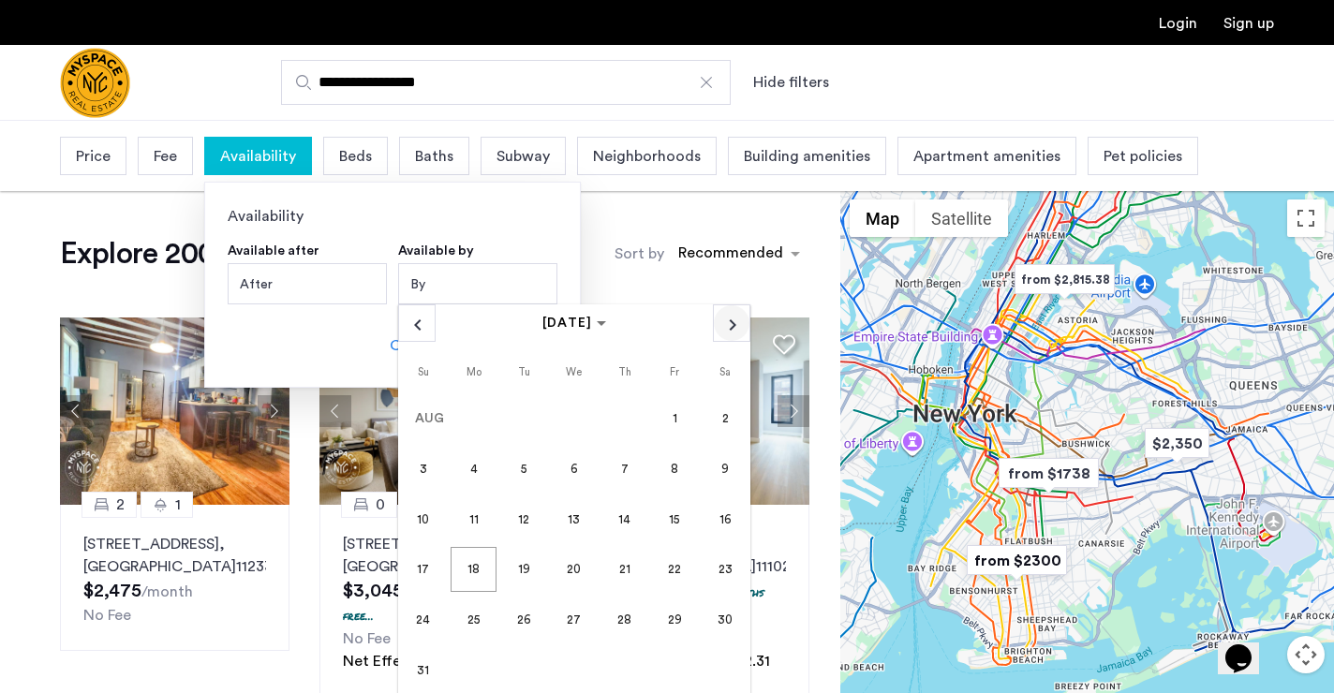
click at [720, 322] on span "Next month" at bounding box center [732, 323] width 36 height 36
click at [474, 468] on span "1" at bounding box center [473, 468] width 45 height 45
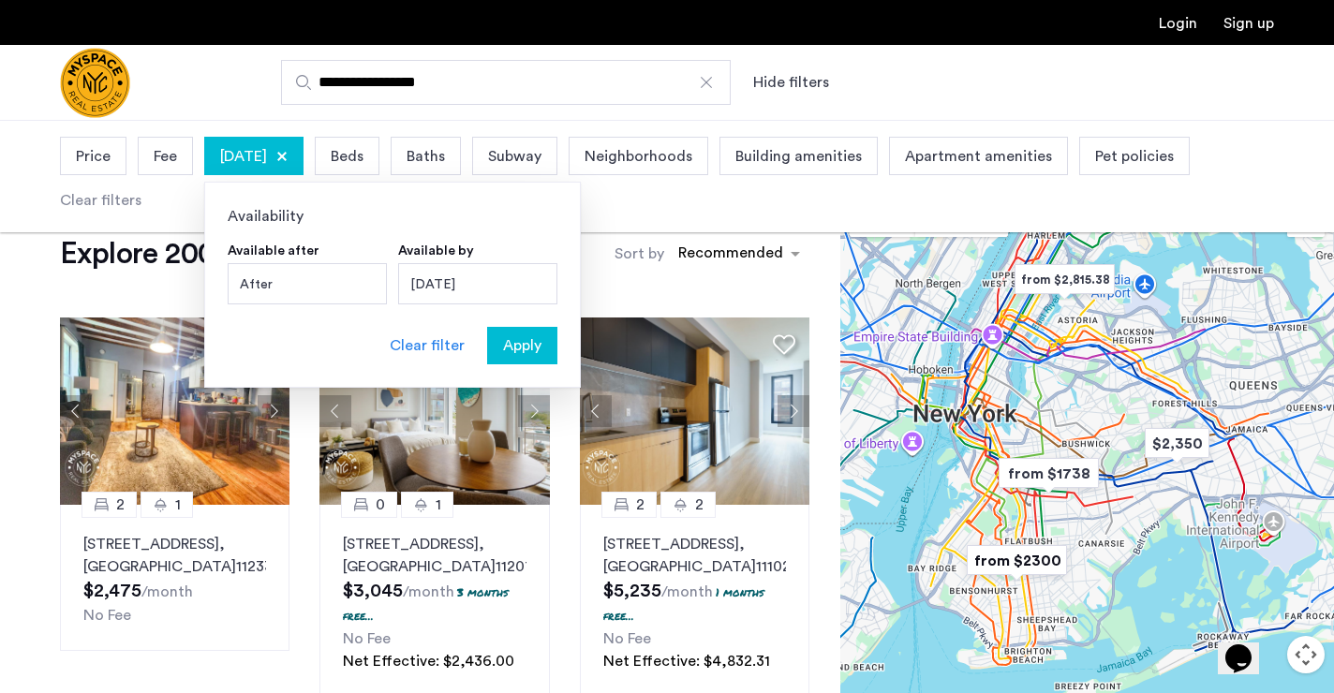
click at [514, 336] on span "Apply" at bounding box center [522, 345] width 38 height 22
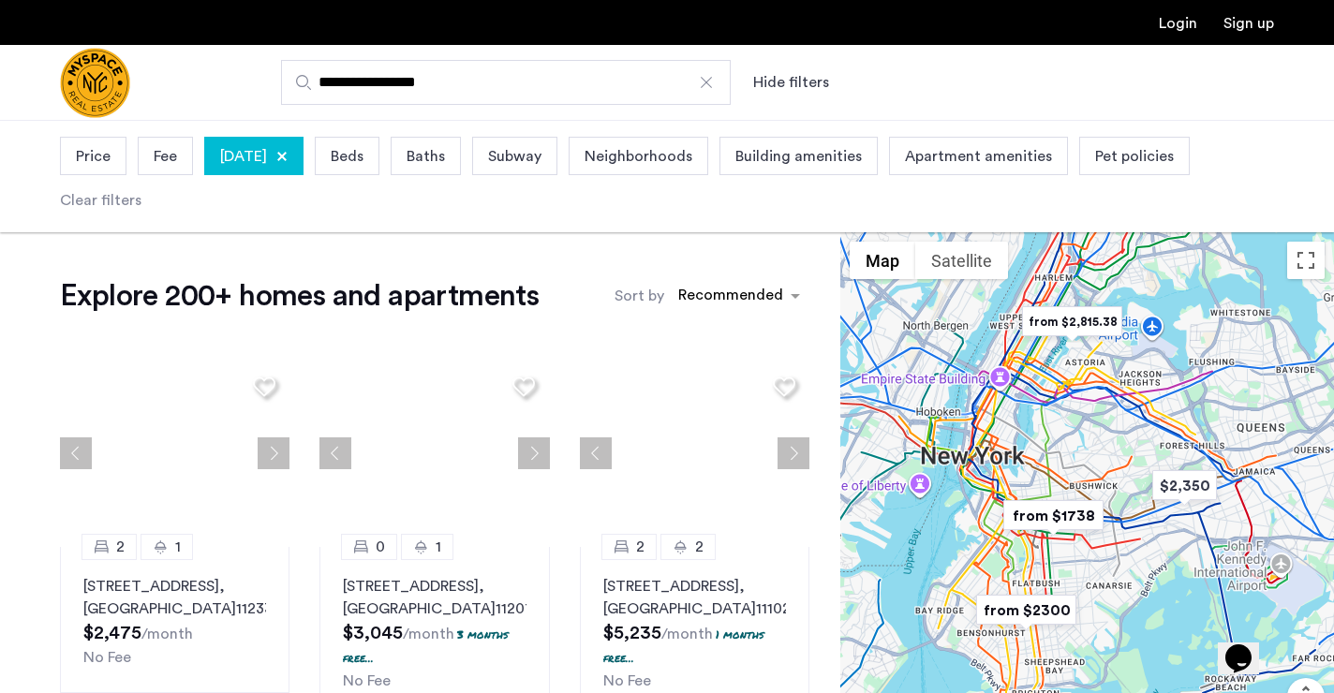
click at [364, 158] on span "Beds" at bounding box center [347, 156] width 33 height 22
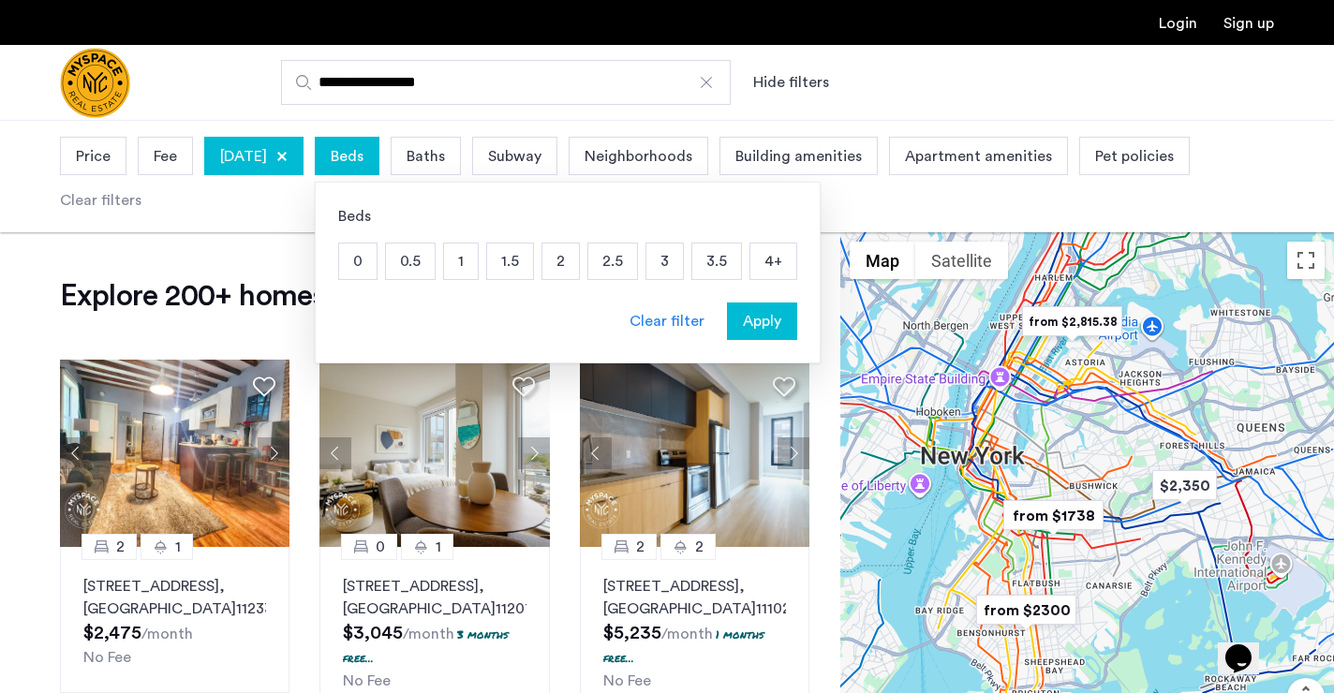
click at [683, 264] on p "3" at bounding box center [665, 262] width 37 height 36
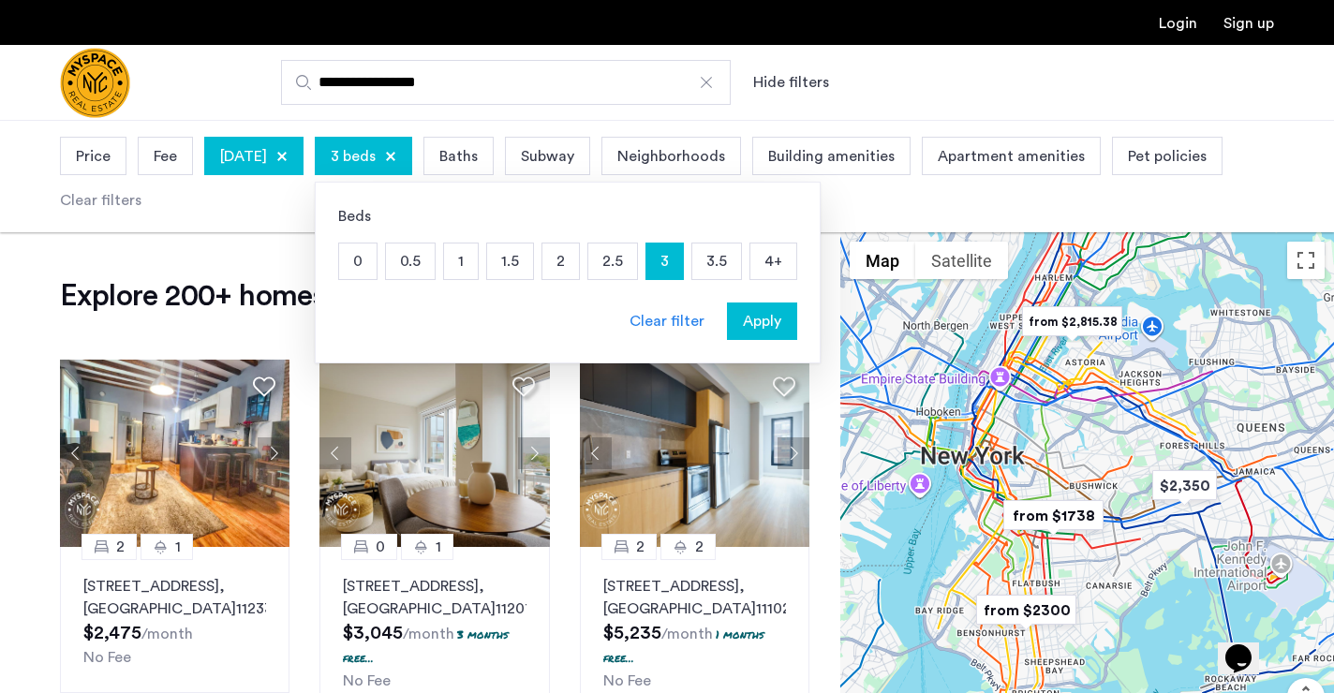
click at [494, 157] on div "Baths" at bounding box center [459, 156] width 70 height 38
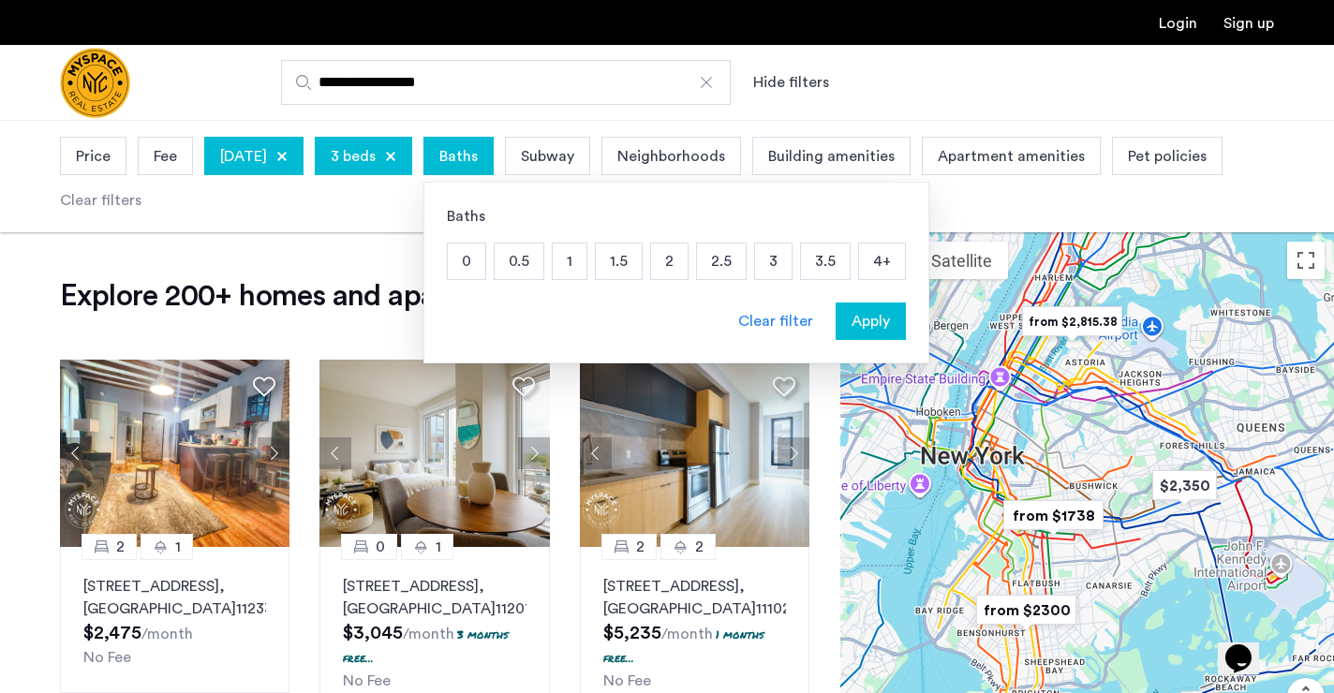
click at [587, 262] on p "1" at bounding box center [570, 262] width 34 height 36
click at [604, 156] on span "Subway" at bounding box center [577, 156] width 53 height 22
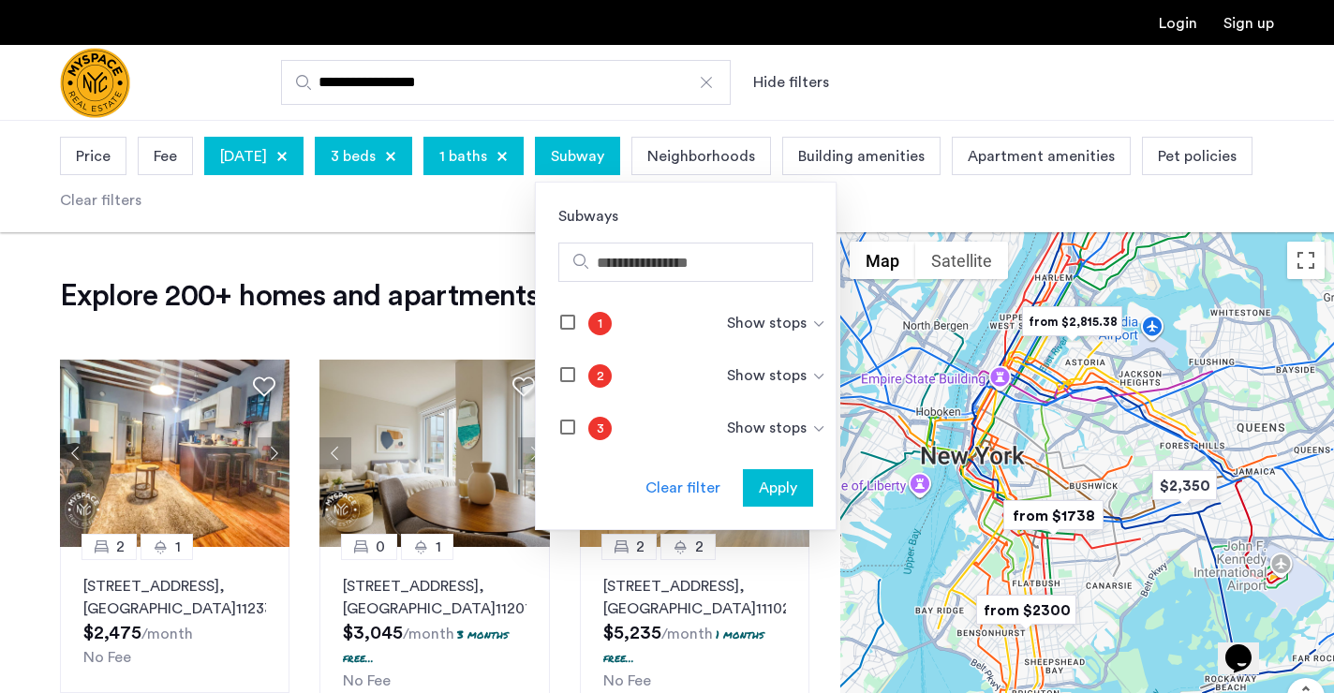
click at [826, 321] on div "Show stops" at bounding box center [776, 323] width 99 height 22
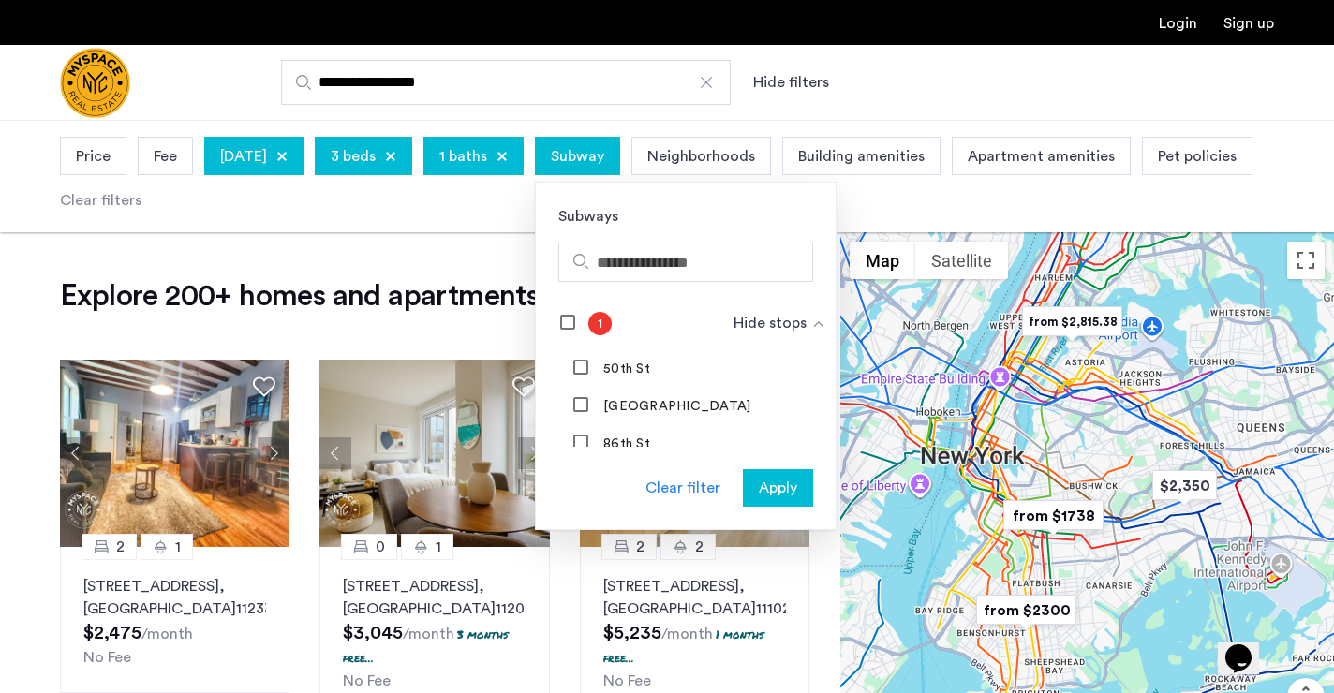
click at [826, 325] on div "Hide stops" at bounding box center [780, 323] width 93 height 22
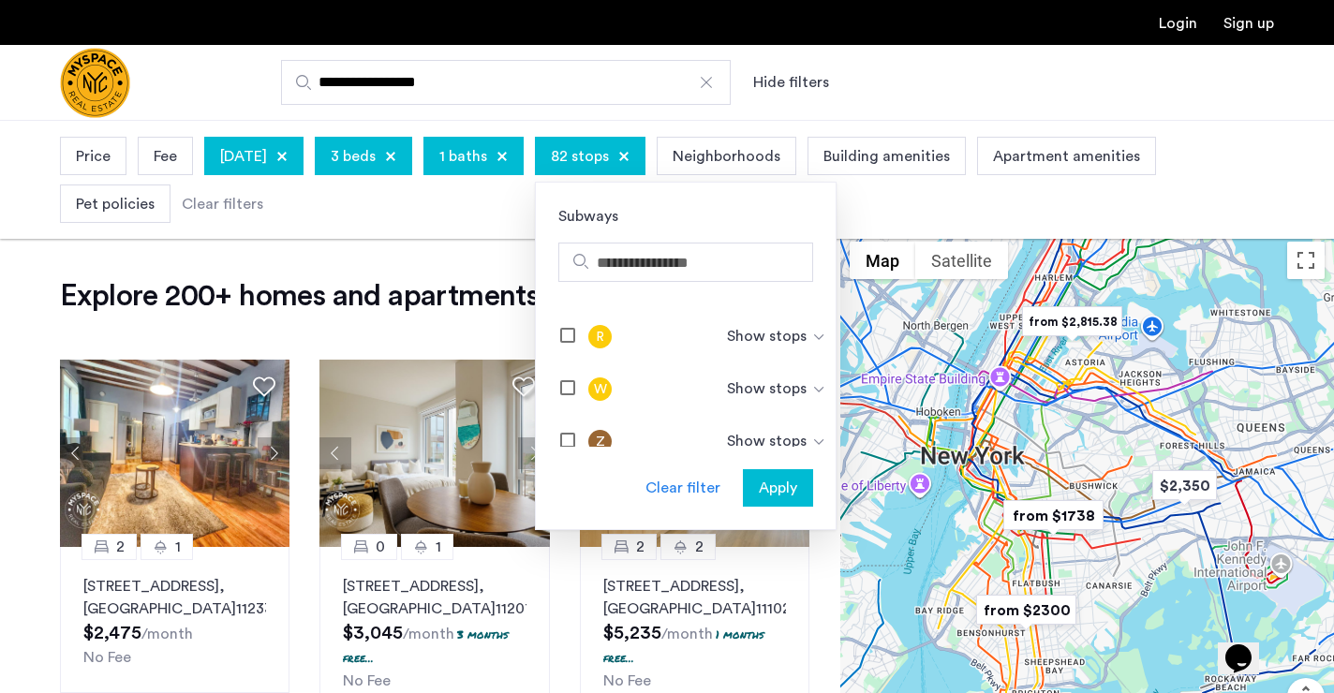
scroll to position [1087, 0]
click at [98, 162] on span "Price" at bounding box center [93, 156] width 35 height 22
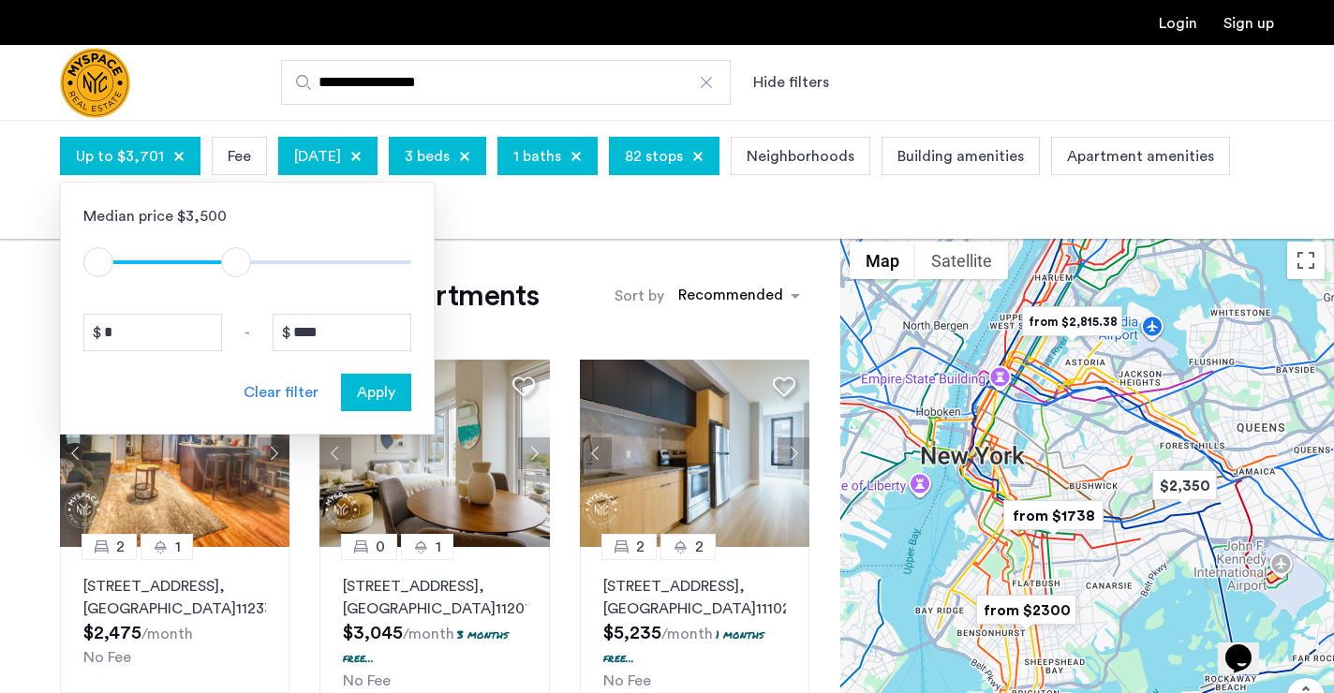
type input "****"
drag, startPoint x: 386, startPoint y: 269, endPoint x: 234, endPoint y: 254, distance: 152.5
click at [234, 254] on span "ngx-slider-max" at bounding box center [232, 262] width 30 height 30
drag, startPoint x: 112, startPoint y: 255, endPoint x: 194, endPoint y: 264, distance: 82.1
click at [195, 264] on span "ngx-slider" at bounding box center [172, 260] width 119 height 30
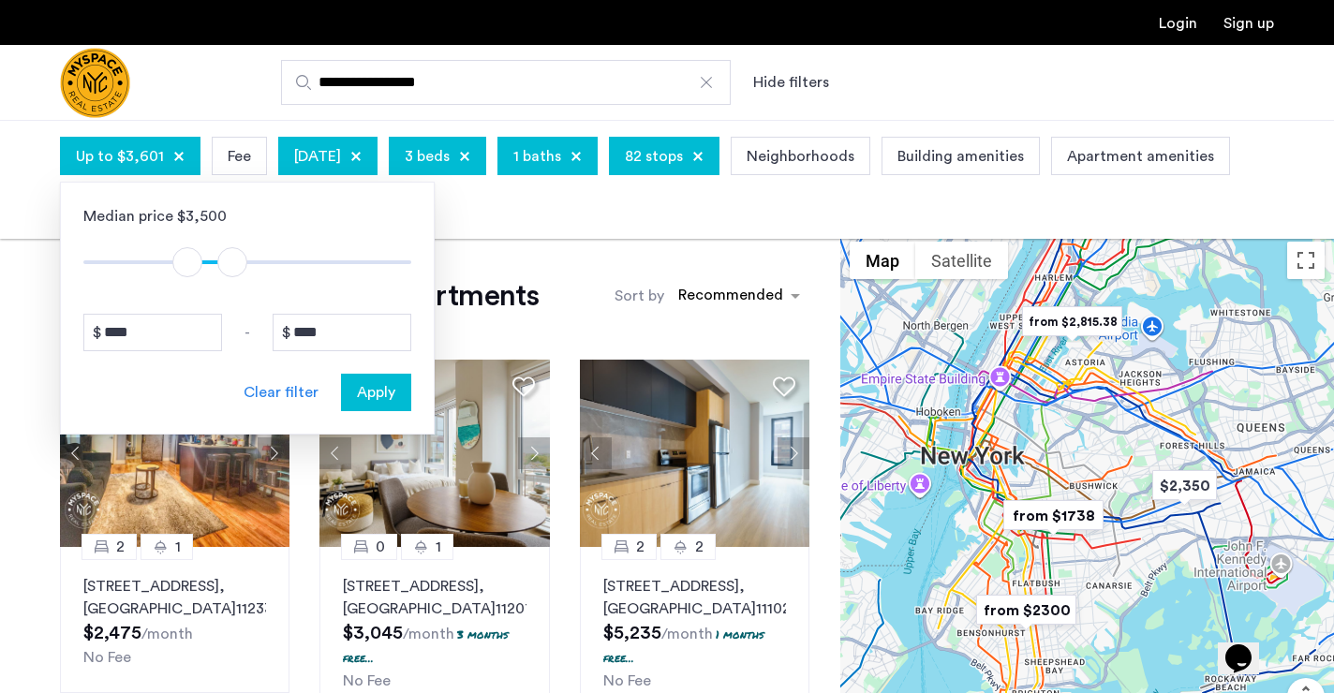
type input "****"
drag, startPoint x: 115, startPoint y: 260, endPoint x: 183, endPoint y: 267, distance: 67.8
click at [183, 267] on span "ngx-slider" at bounding box center [184, 262] width 30 height 30
click at [386, 394] on span "Apply" at bounding box center [376, 392] width 38 height 22
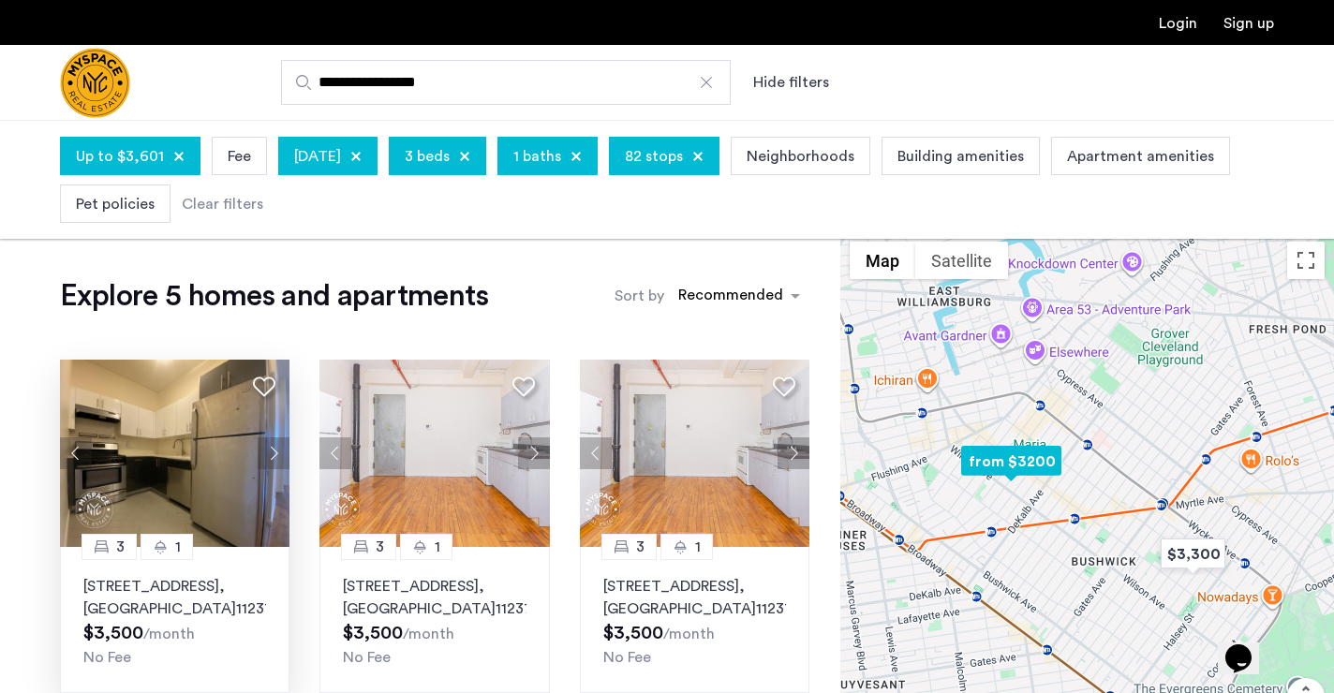
click at [276, 458] on button "Next apartment" at bounding box center [274, 454] width 32 height 32
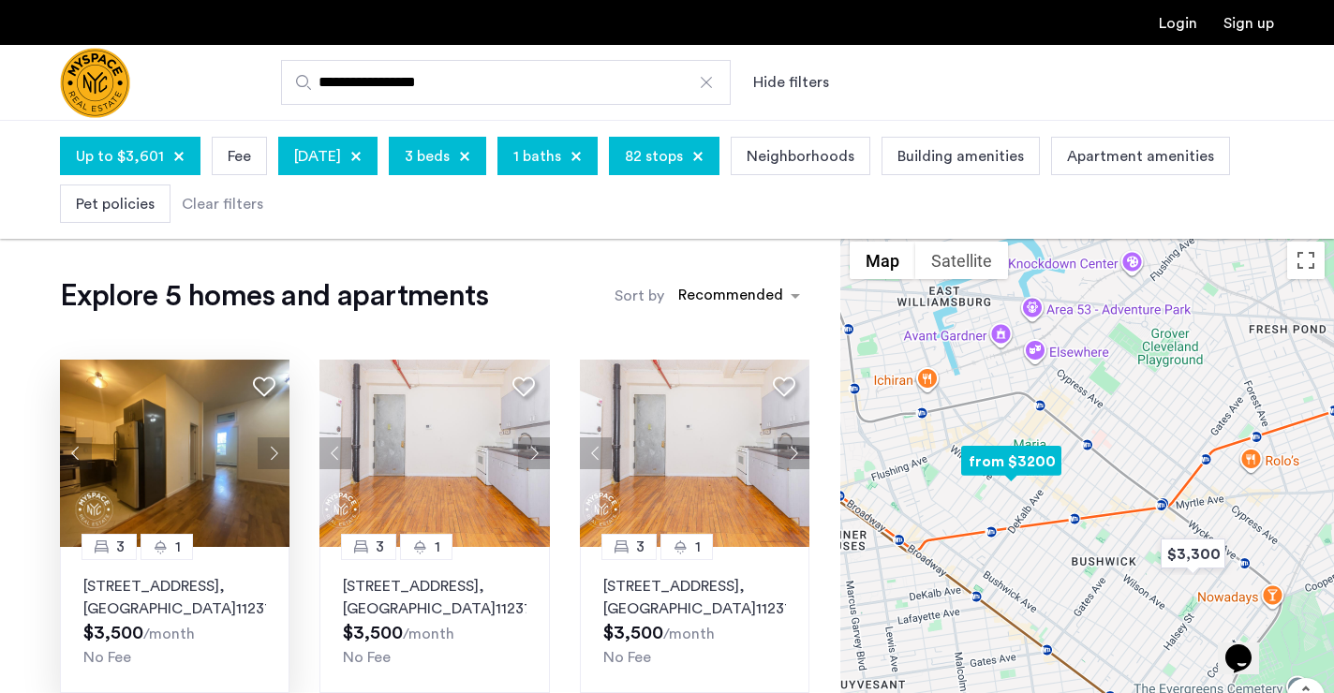
click at [276, 457] on button "Next apartment" at bounding box center [274, 454] width 32 height 32
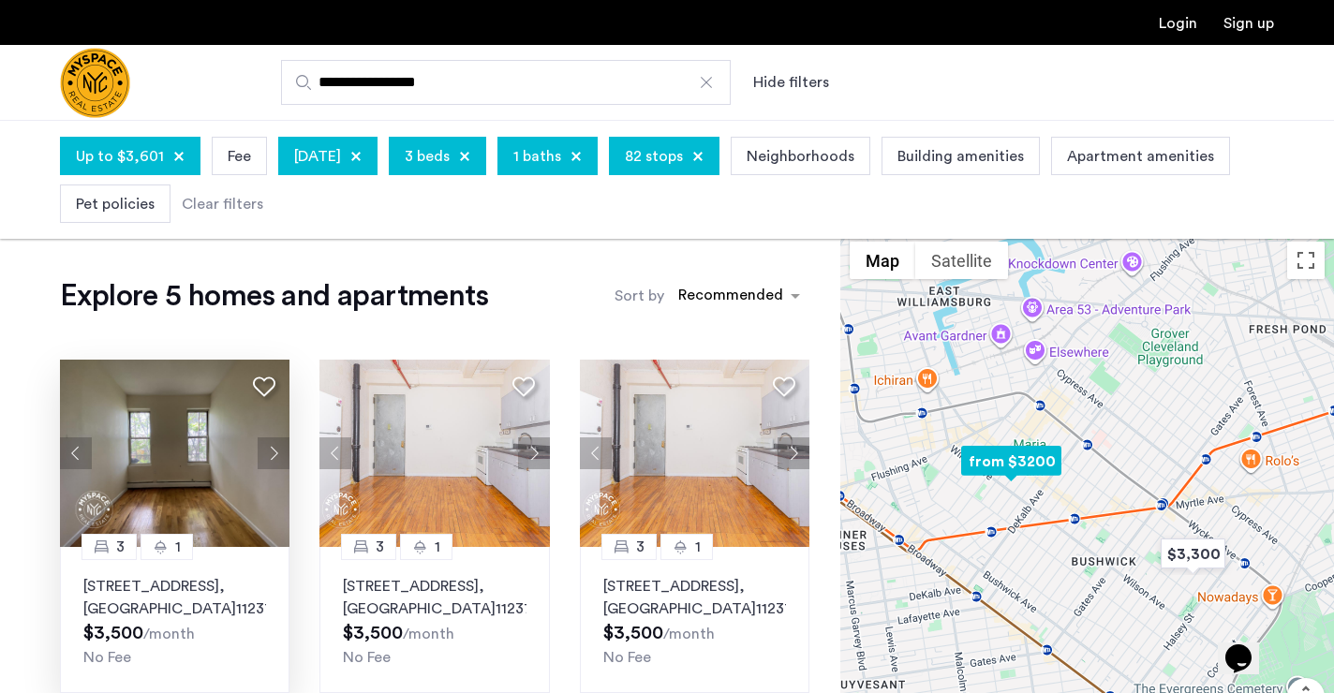
click at [276, 457] on button "Next apartment" at bounding box center [274, 454] width 32 height 32
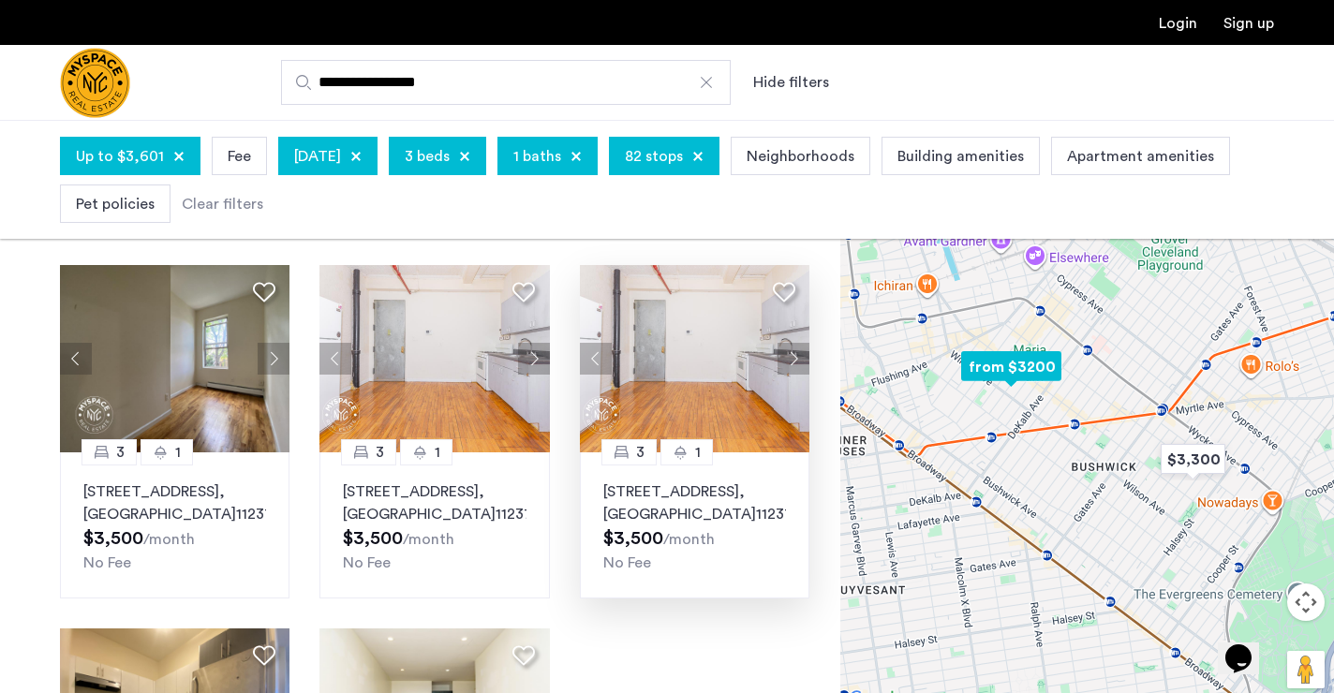
scroll to position [89, 0]
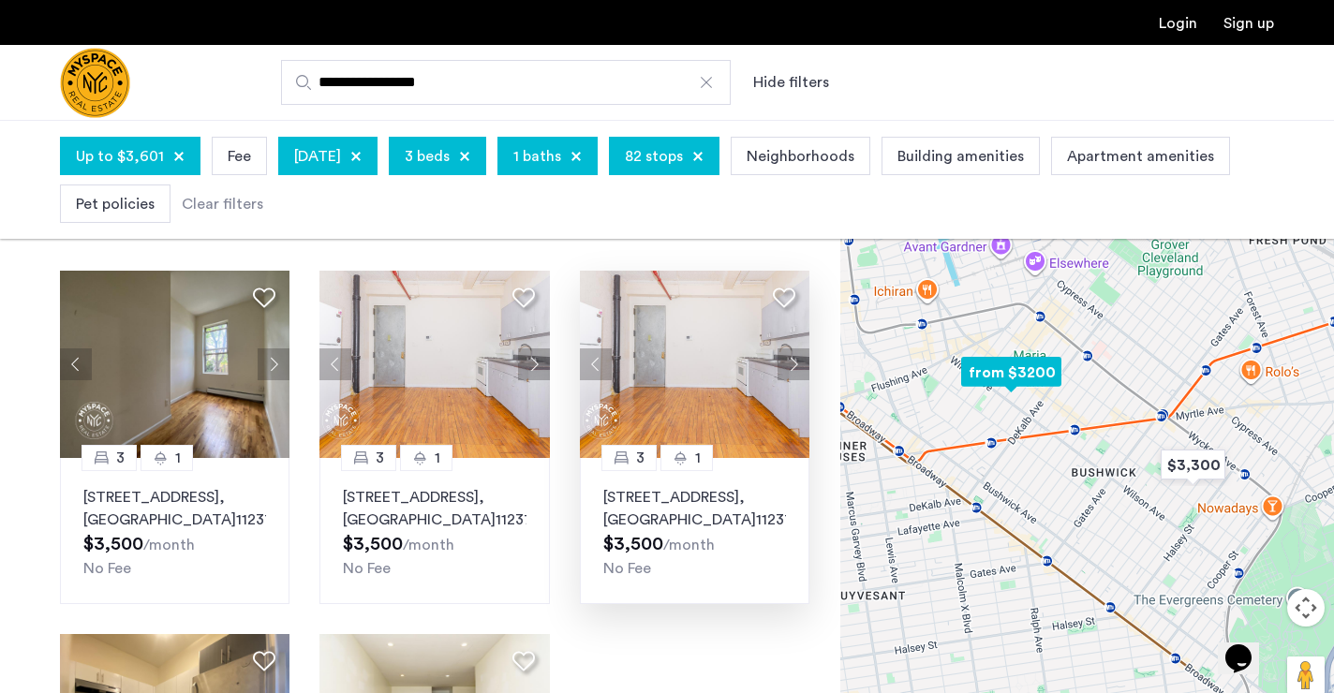
click at [792, 360] on button "Next apartment" at bounding box center [794, 365] width 32 height 32
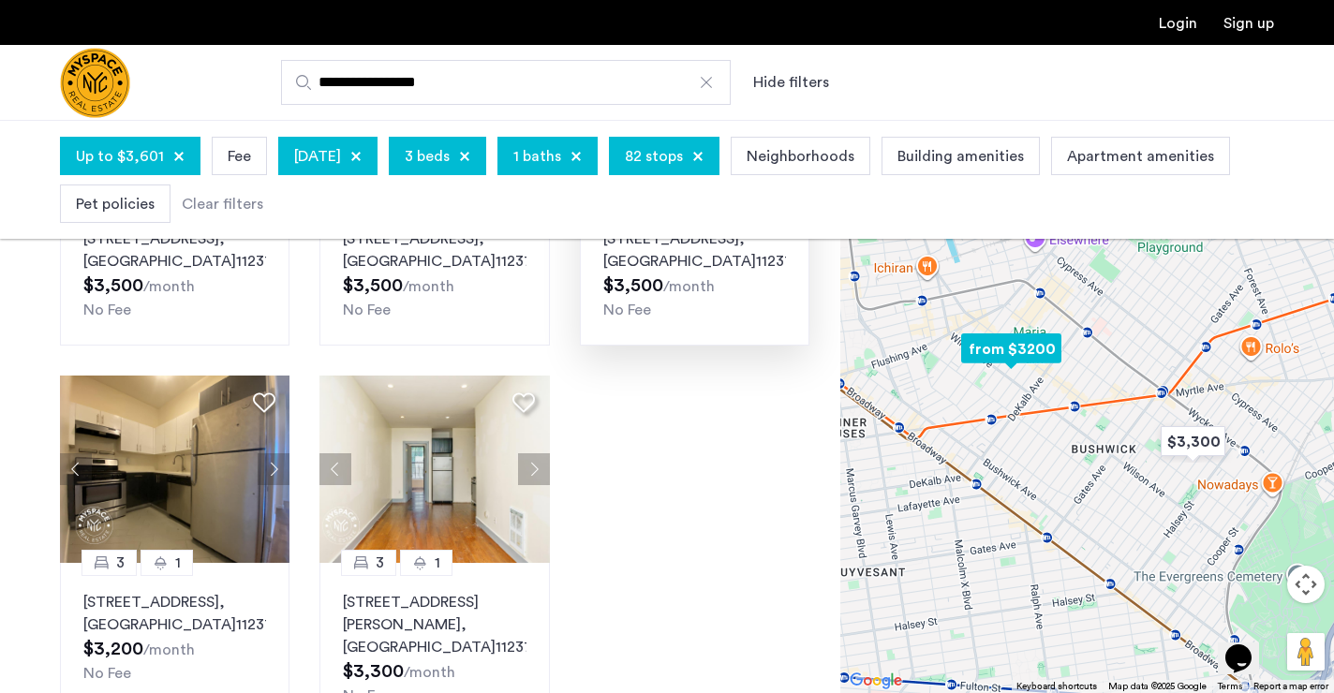
scroll to position [349, 0]
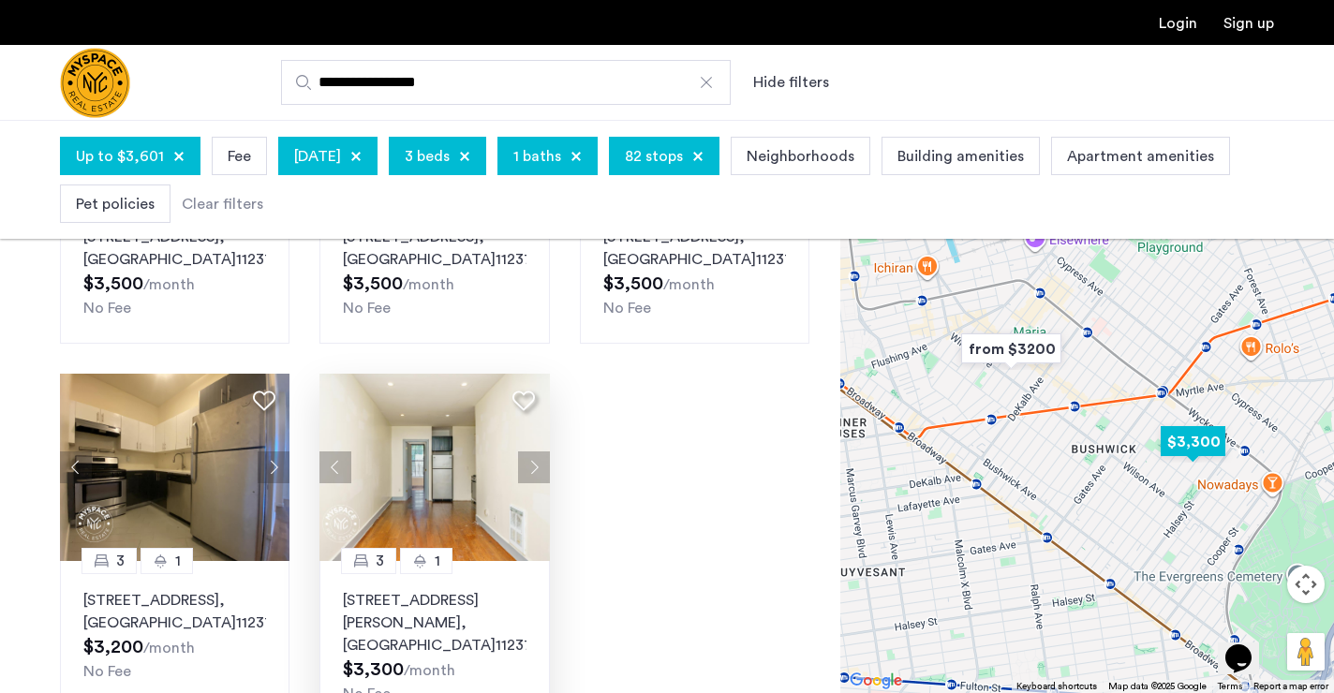
click at [528, 483] on button "Next apartment" at bounding box center [534, 468] width 32 height 32
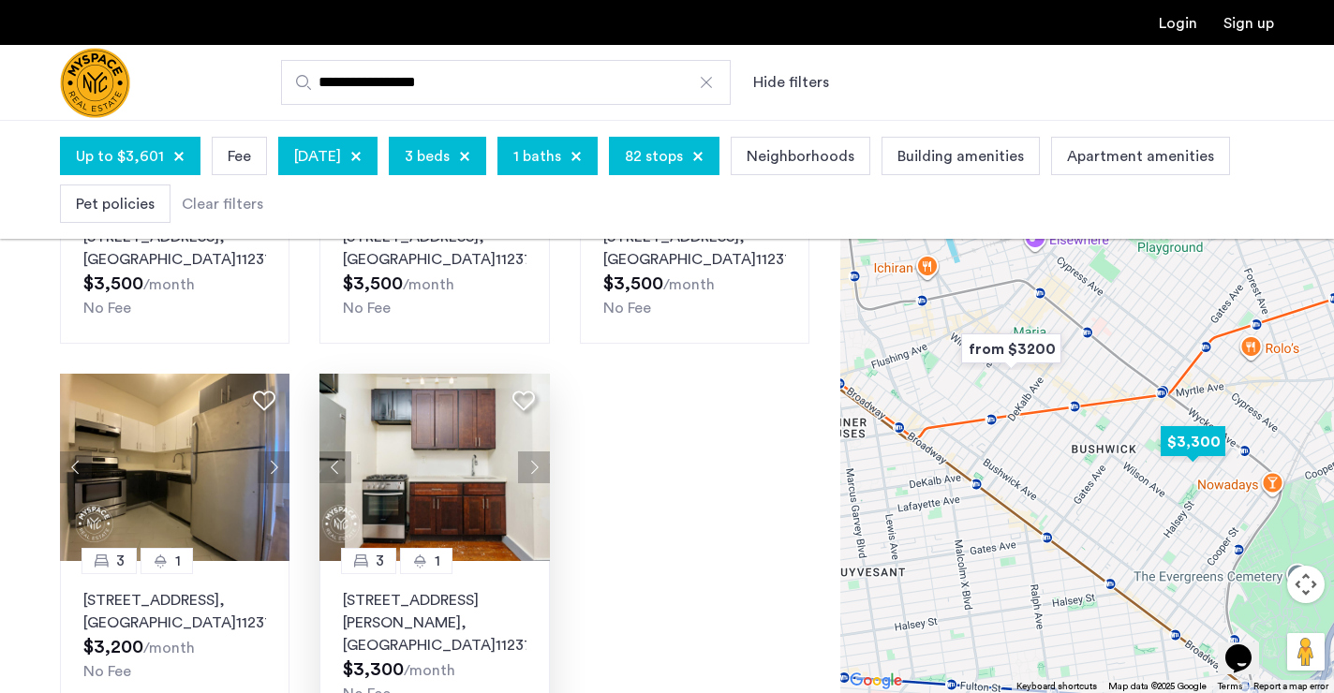
click at [528, 483] on button "Next apartment" at bounding box center [534, 468] width 32 height 32
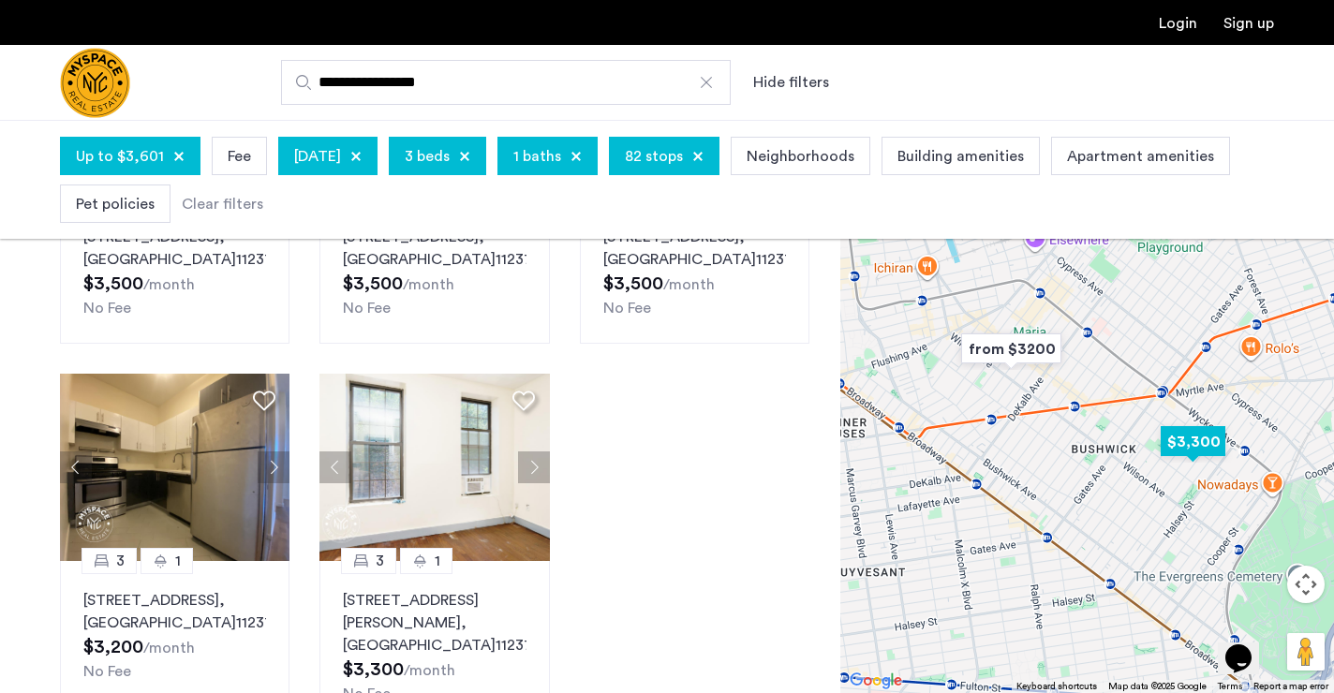
click at [534, 483] on button "Next apartment" at bounding box center [534, 468] width 32 height 32
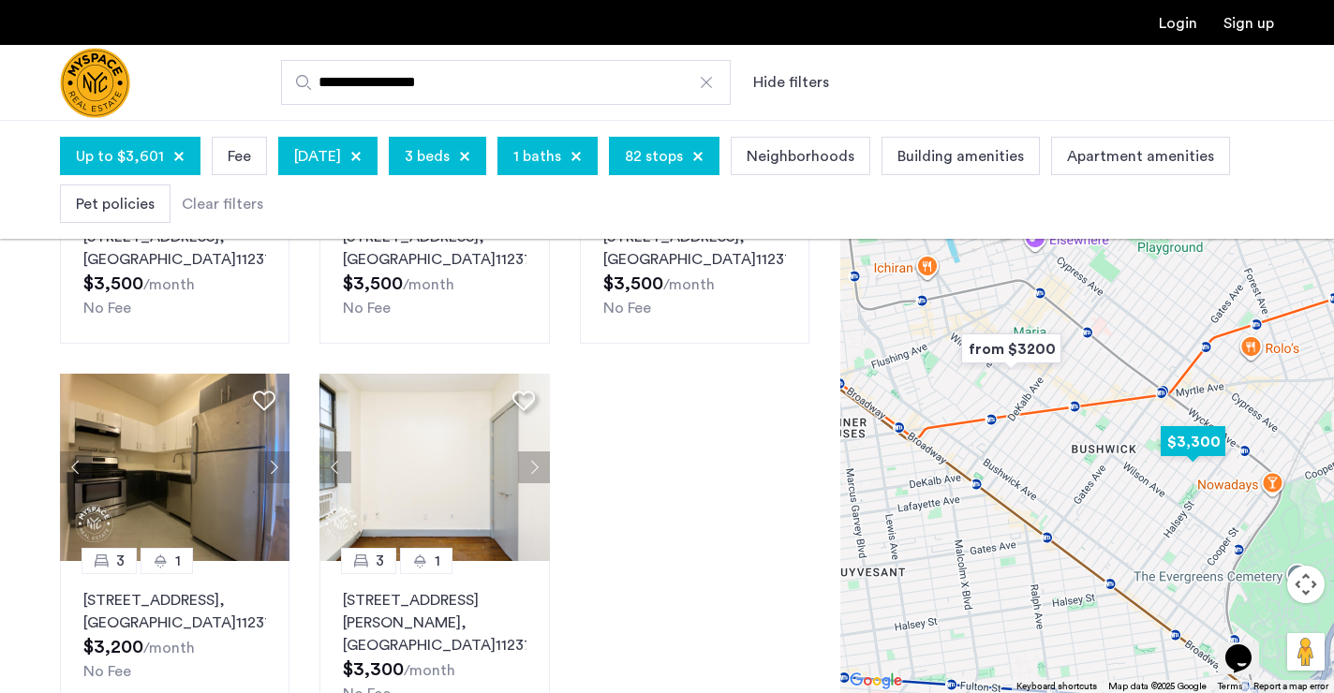
click at [534, 483] on button "Next apartment" at bounding box center [534, 468] width 32 height 32
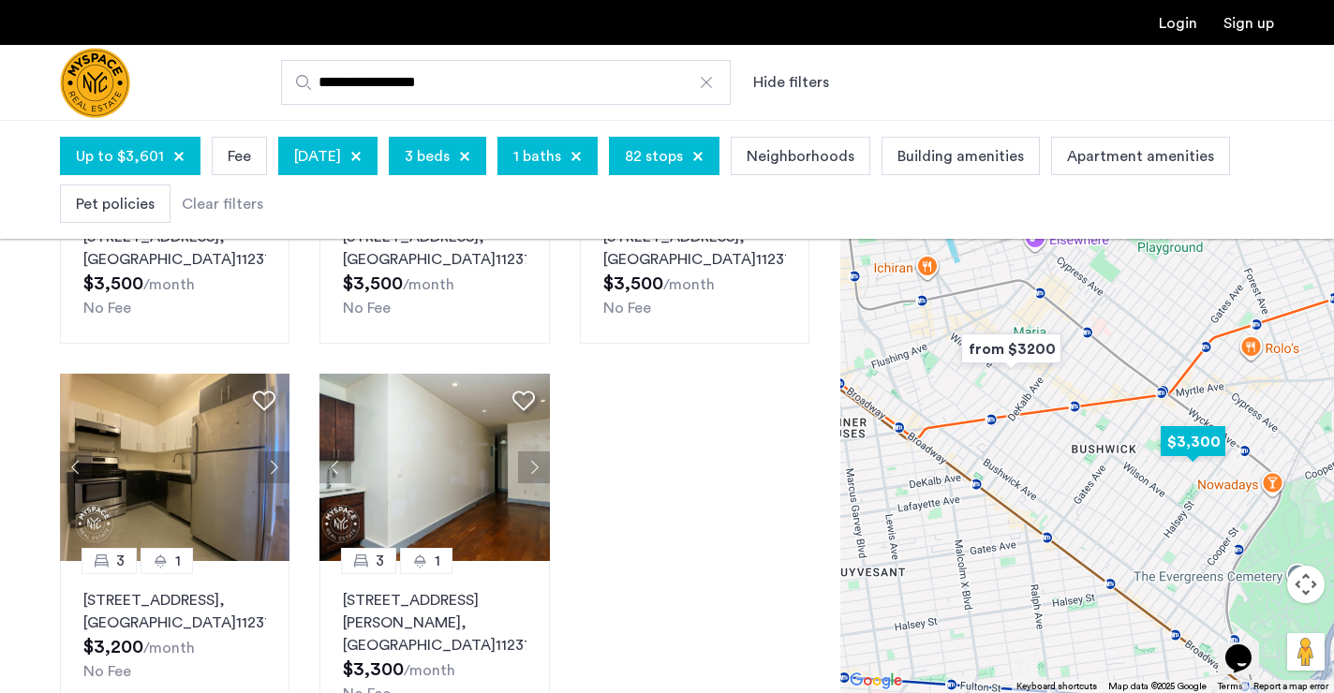
click at [534, 483] on button "Next apartment" at bounding box center [534, 468] width 32 height 32
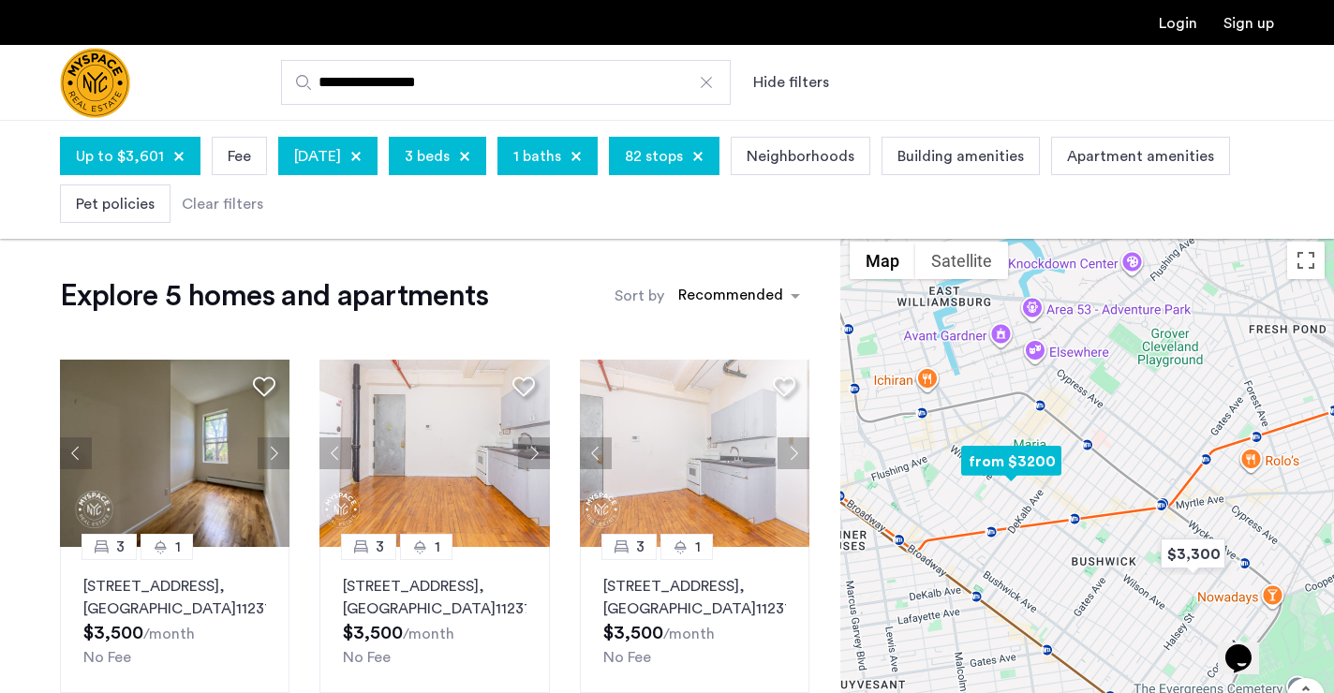
scroll to position [0, 0]
